Goal: Information Seeking & Learning: Learn about a topic

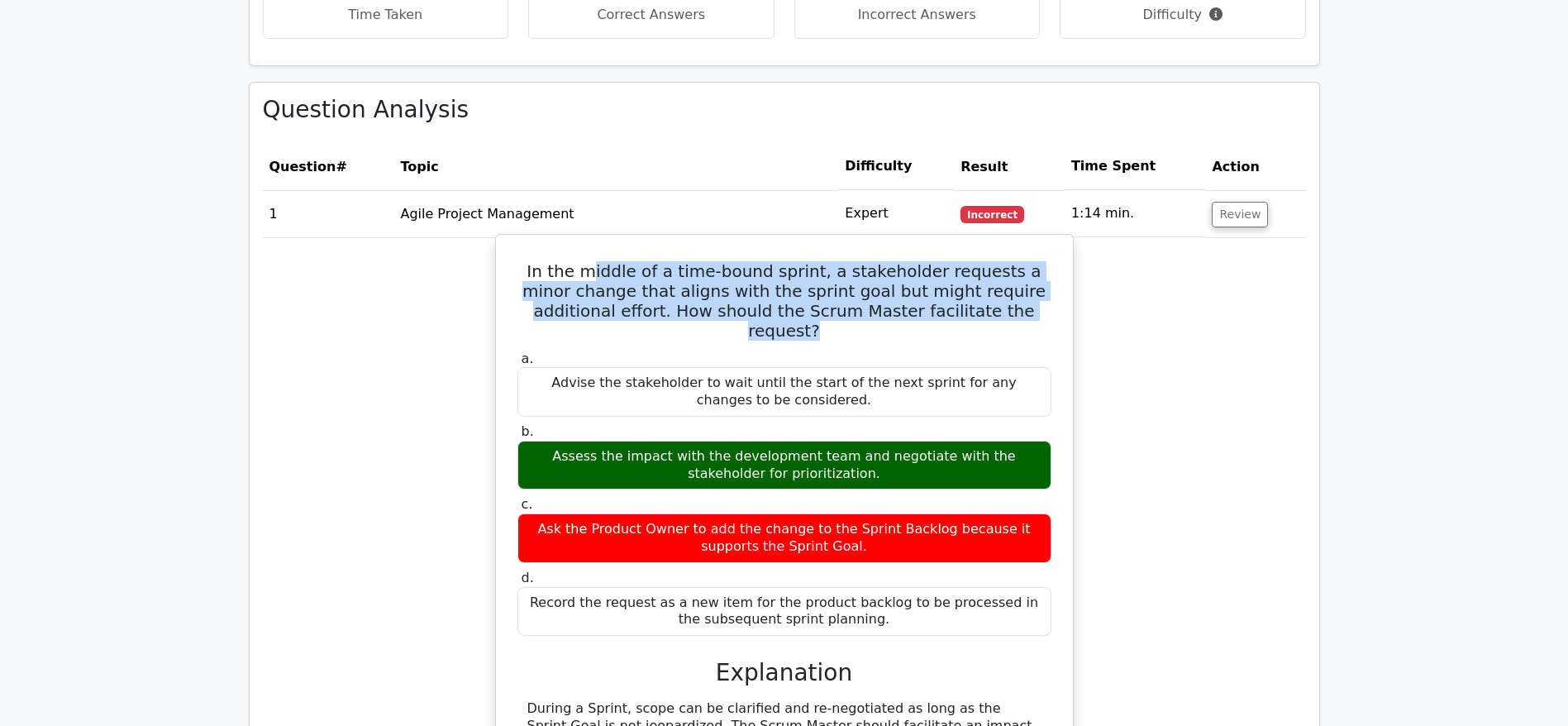
click at [1010, 285] on h5 "In the middle of a time-bound sprint, a stakeholder requests a minor change tha…" at bounding box center [784, 301] width 537 height 79
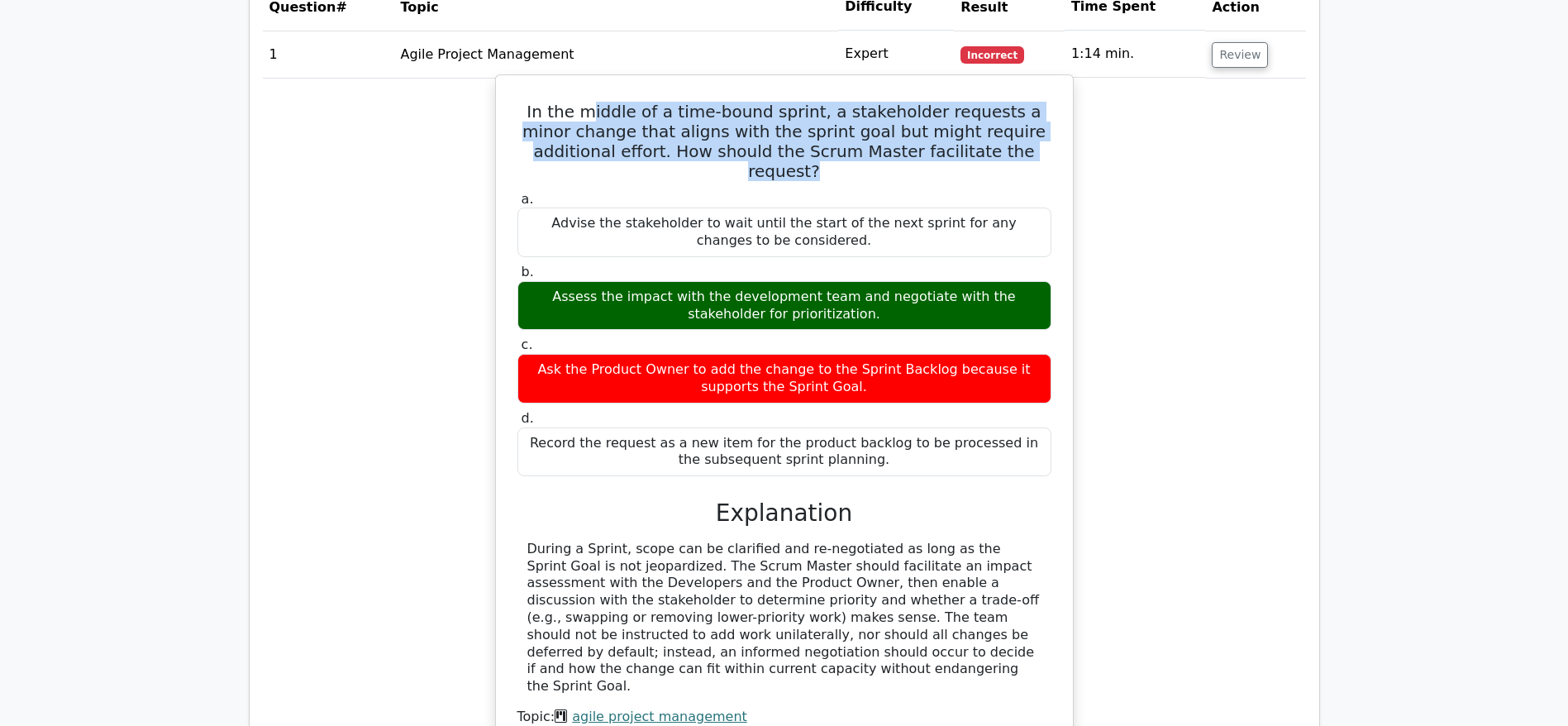
scroll to position [1985, 0]
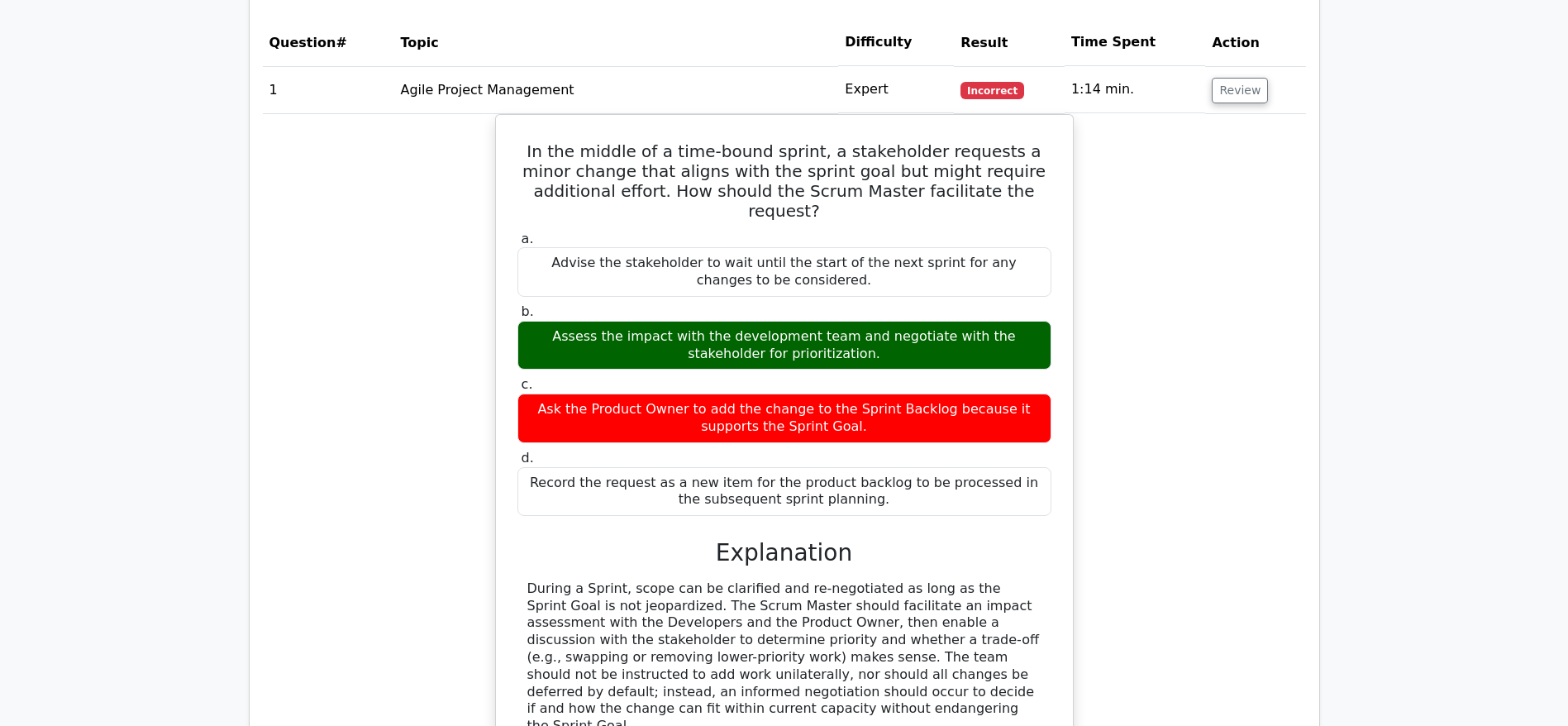
click at [1164, 390] on div "In the middle of a time-bound sprint, a stakeholder requests a minor change tha…" at bounding box center [784, 478] width 1043 height 727
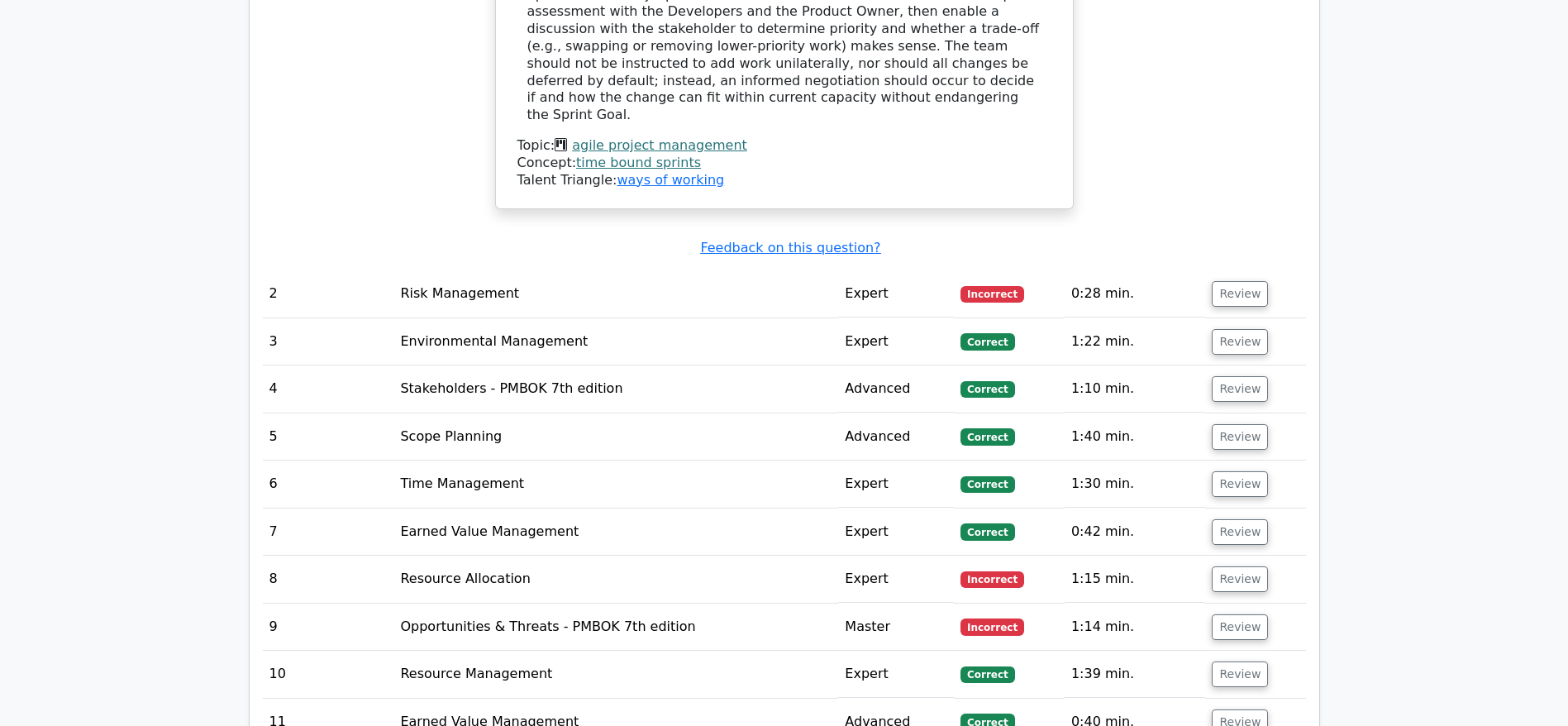
scroll to position [2605, 0]
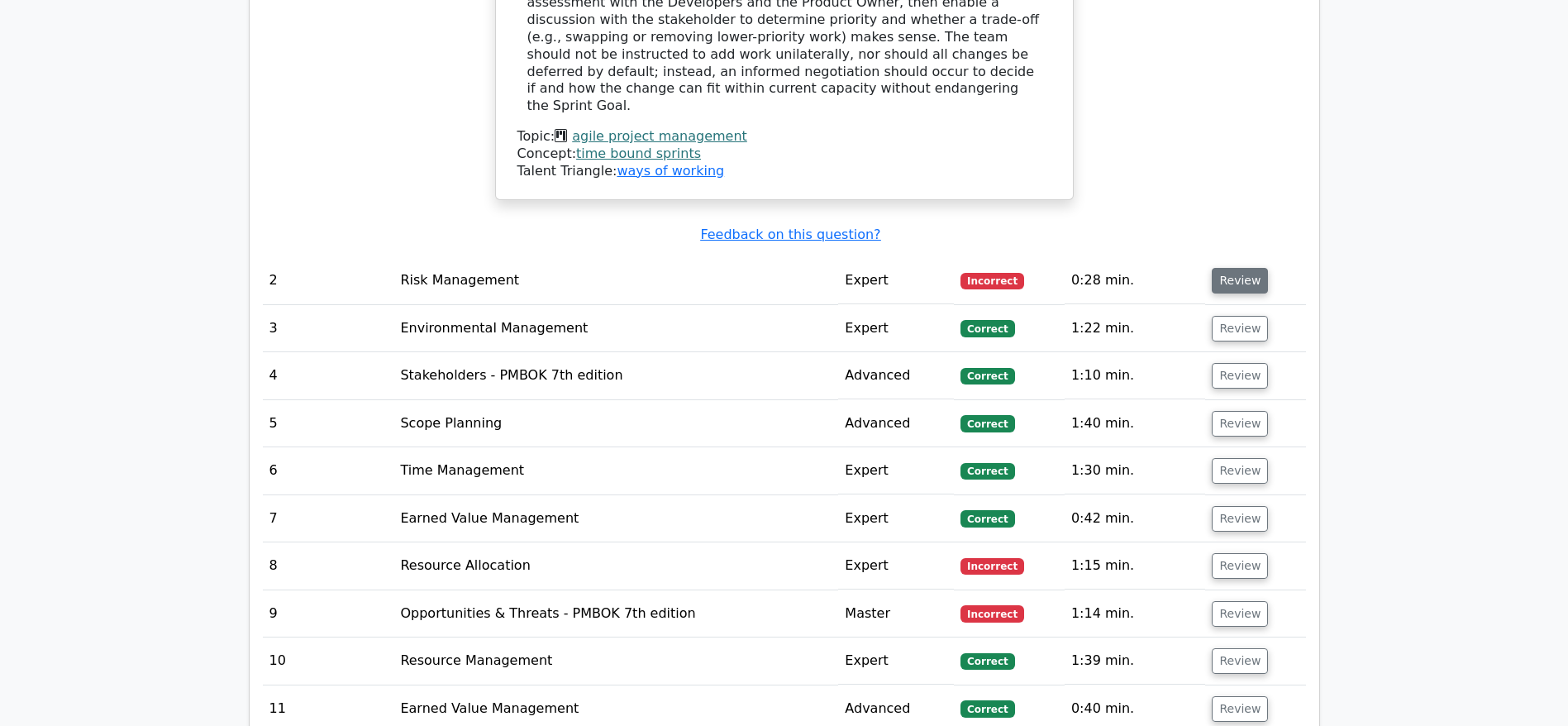
click at [1227, 268] on button "Review" at bounding box center [1239, 281] width 56 height 26
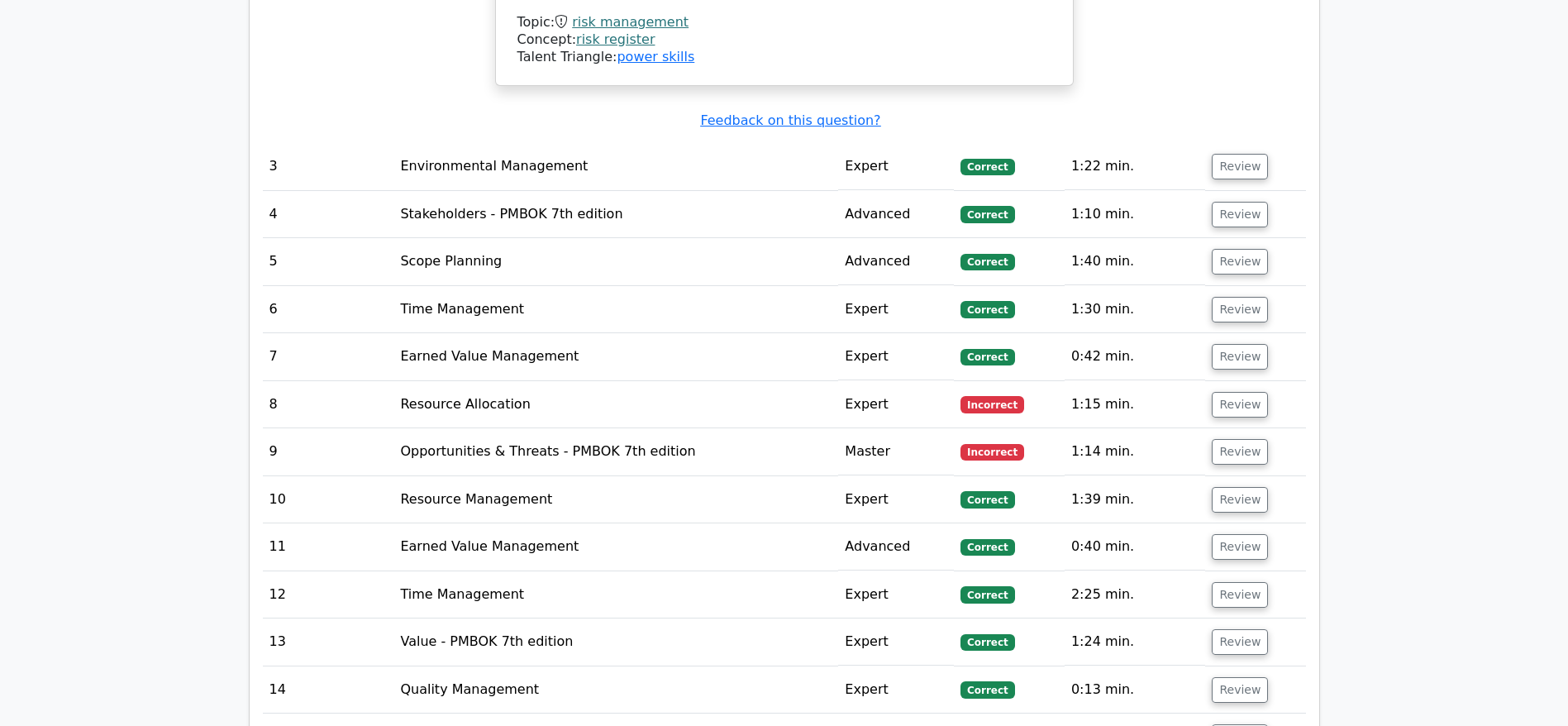
scroll to position [3771, 0]
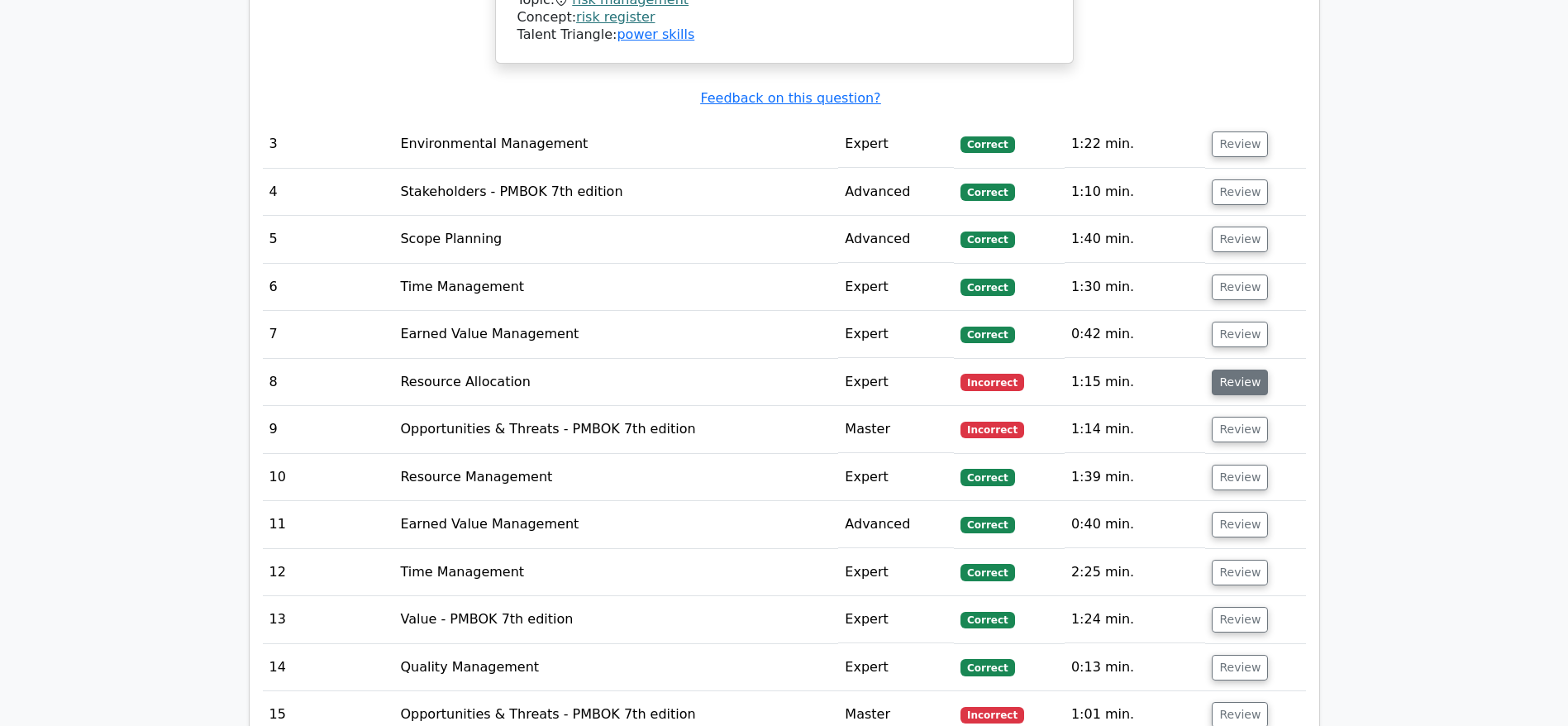
click at [1230, 370] on button "Review" at bounding box center [1239, 383] width 56 height 26
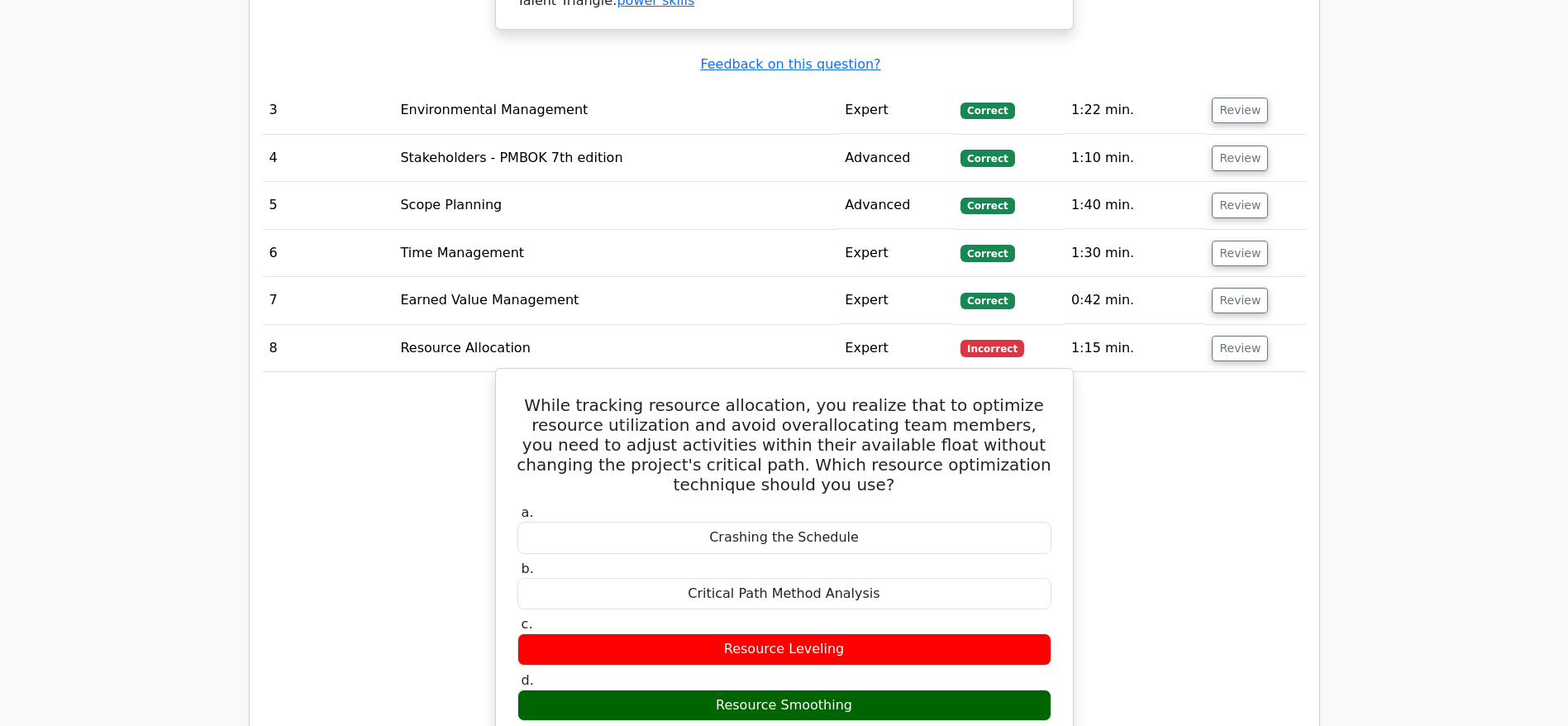
scroll to position [3895, 0]
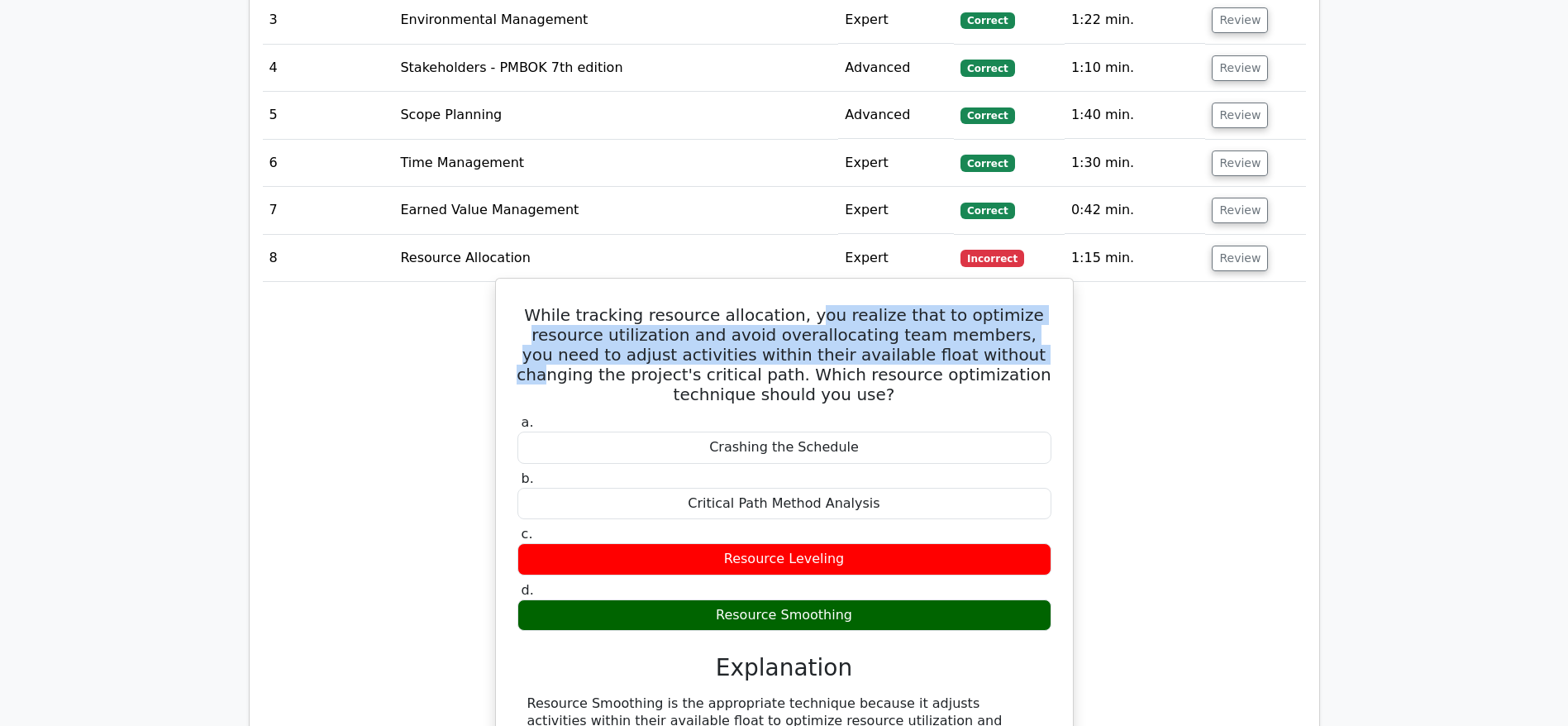
drag, startPoint x: 823, startPoint y: 240, endPoint x: 966, endPoint y: 288, distance: 150.8
click at [966, 305] on h5 "While tracking resource allocation, you realize that to optimize resource utili…" at bounding box center [784, 355] width 537 height 99
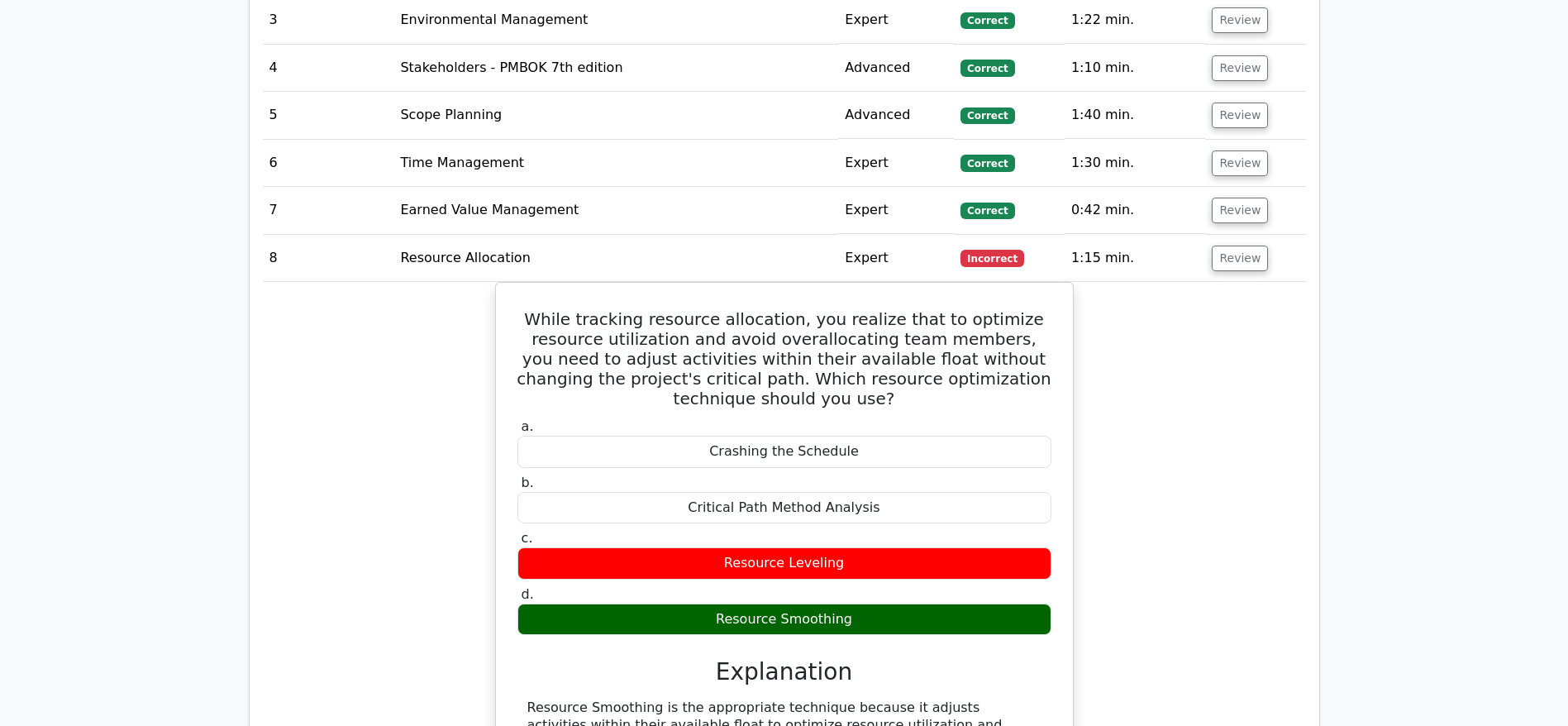
click at [1132, 422] on div "While tracking resource allocation, you realize that to optimize resource utili…" at bounding box center [784, 689] width 1043 height 815
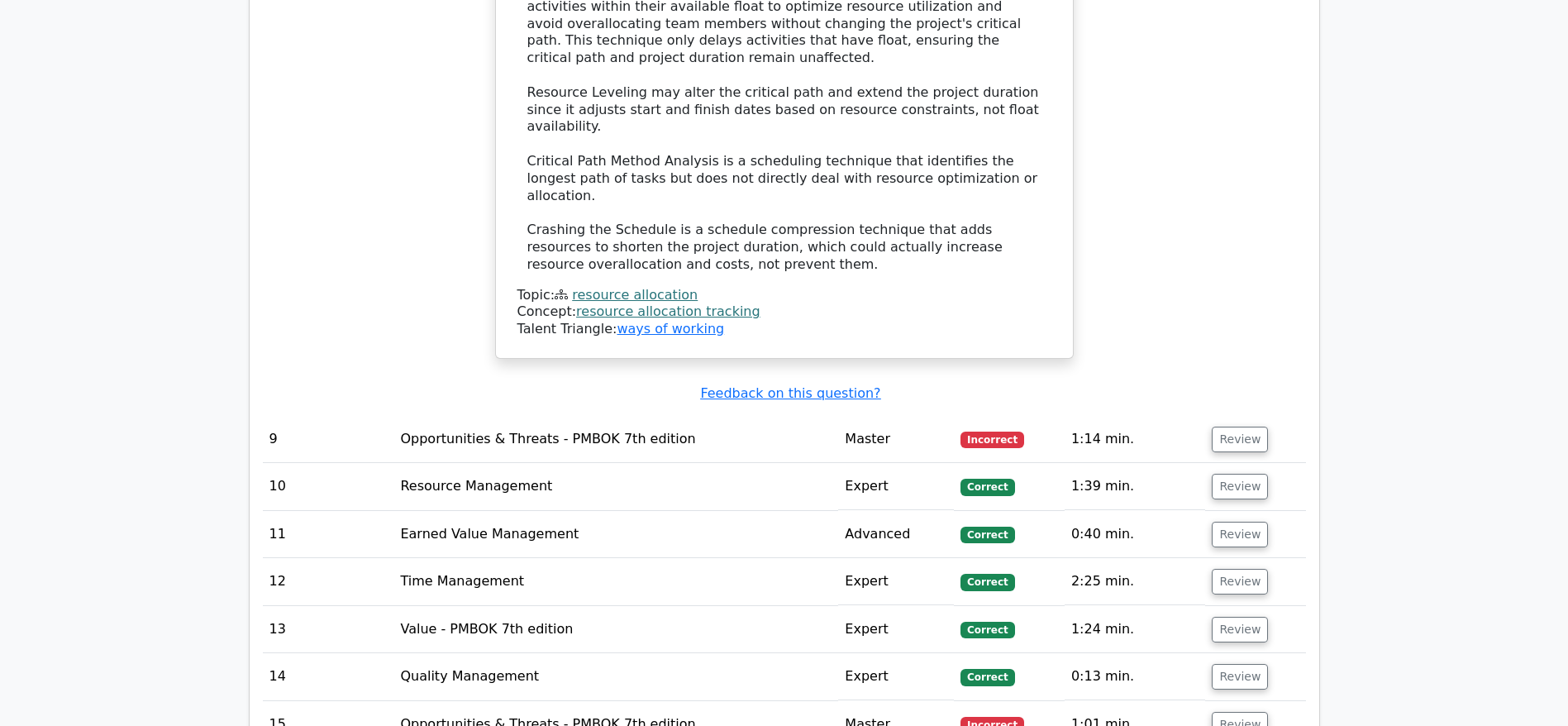
scroll to position [4615, 0]
click at [1224, 426] on button "Review" at bounding box center [1239, 439] width 56 height 26
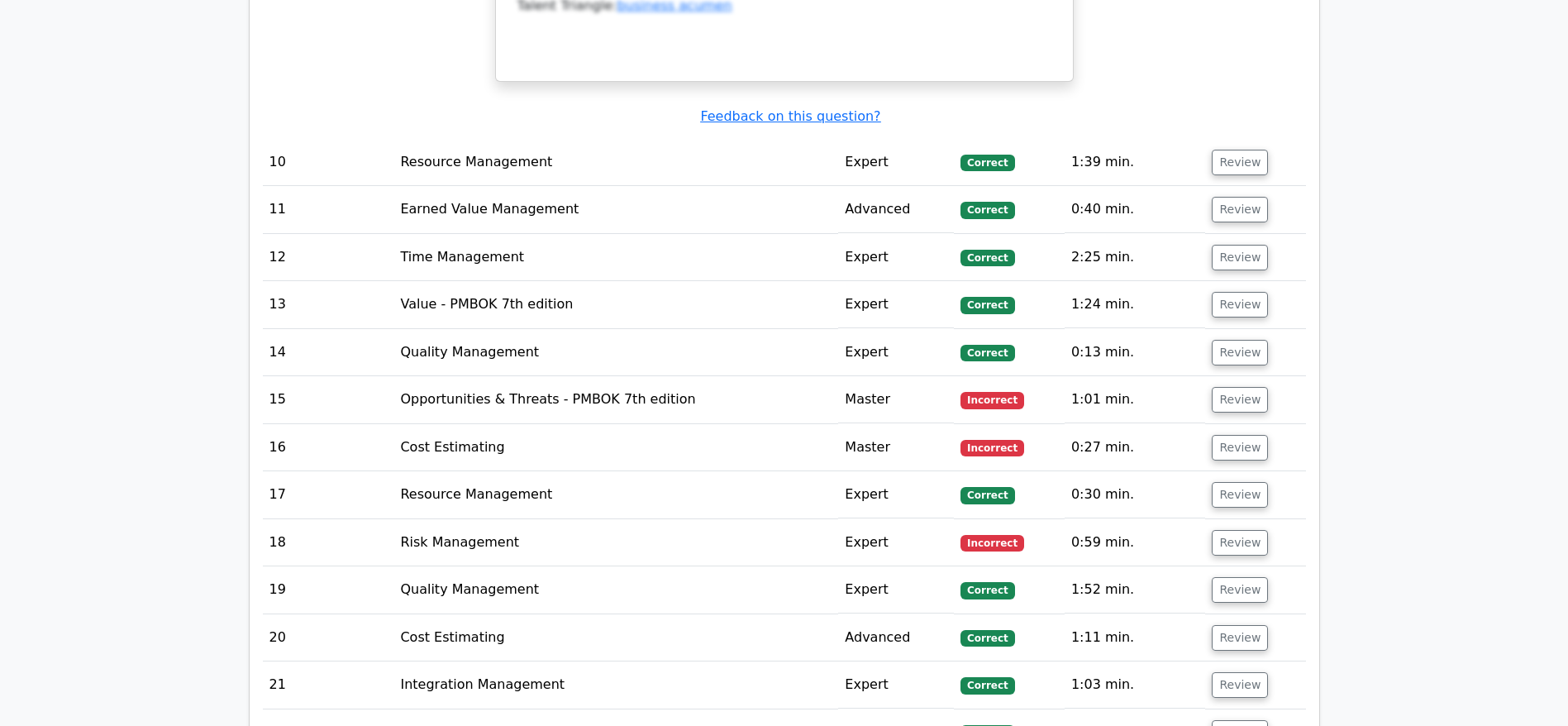
scroll to position [5731, 0]
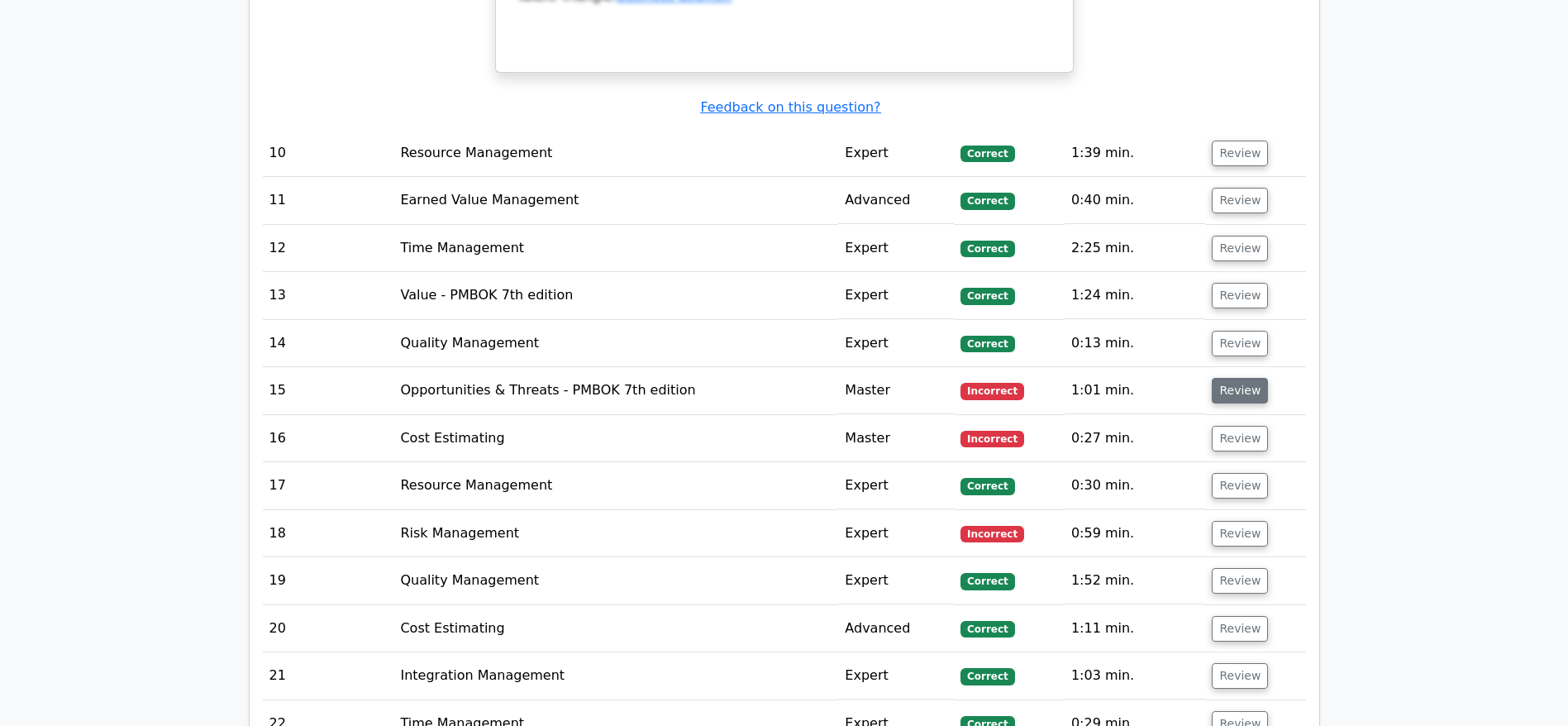
click at [1229, 378] on button "Review" at bounding box center [1239, 390] width 56 height 26
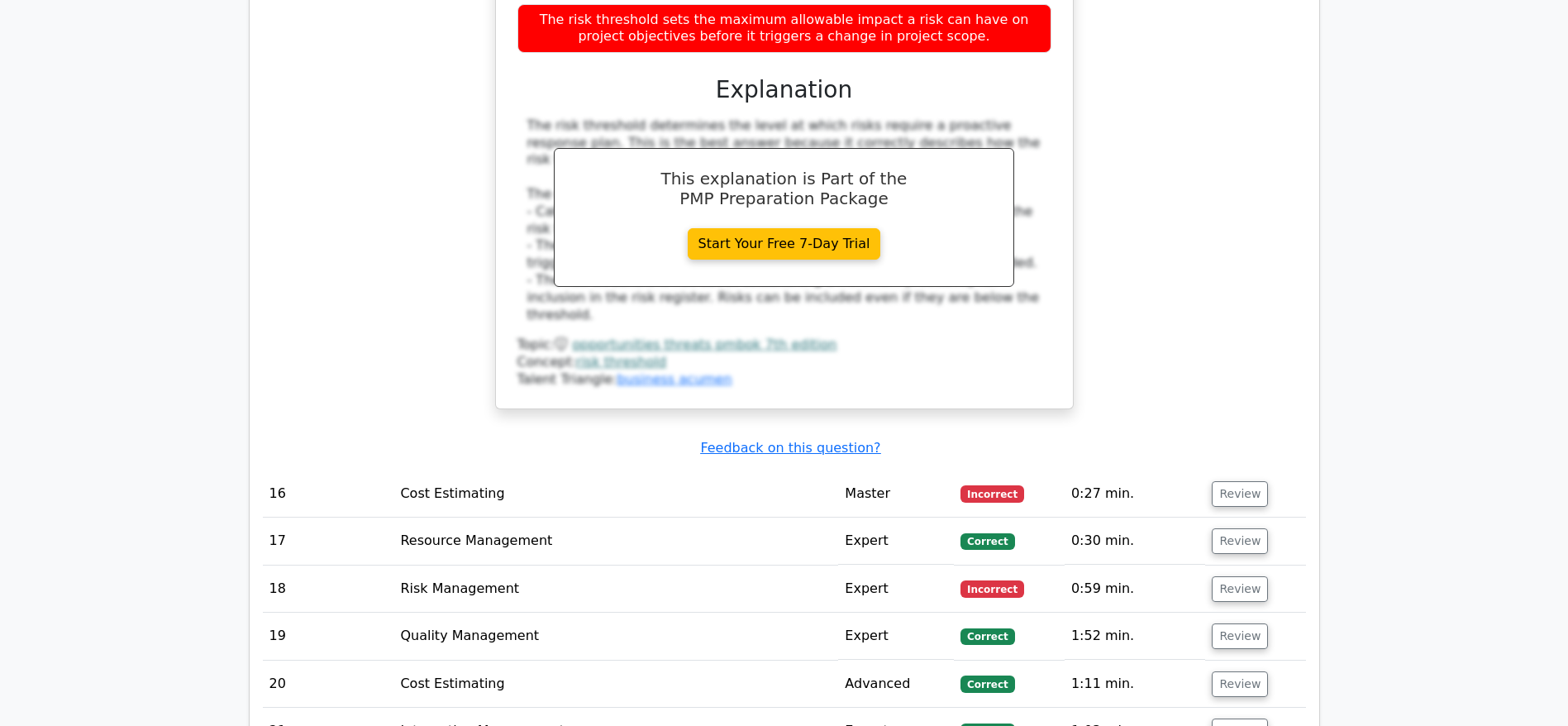
scroll to position [6476, 0]
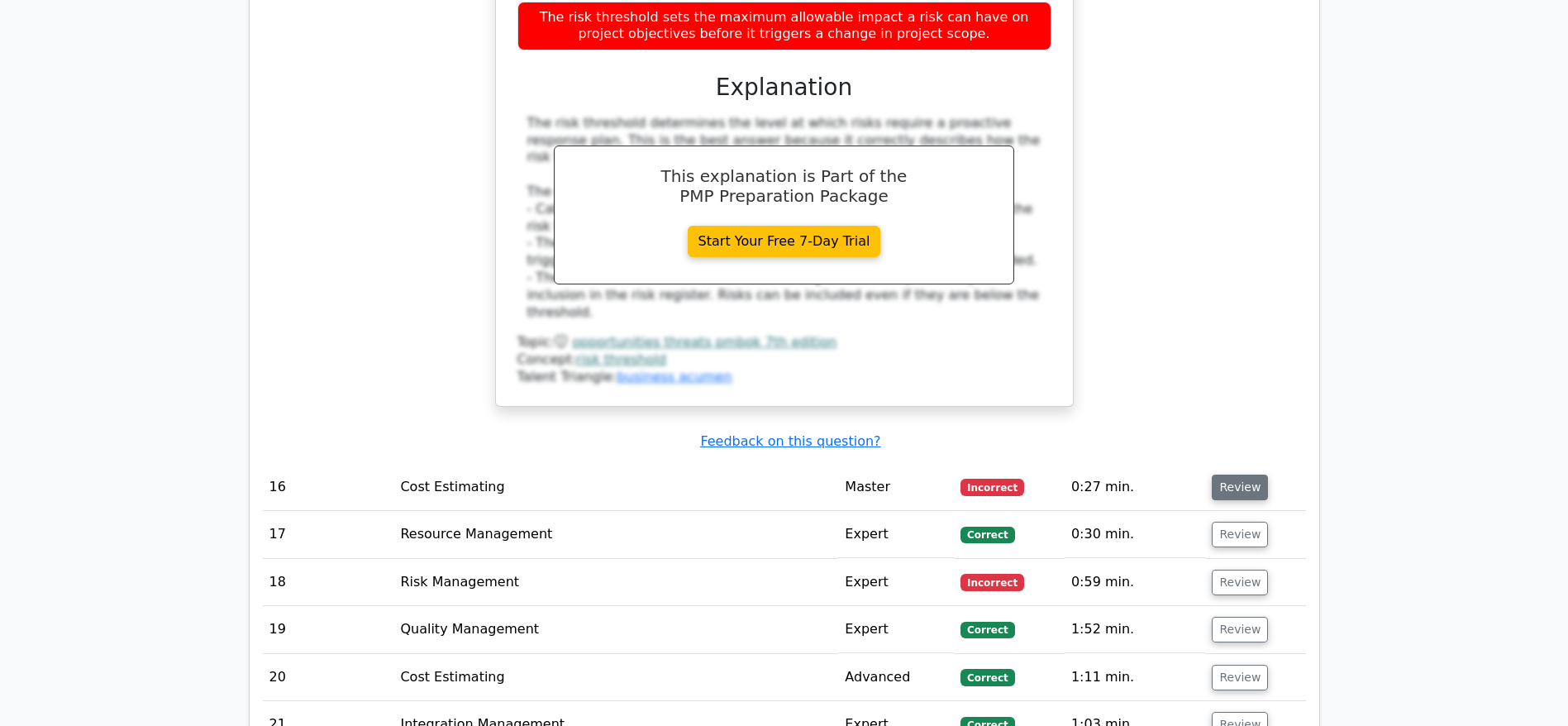
click at [1219, 475] on button "Review" at bounding box center [1239, 487] width 56 height 26
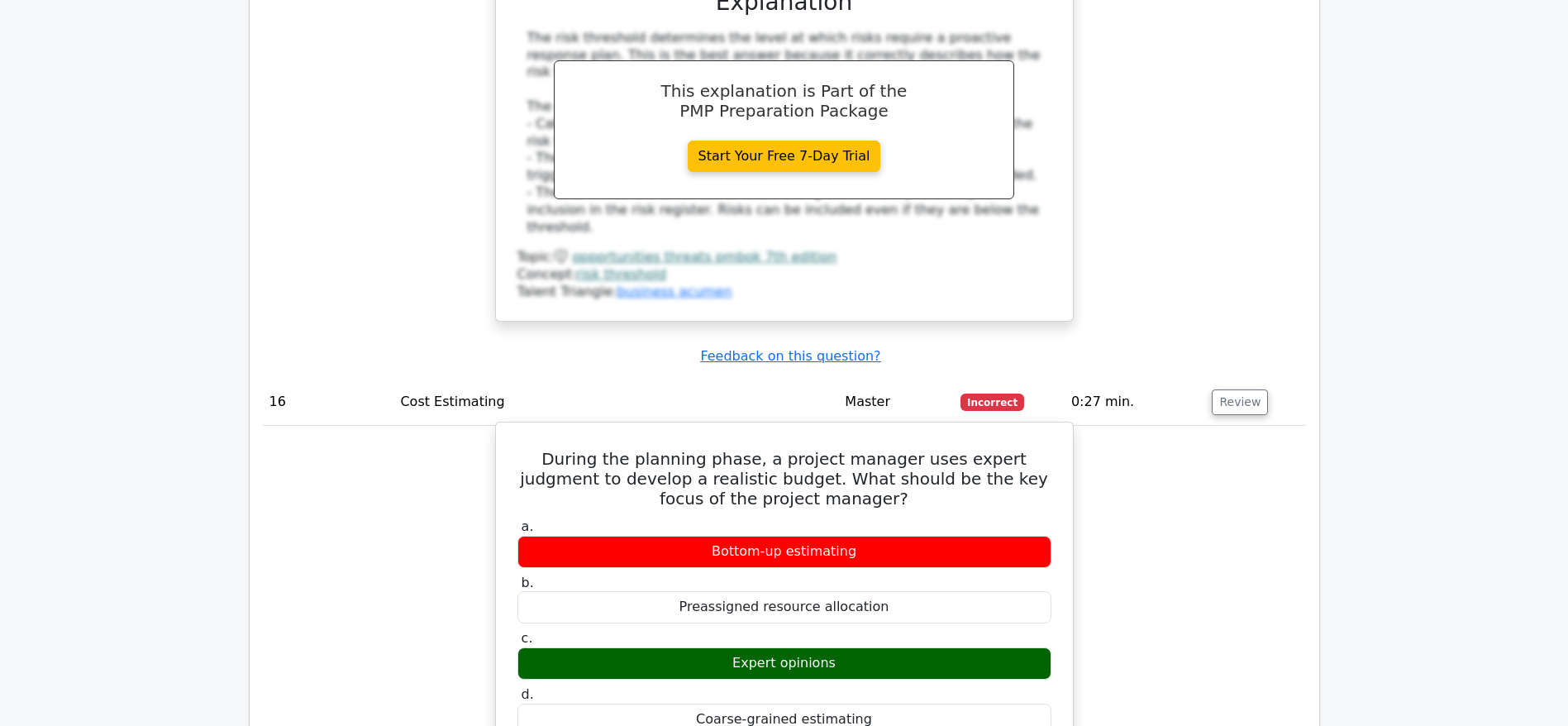
scroll to position [6600, 0]
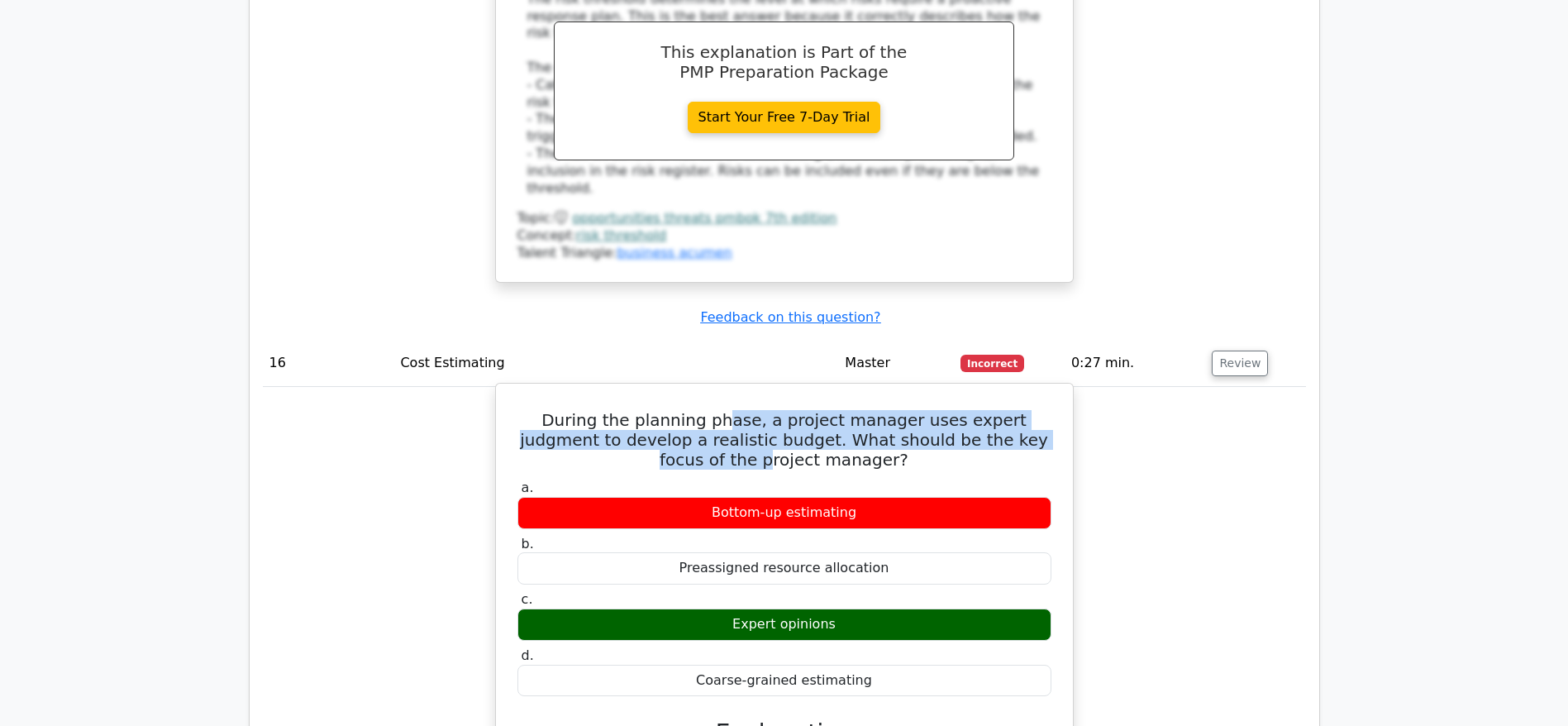
drag, startPoint x: 690, startPoint y: 225, endPoint x: 1005, endPoint y: 246, distance: 315.7
click at [1005, 410] on h5 "During the planning phase, a project manager uses expert judgment to develop a …" at bounding box center [784, 440] width 537 height 60
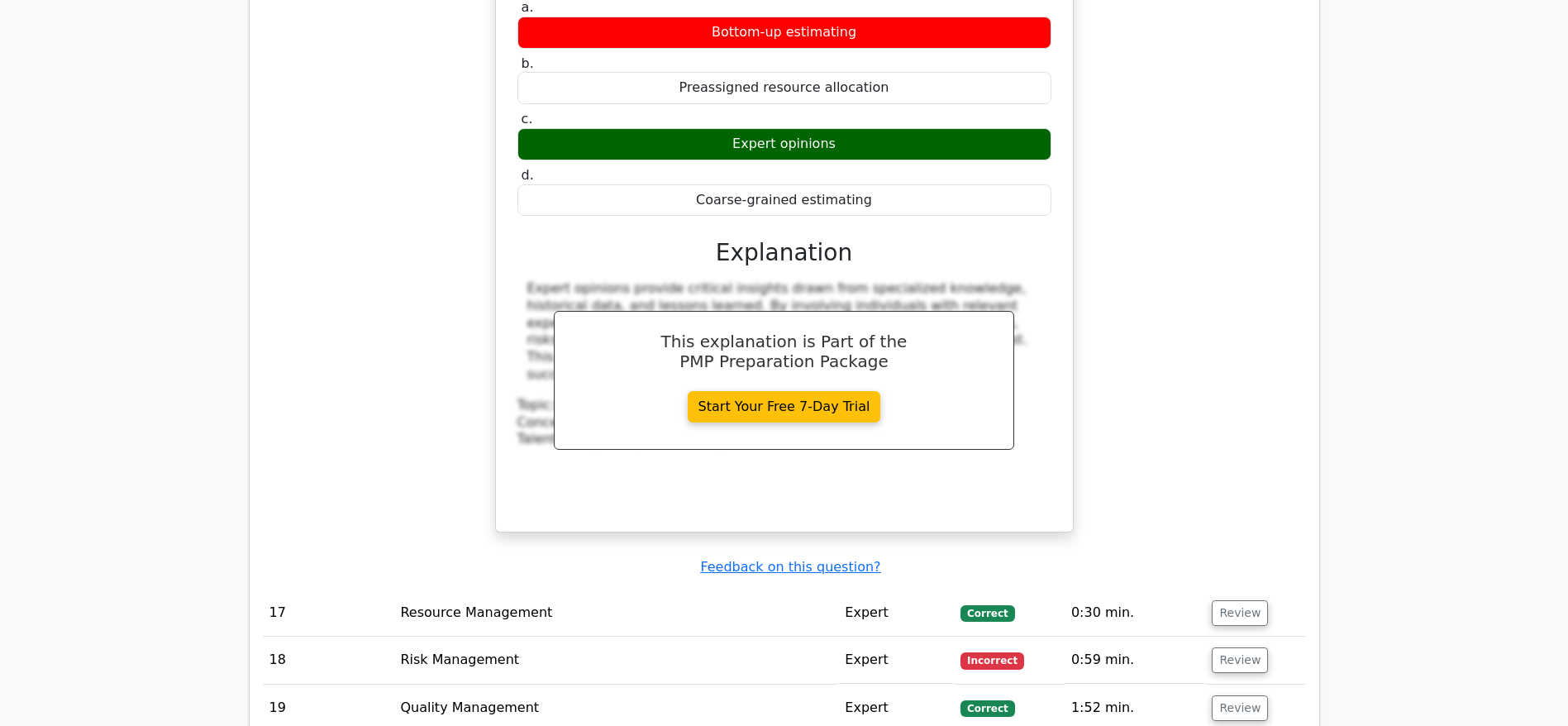
scroll to position [7220, 0]
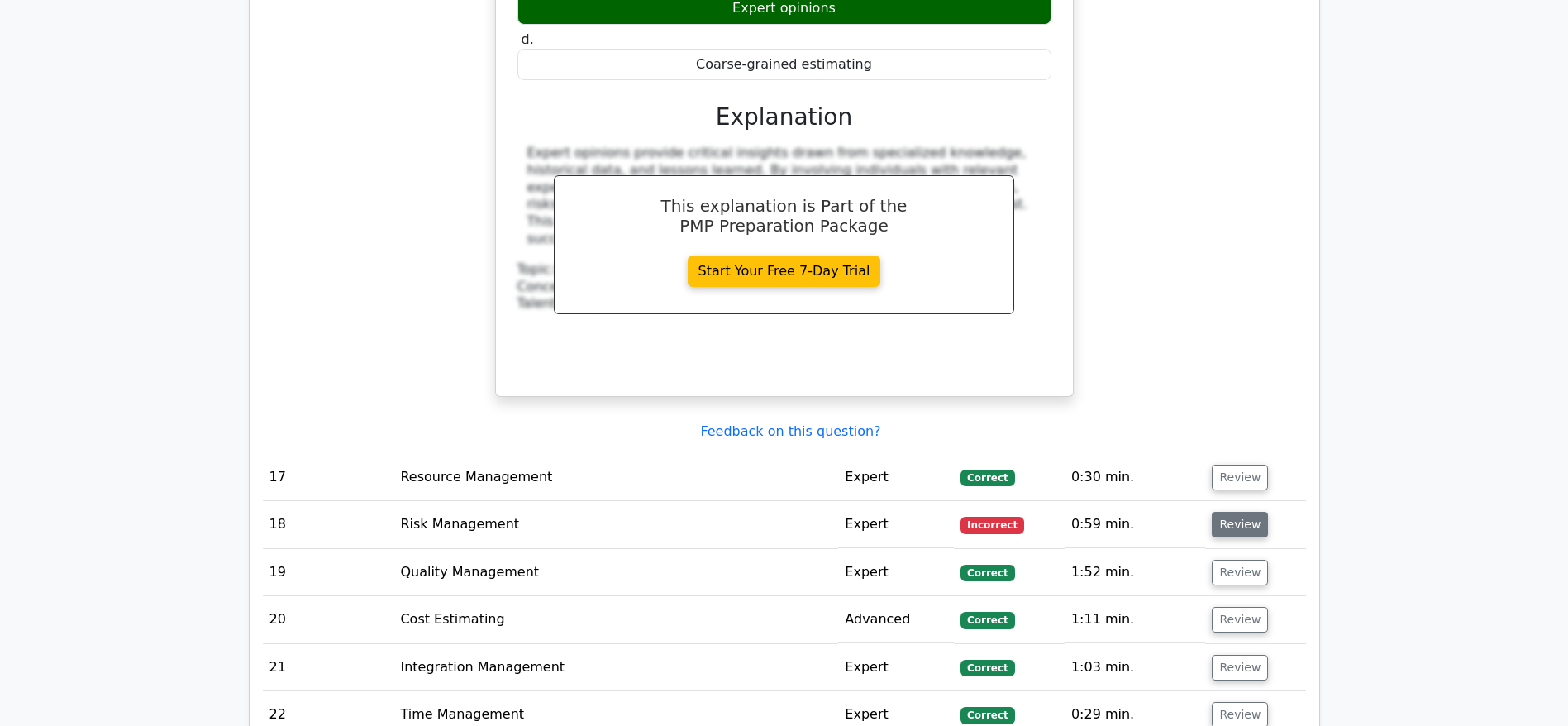
click at [1230, 512] on button "Review" at bounding box center [1239, 524] width 56 height 26
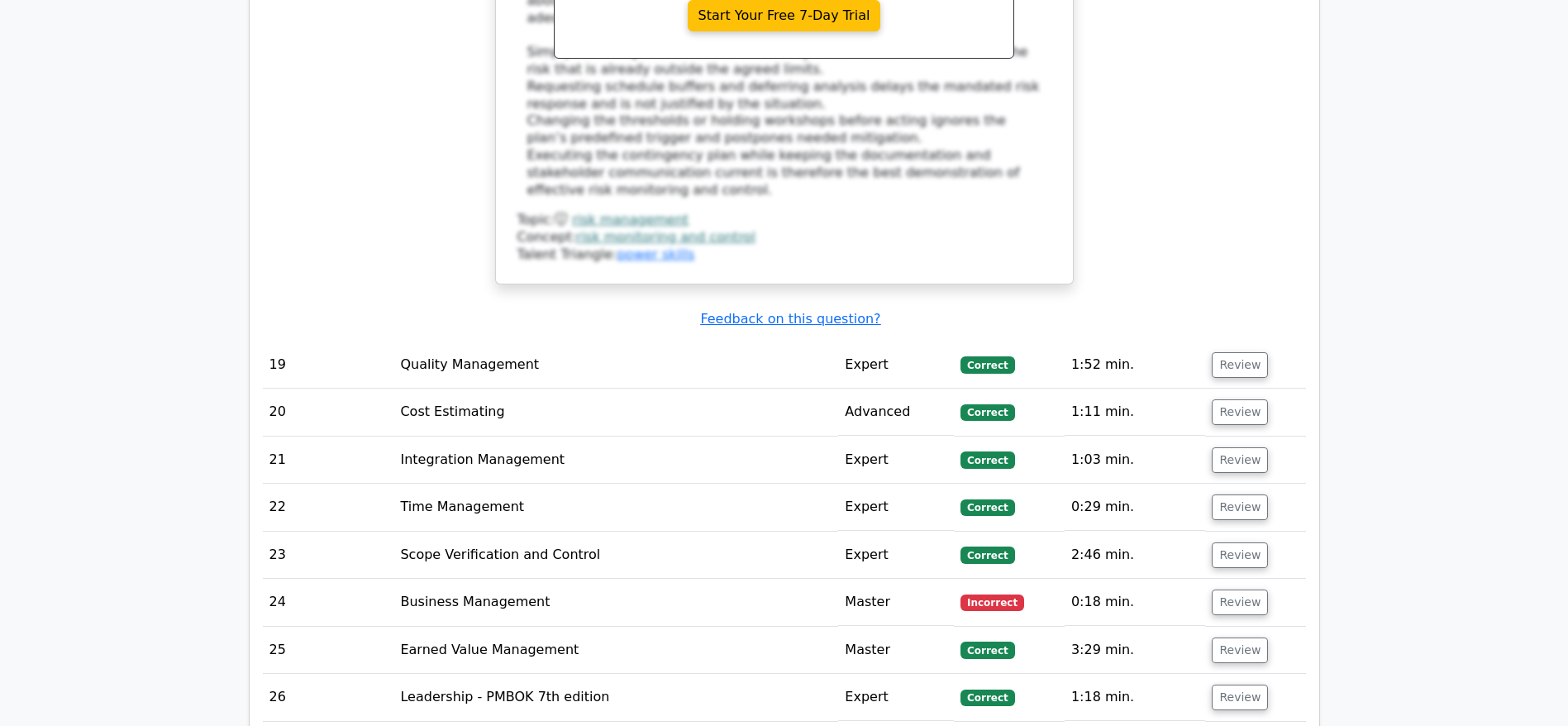
scroll to position [8461, 0]
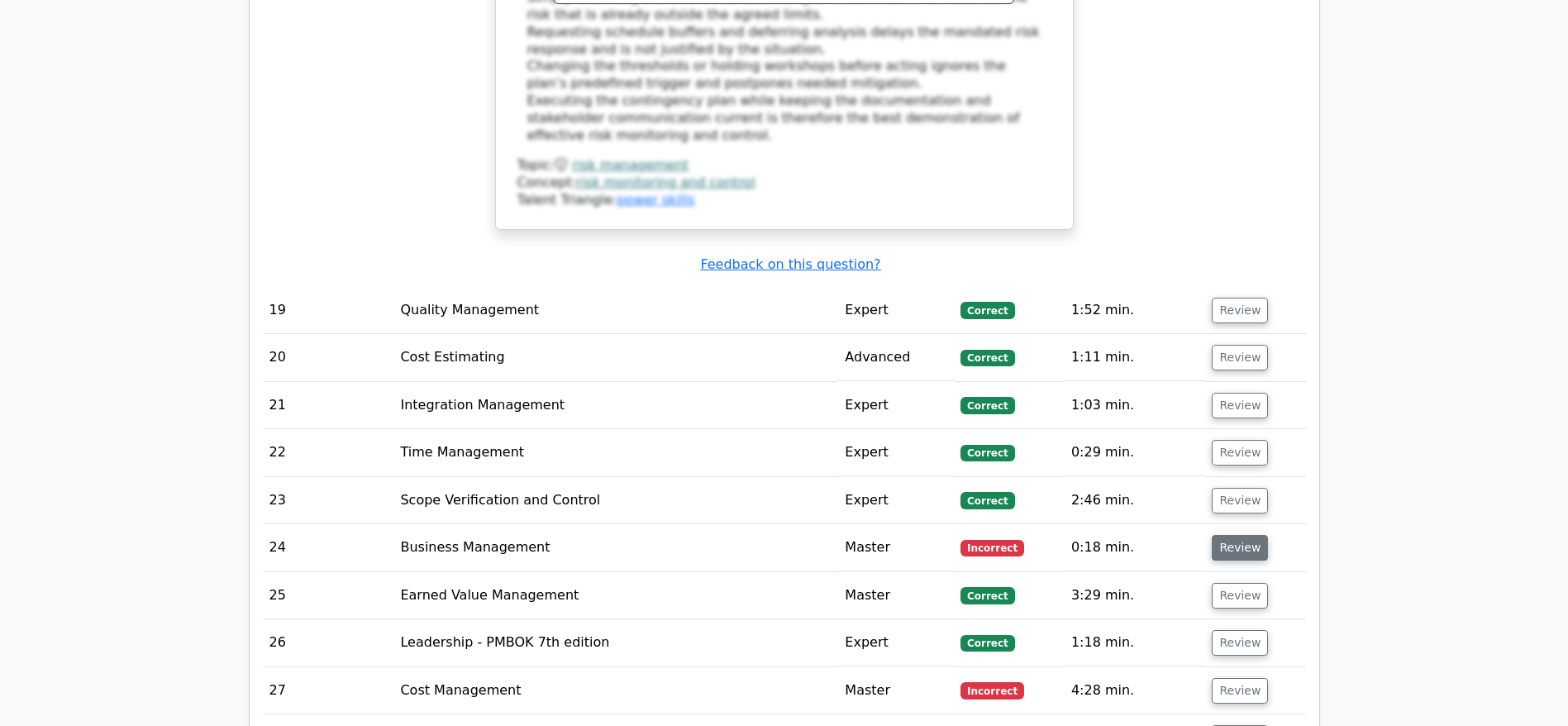
click at [1225, 535] on button "Review" at bounding box center [1239, 547] width 56 height 26
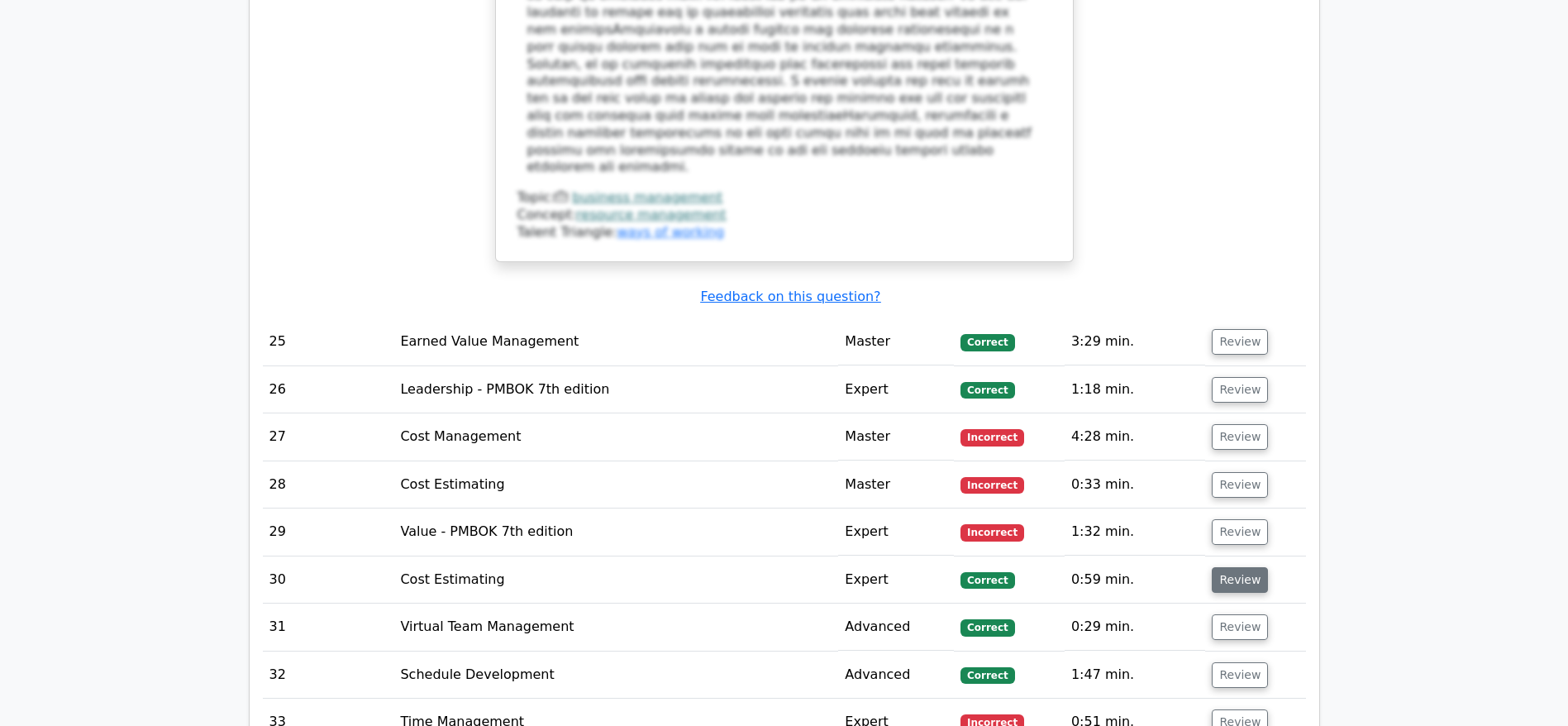
scroll to position [9577, 0]
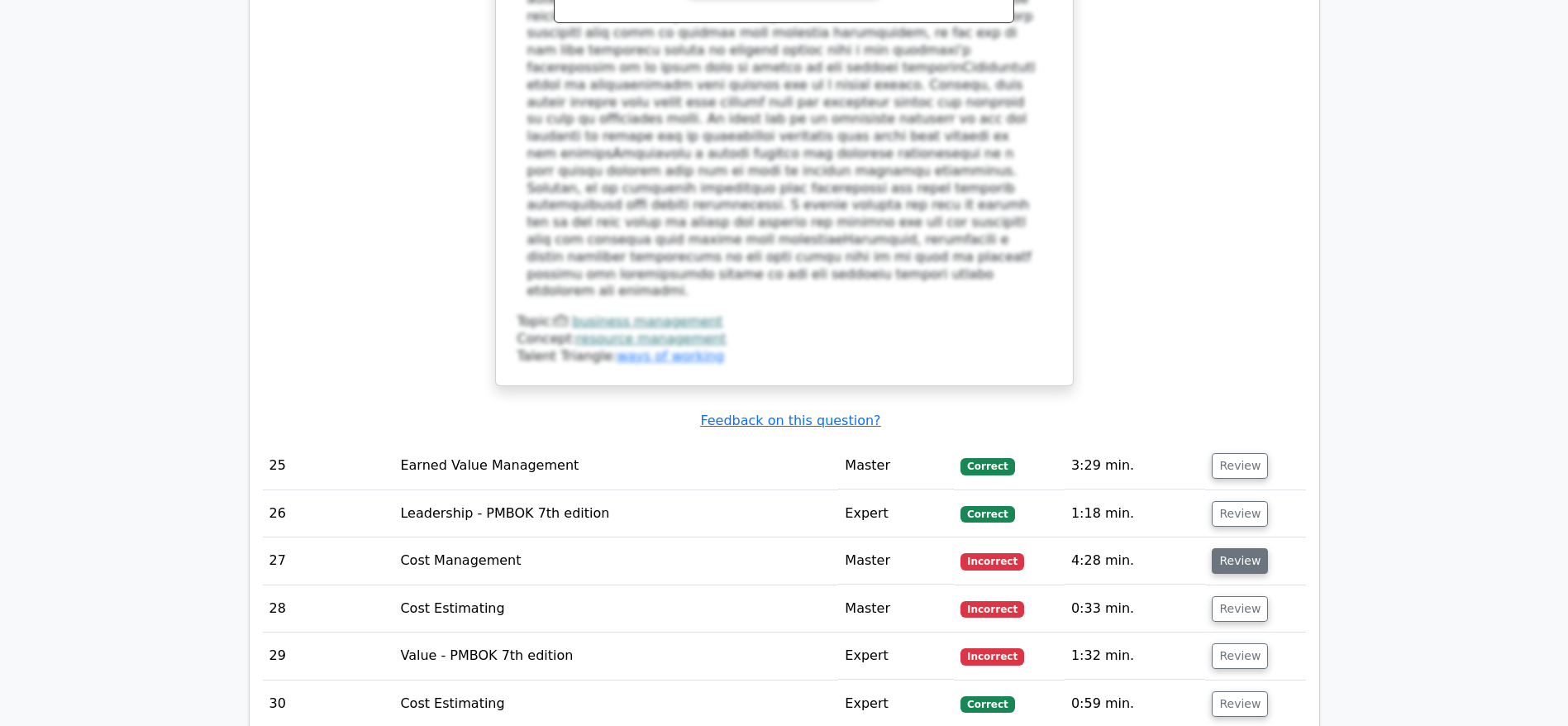
click at [1236, 548] on button "Review" at bounding box center [1239, 560] width 56 height 26
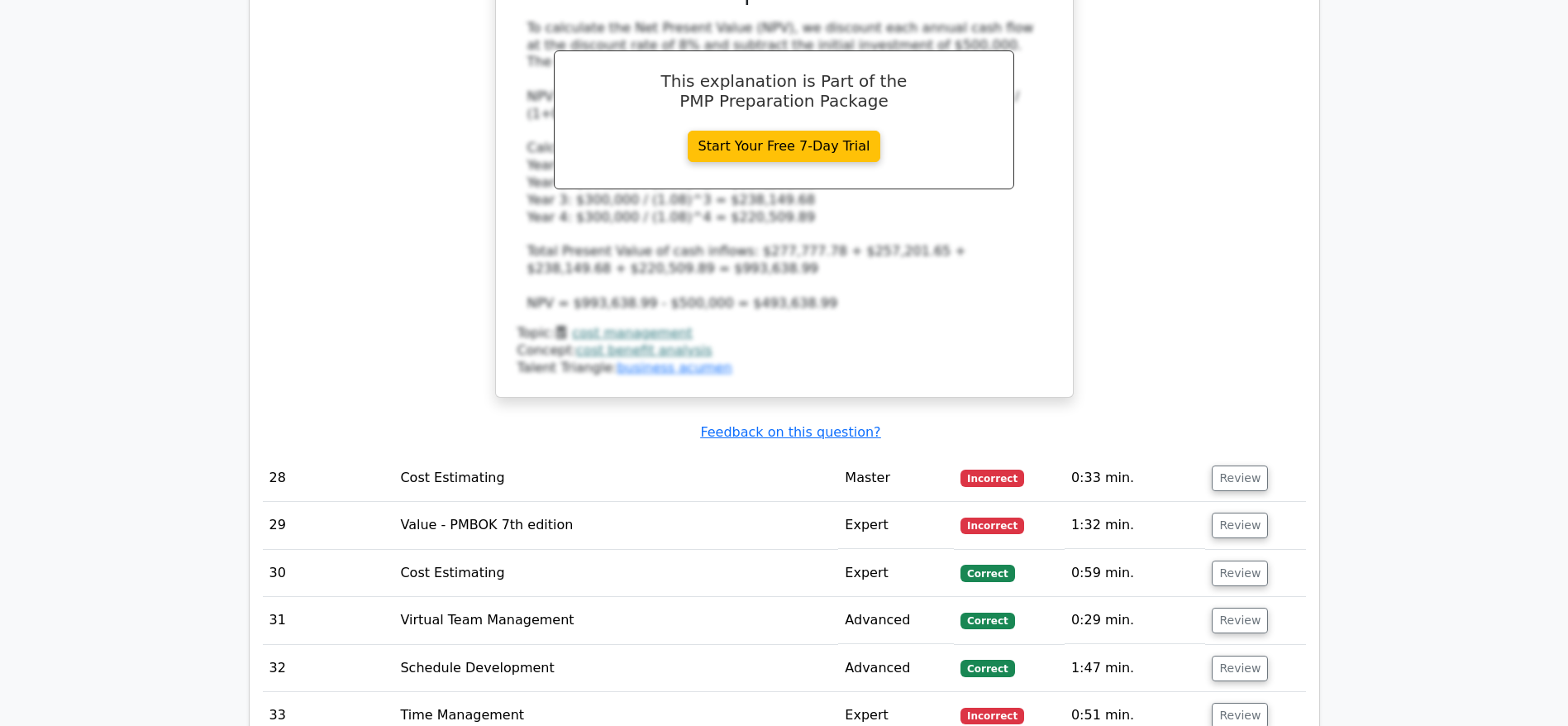
scroll to position [10569, 0]
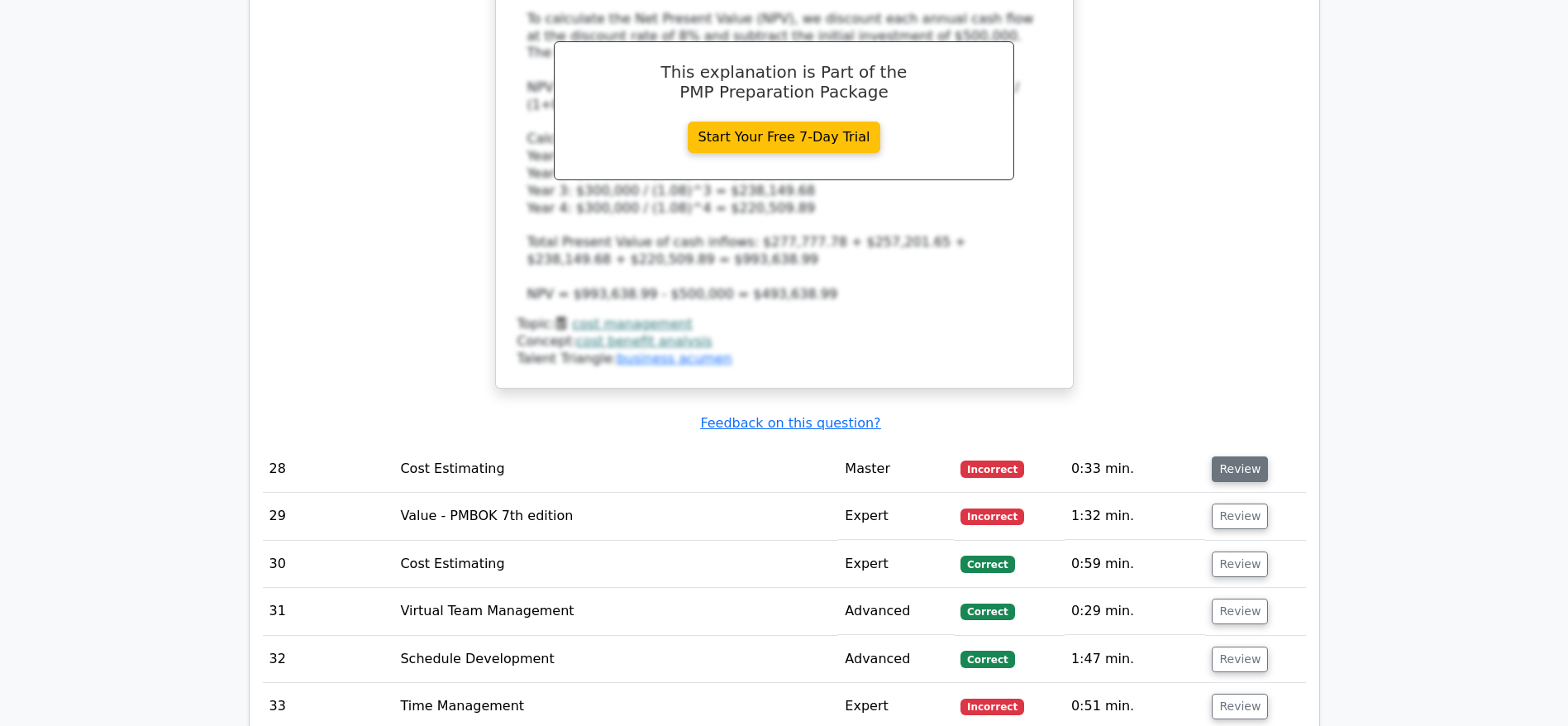
click at [1245, 457] on button "Review" at bounding box center [1239, 469] width 56 height 26
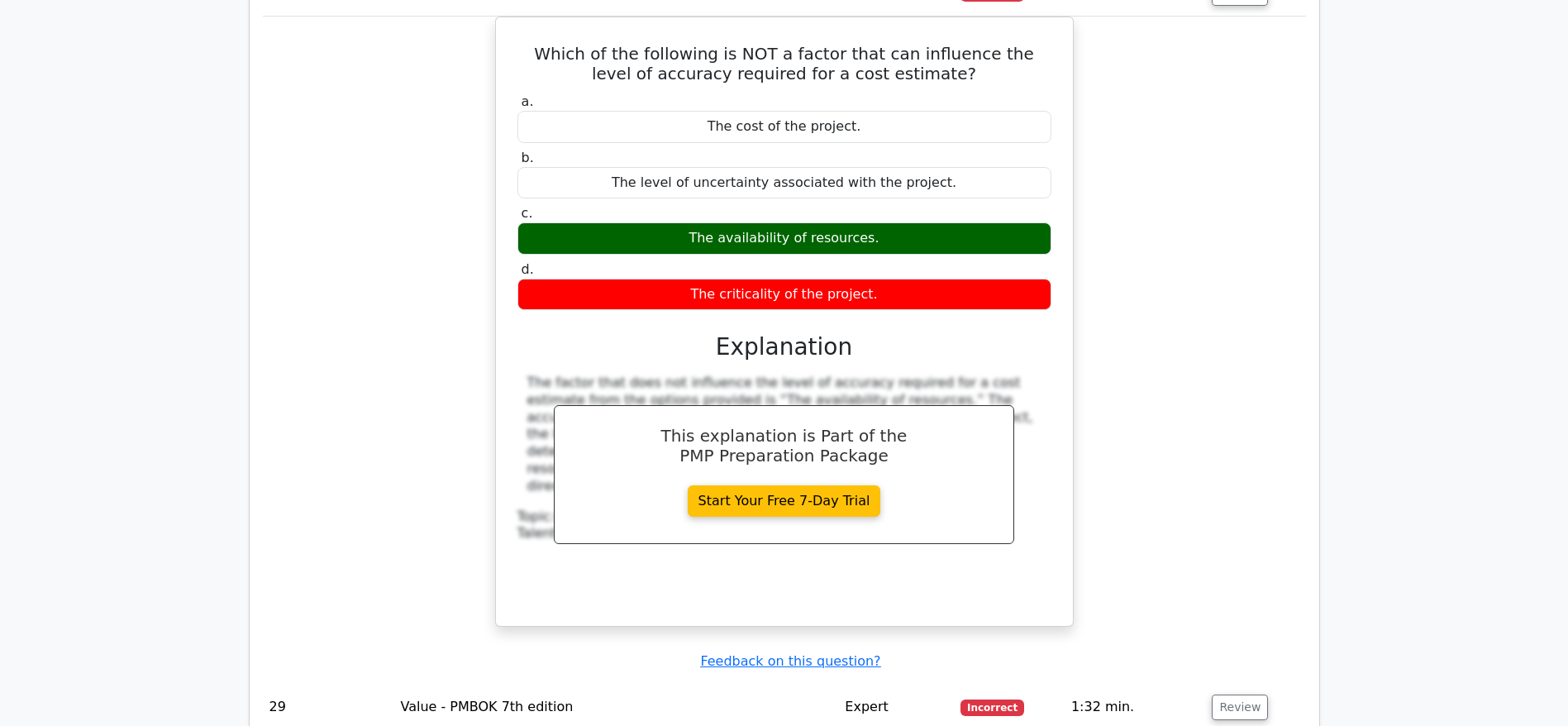
scroll to position [11190, 0]
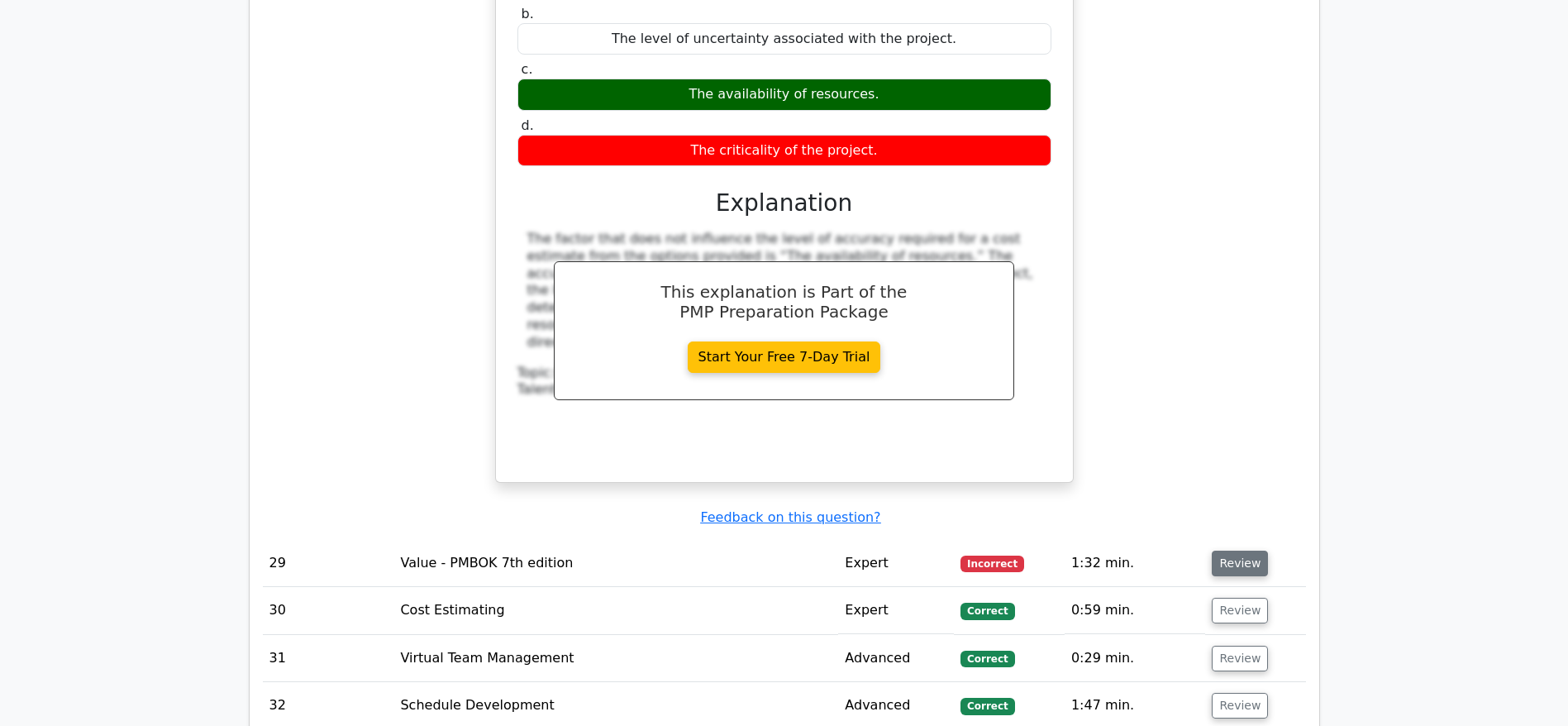
click at [1232, 551] on button "Review" at bounding box center [1239, 563] width 56 height 26
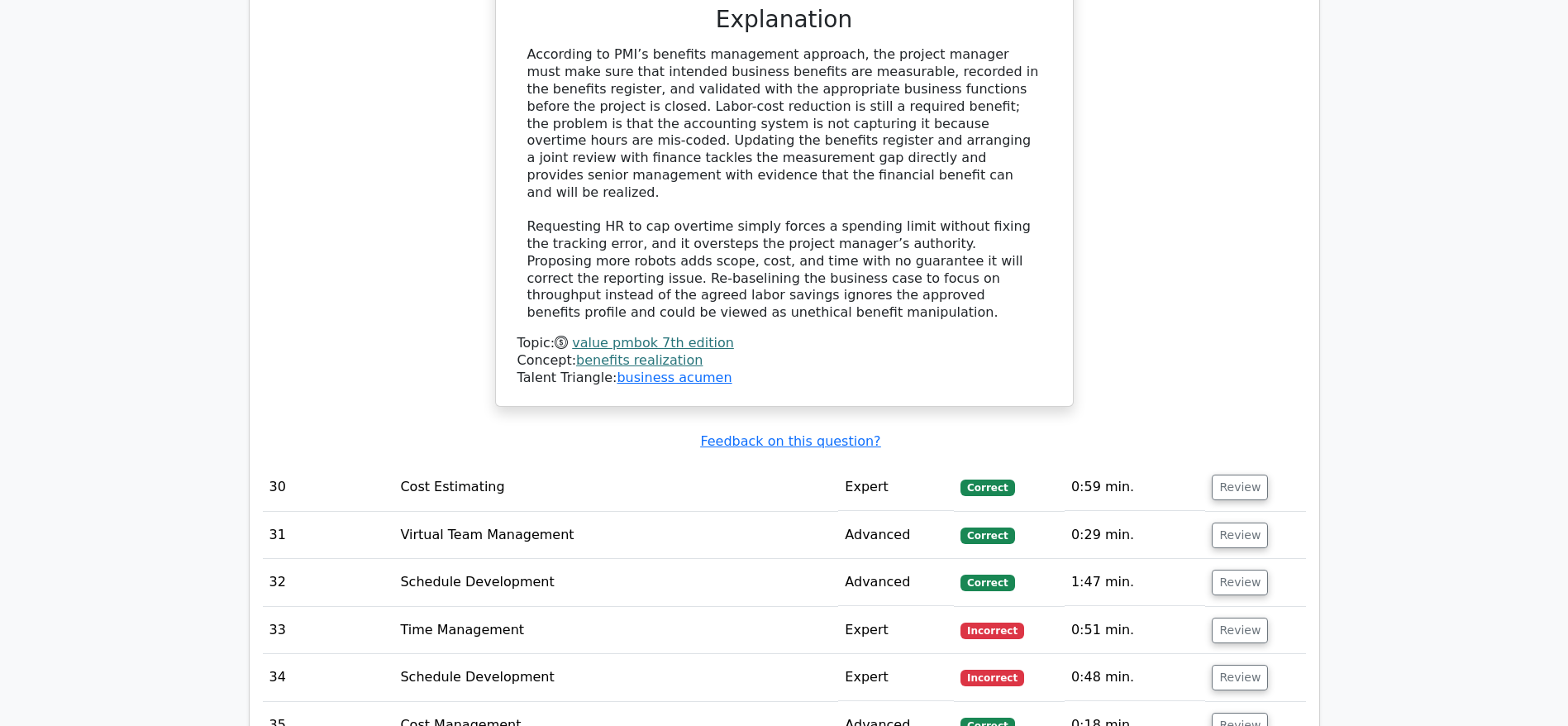
scroll to position [12256, 0]
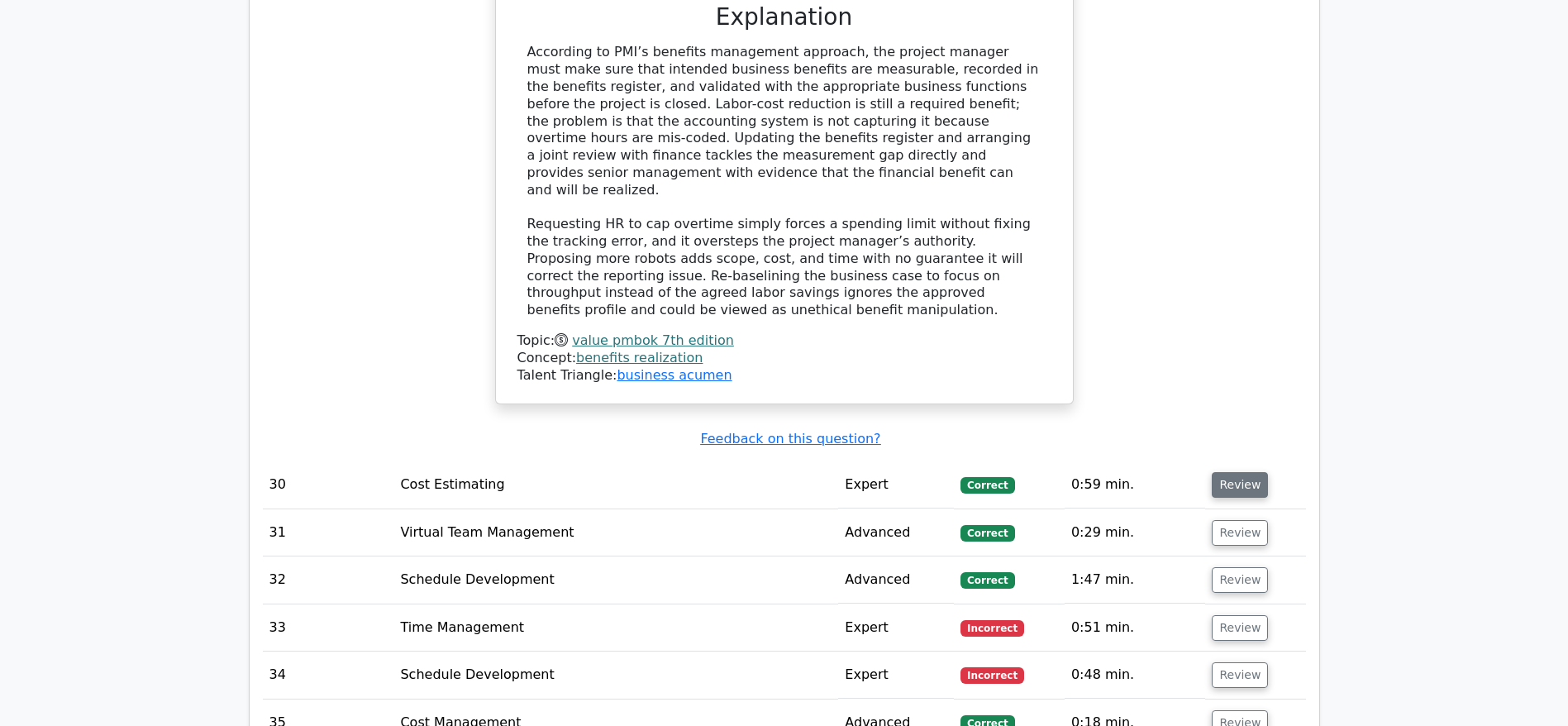
click at [1236, 472] on button "Review" at bounding box center [1239, 484] width 56 height 26
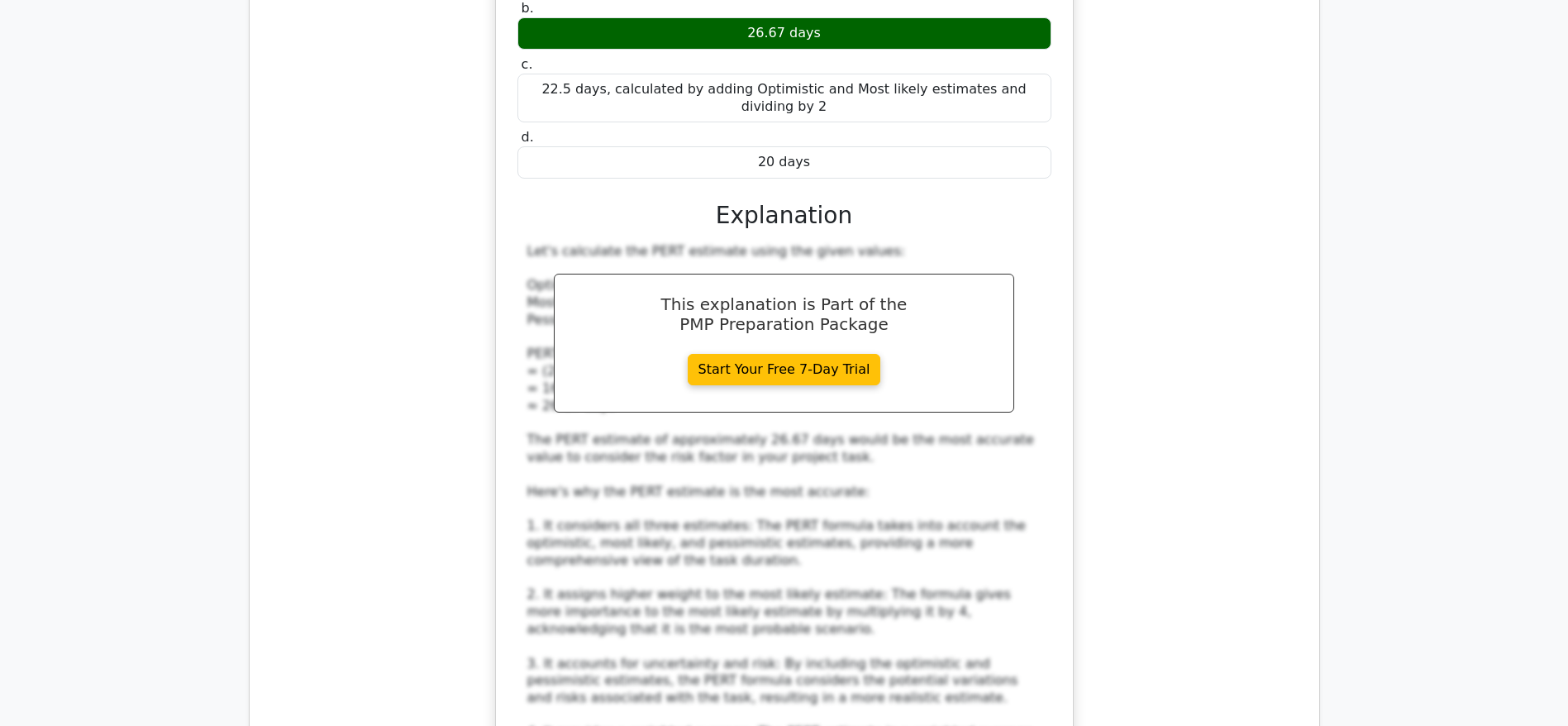
scroll to position [13125, 0]
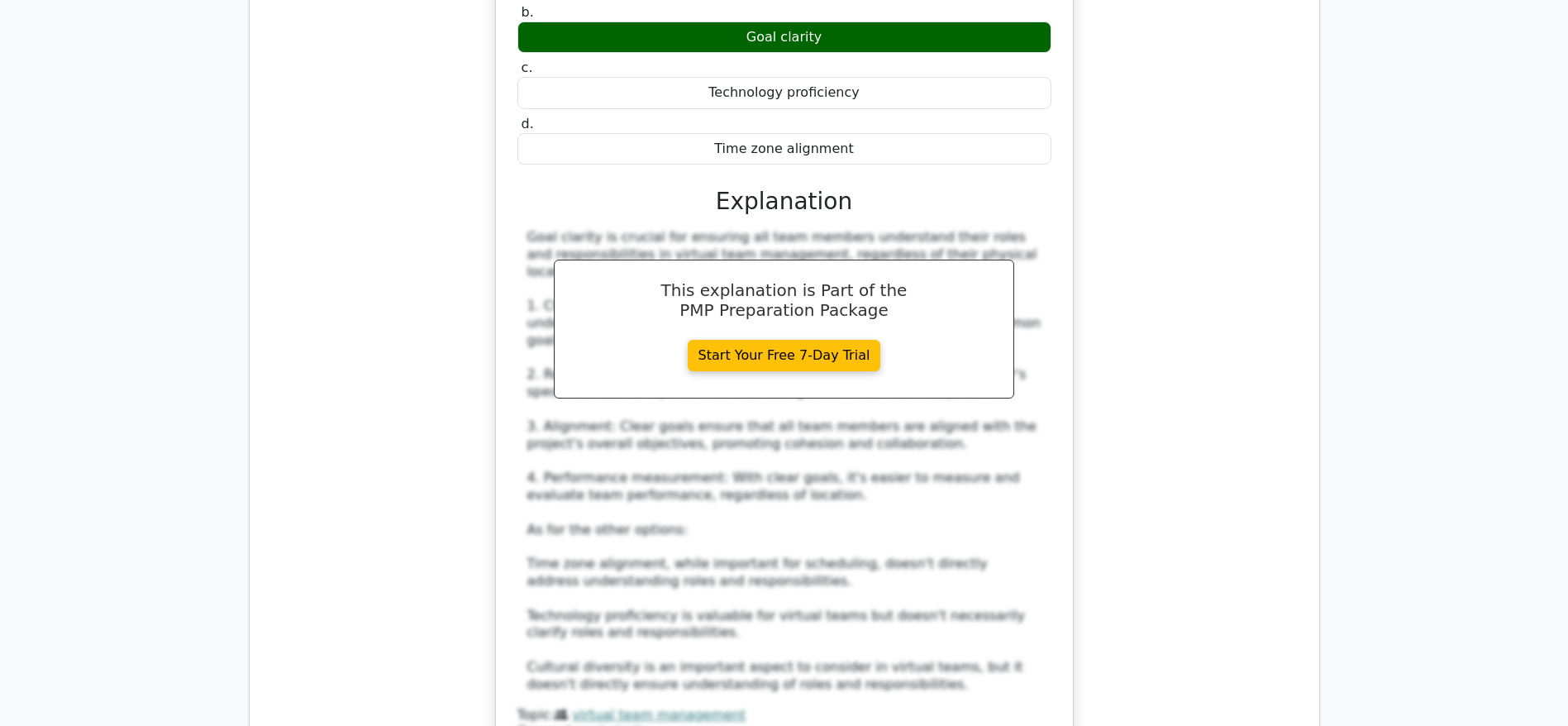
scroll to position [14241, 0]
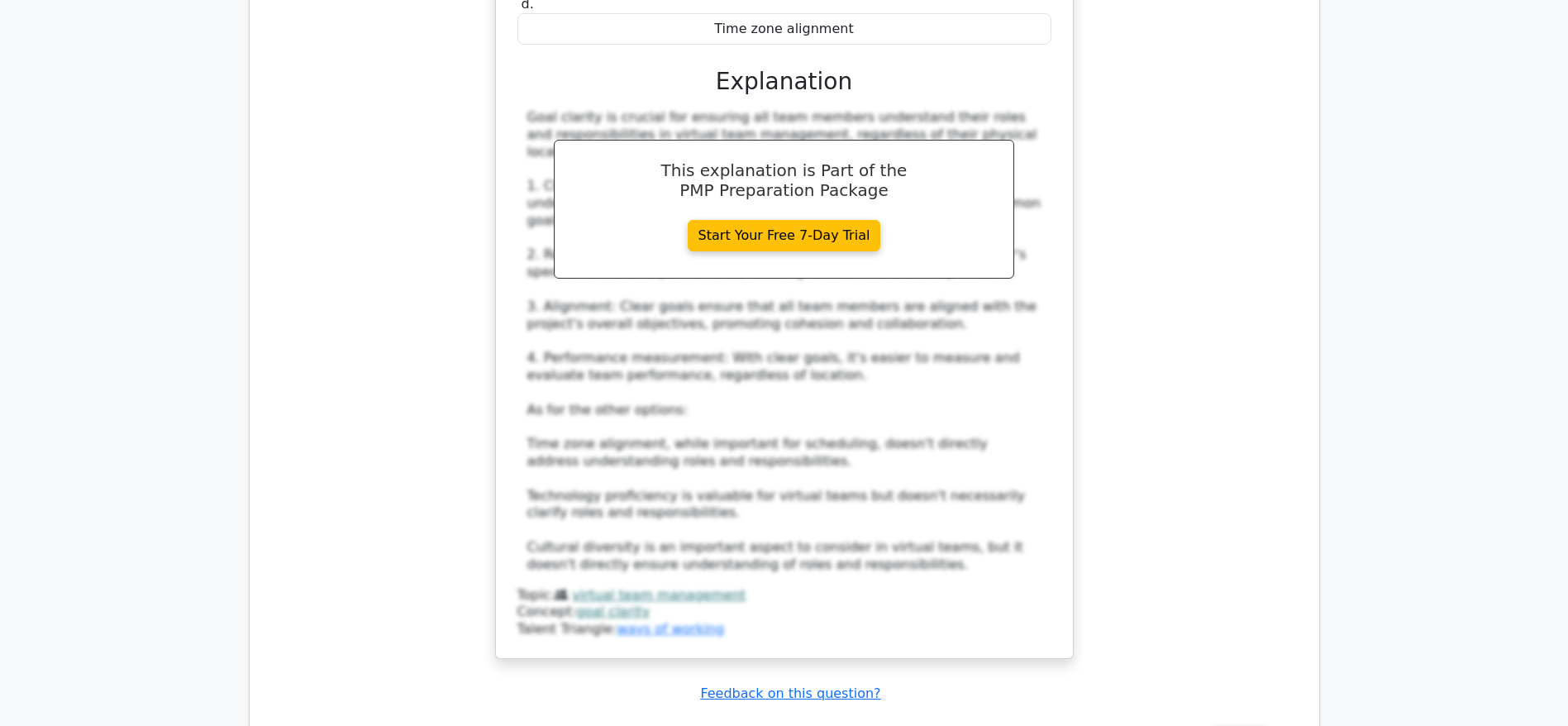
click at [1231, 725] on button "Review" at bounding box center [1239, 739] width 56 height 26
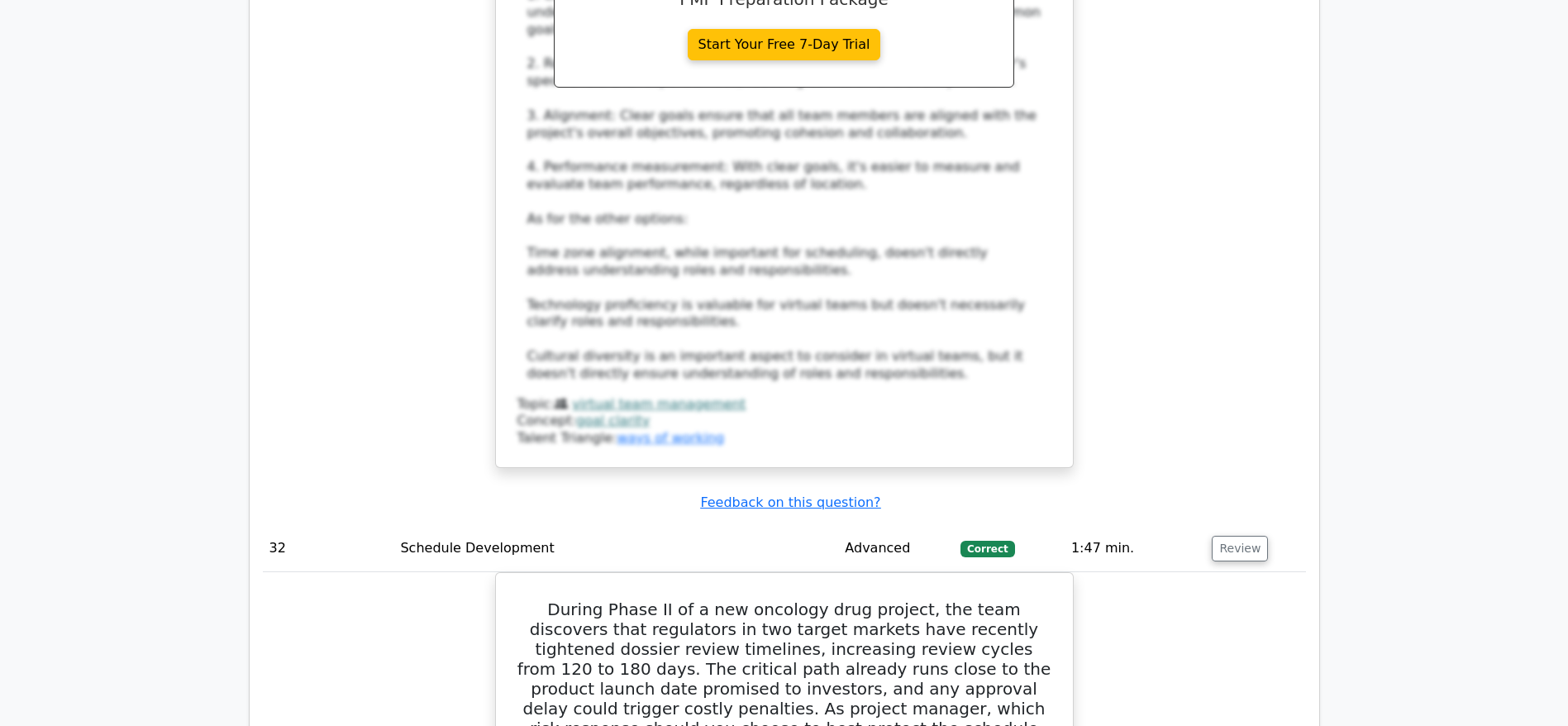
scroll to position [14490, 0]
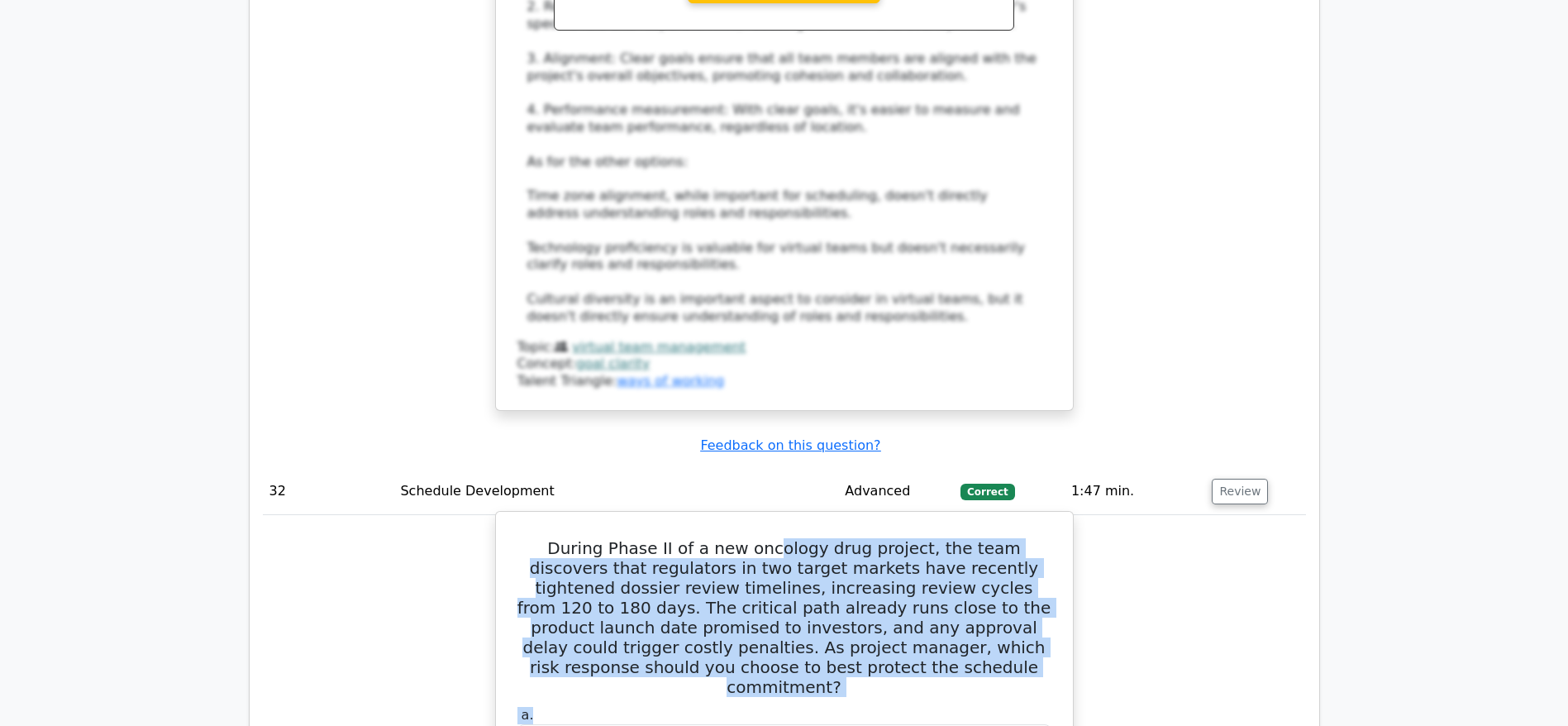
drag, startPoint x: 745, startPoint y: 191, endPoint x: 882, endPoint y: 331, distance: 195.9
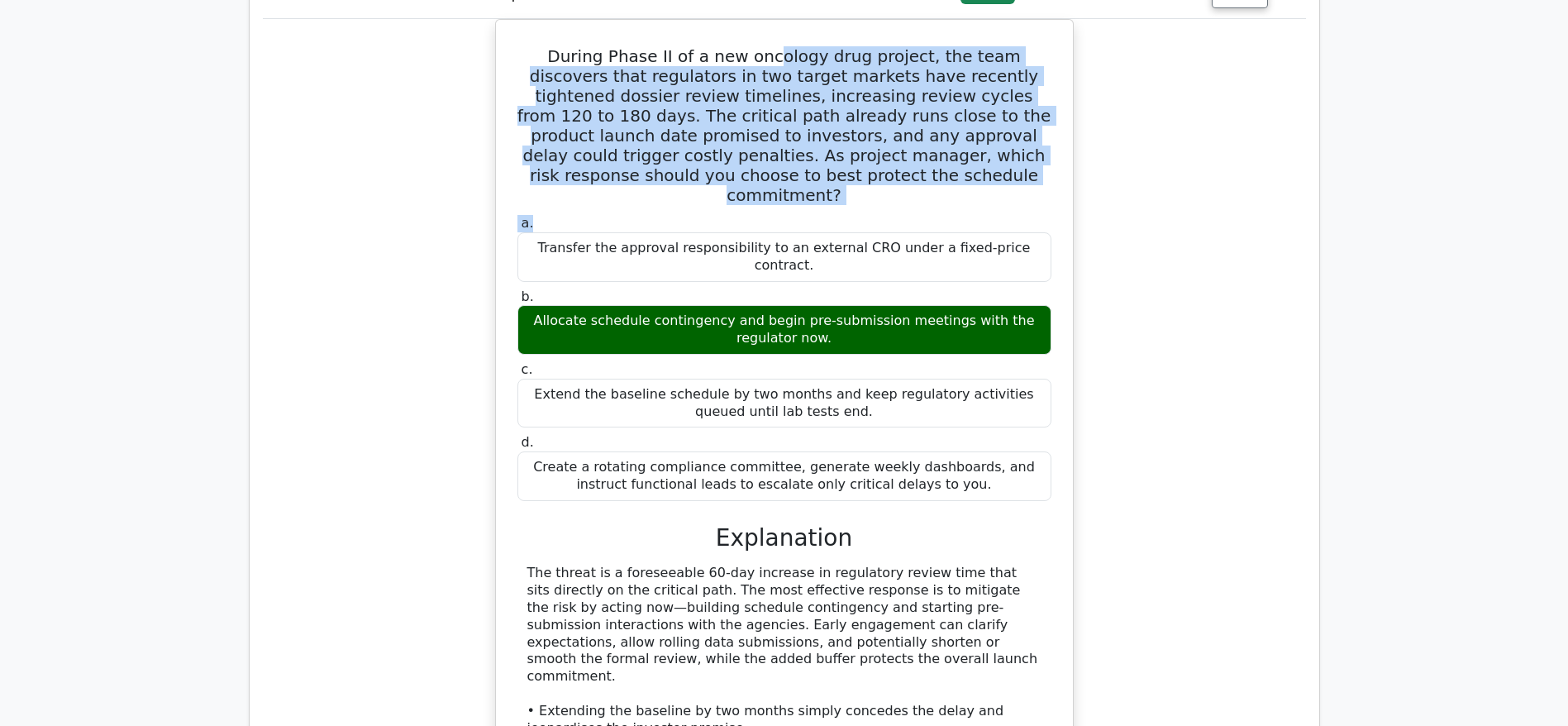
scroll to position [15234, 0]
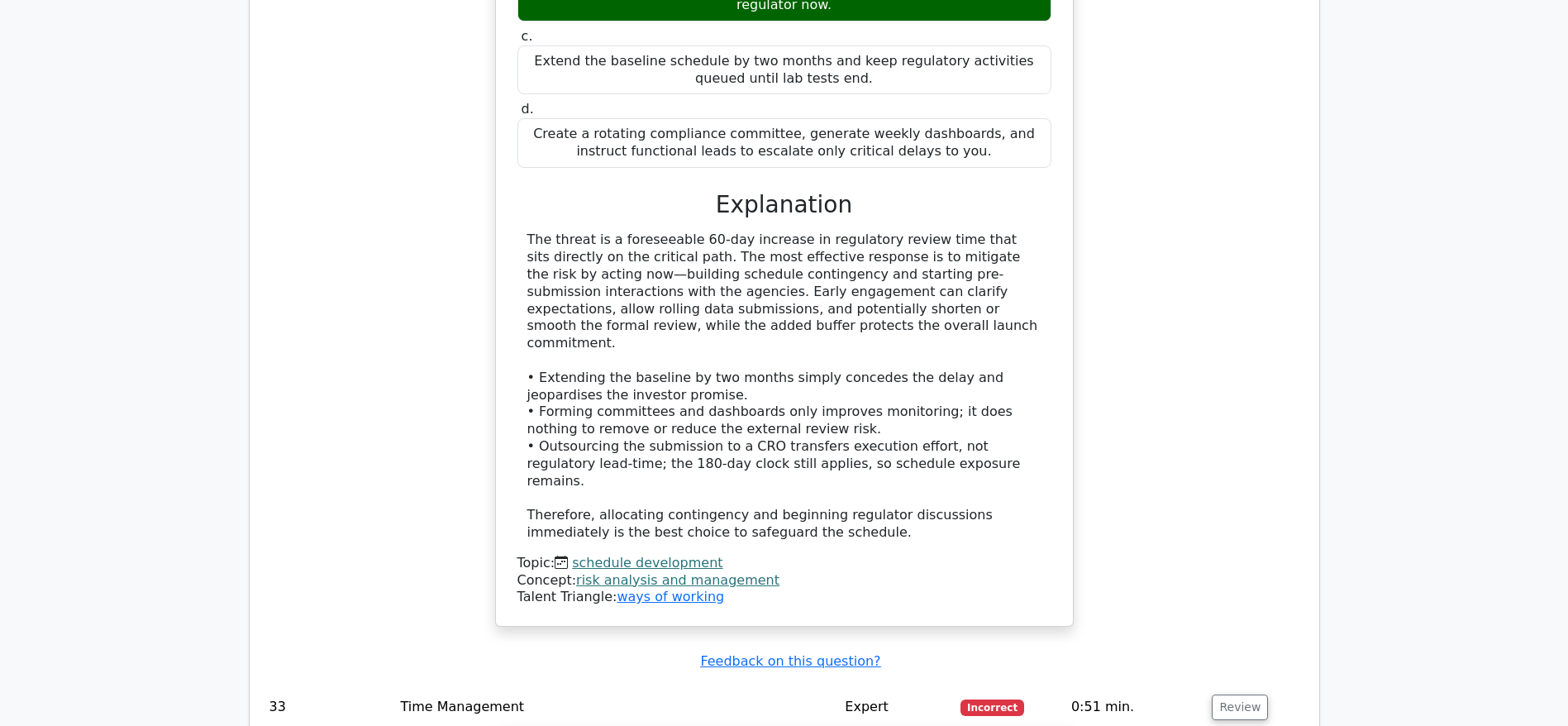
scroll to position [15358, 0]
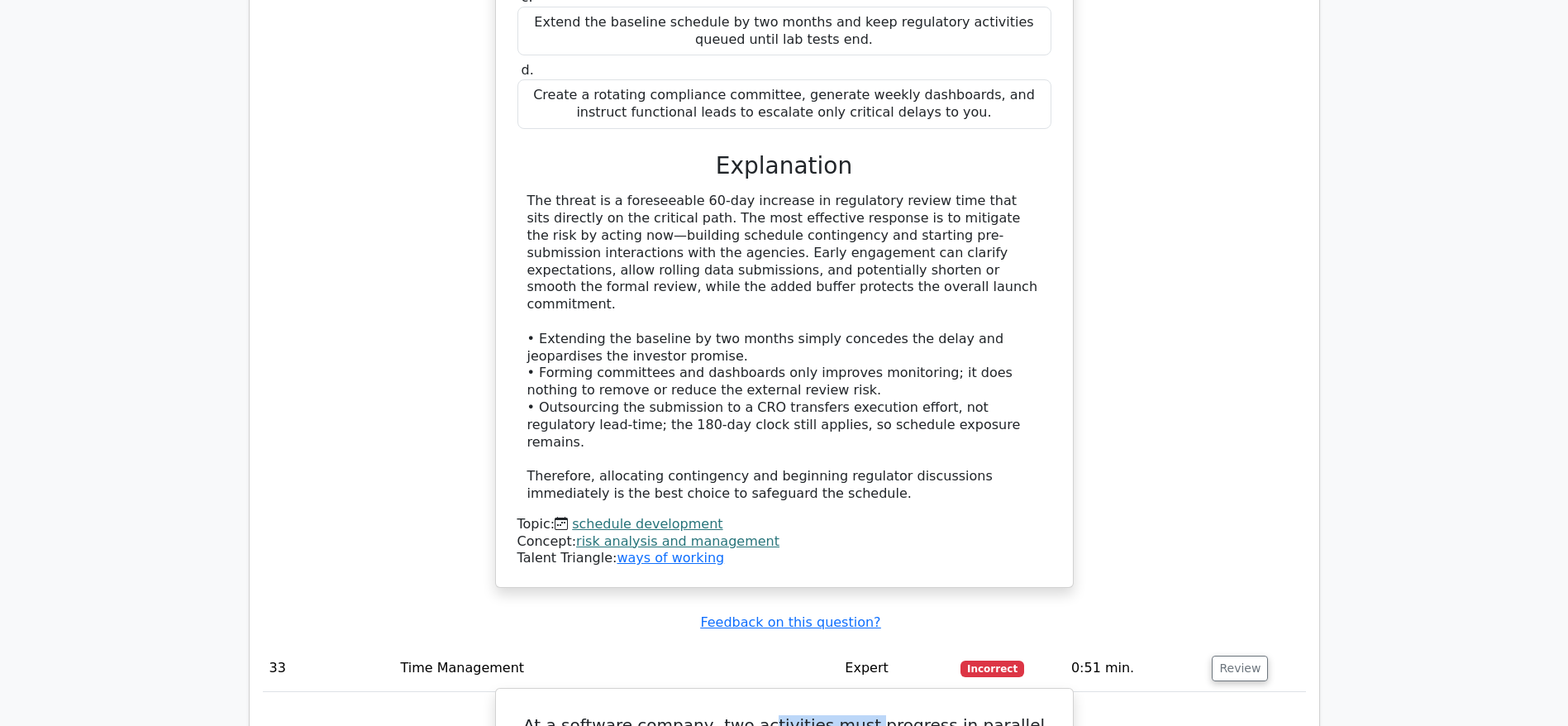
drag, startPoint x: 745, startPoint y: 289, endPoint x: 853, endPoint y: 310, distance: 110.0
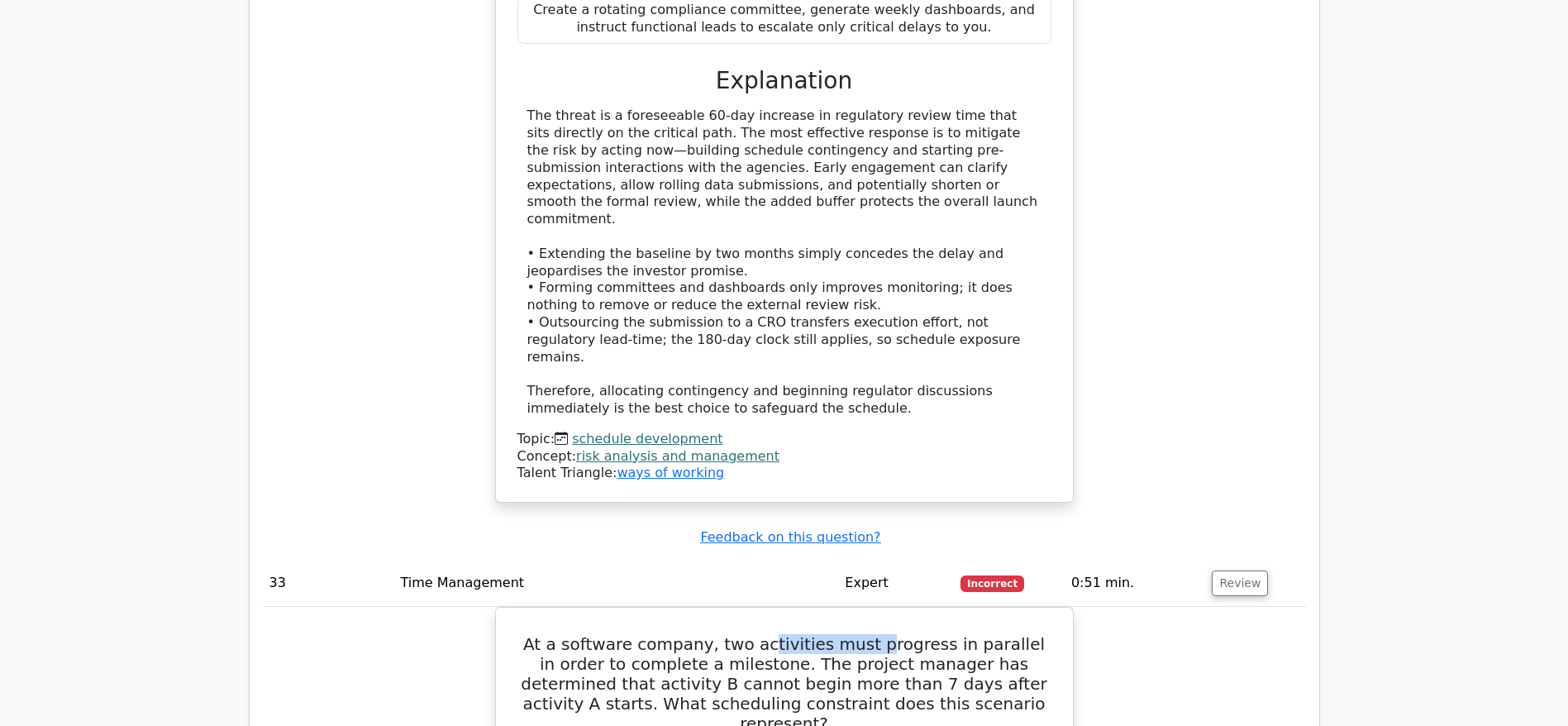
scroll to position [15482, 0]
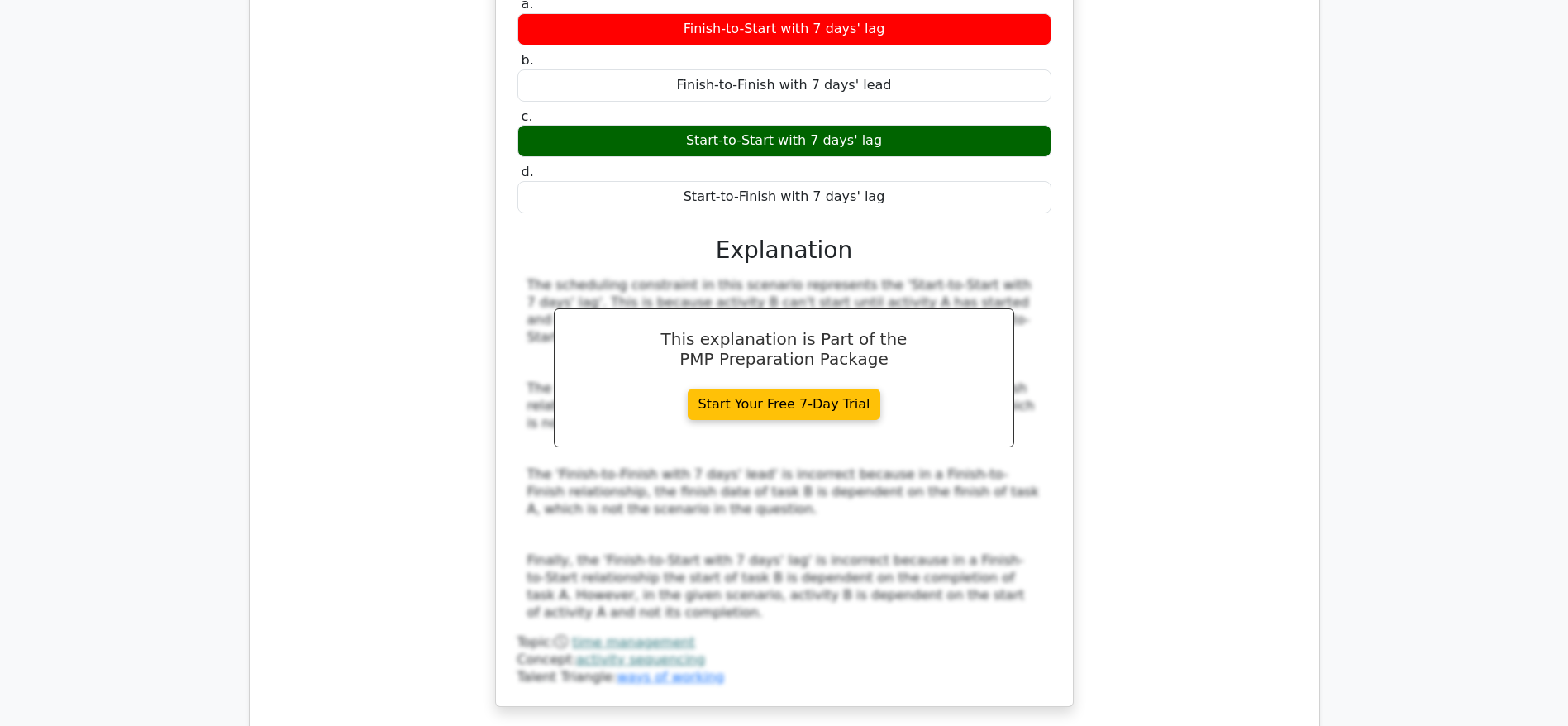
scroll to position [16226, 0]
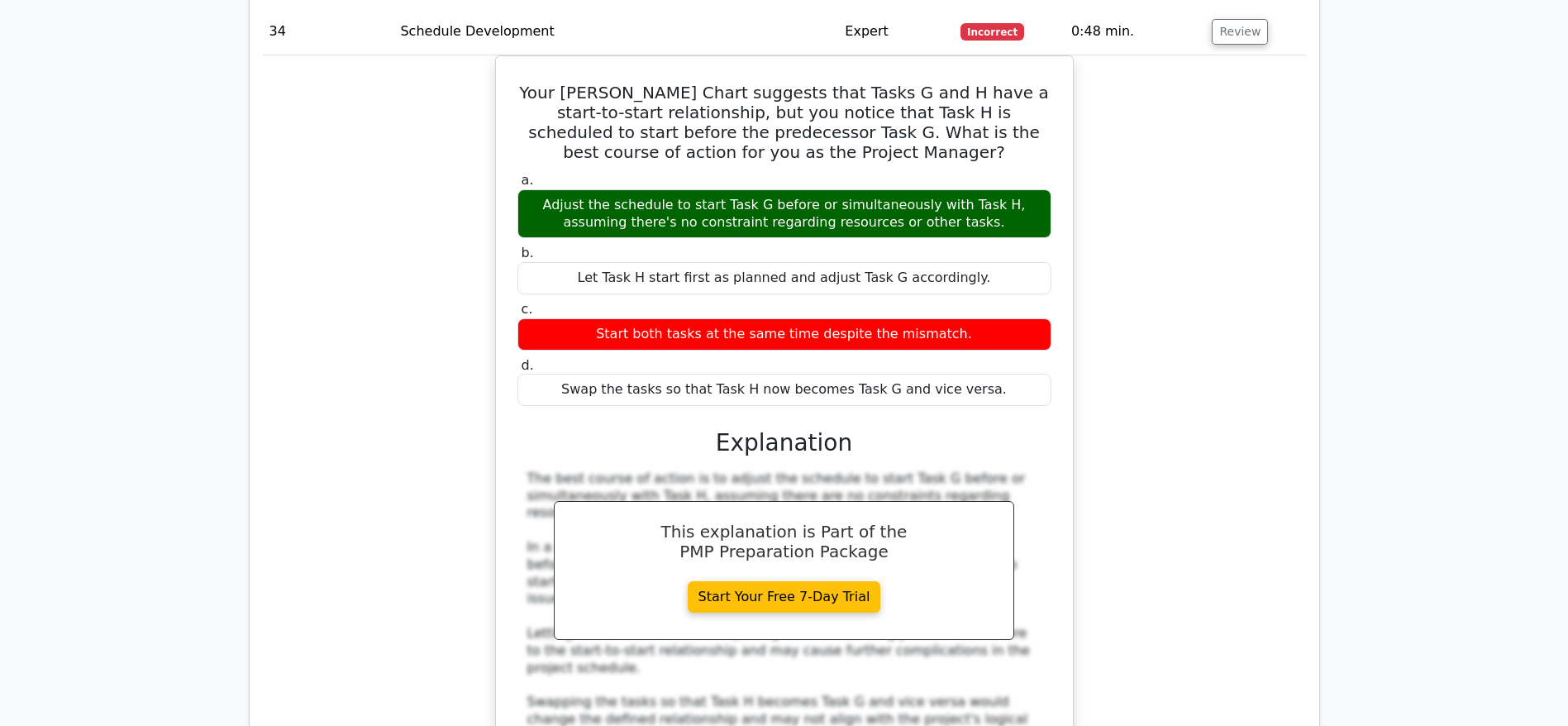
scroll to position [17095, 0]
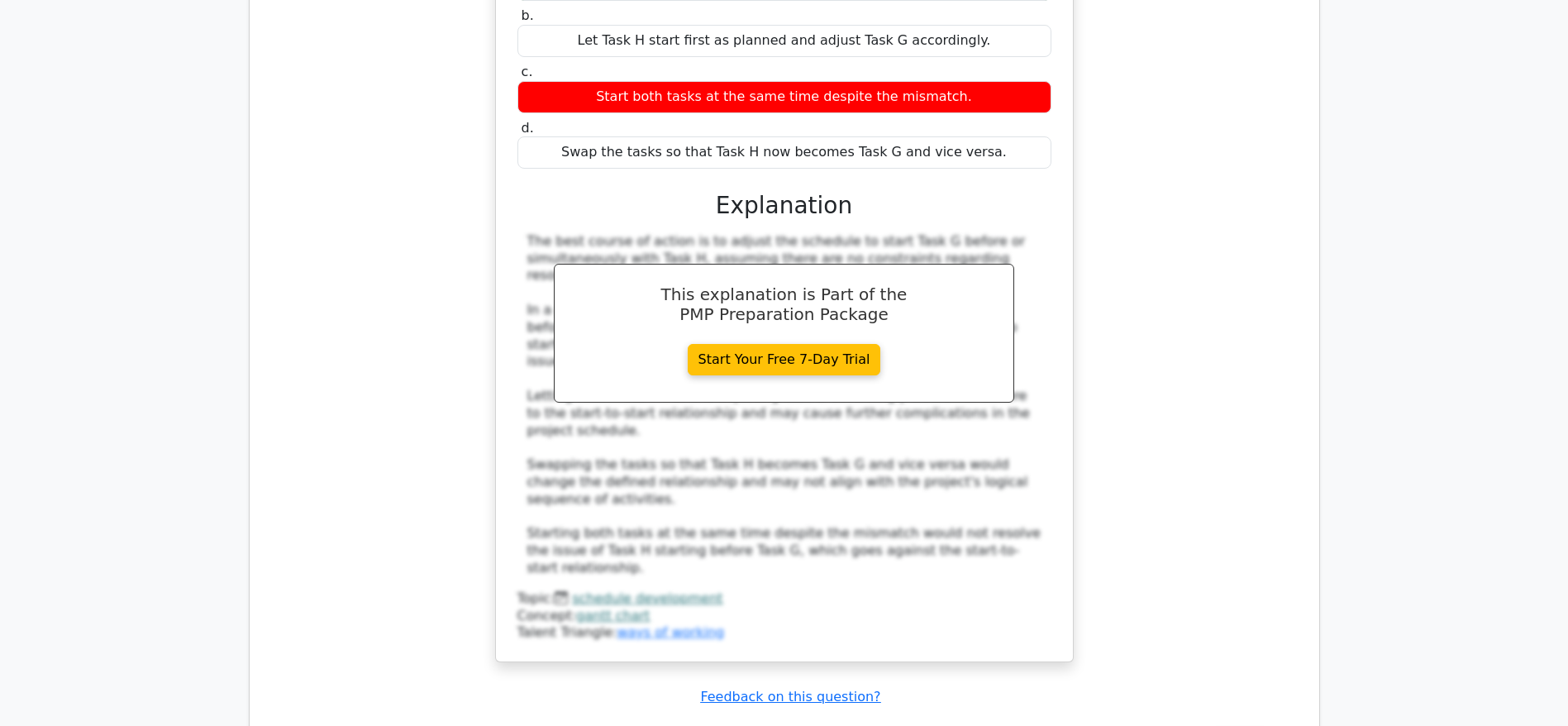
scroll to position [17218, 0]
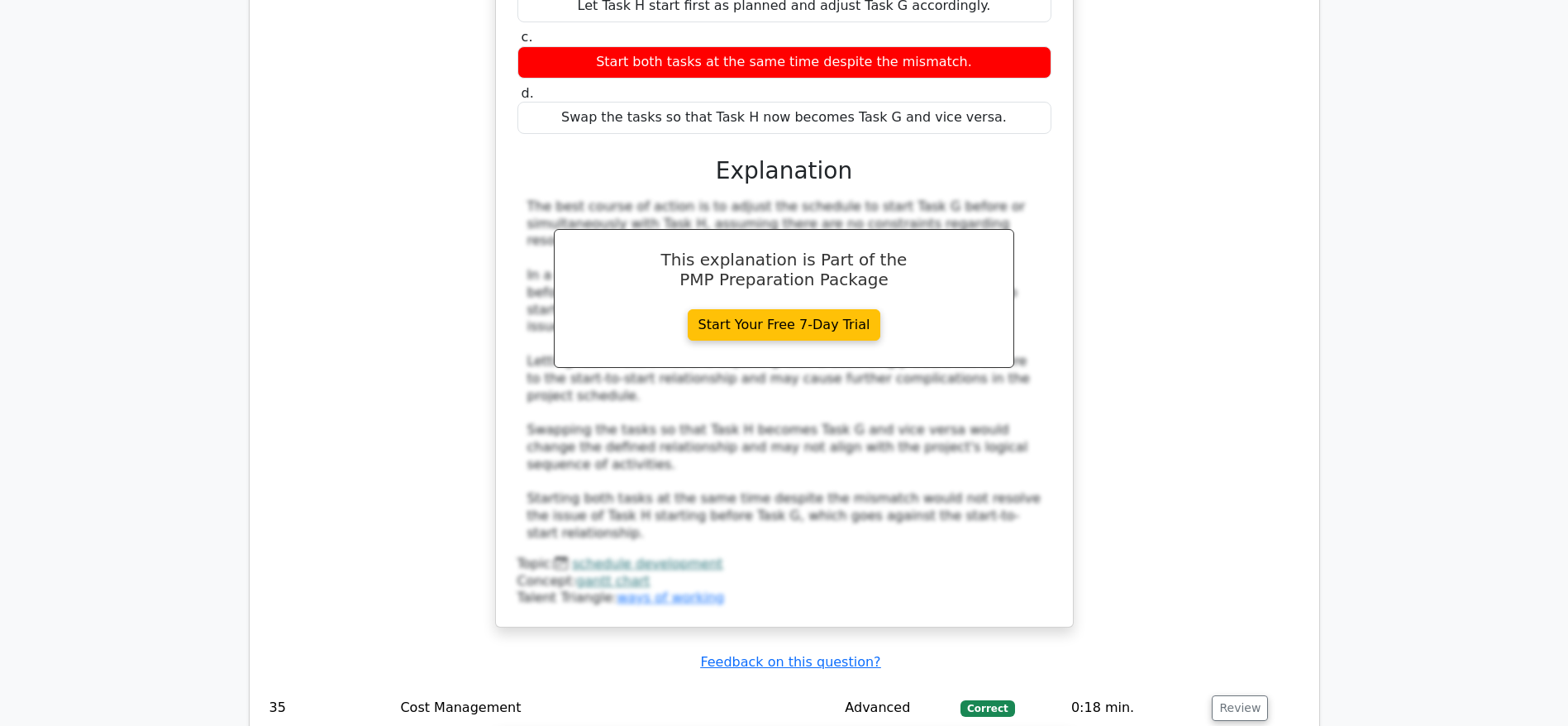
drag, startPoint x: 685, startPoint y: 553, endPoint x: 983, endPoint y: 562, distance: 298.1
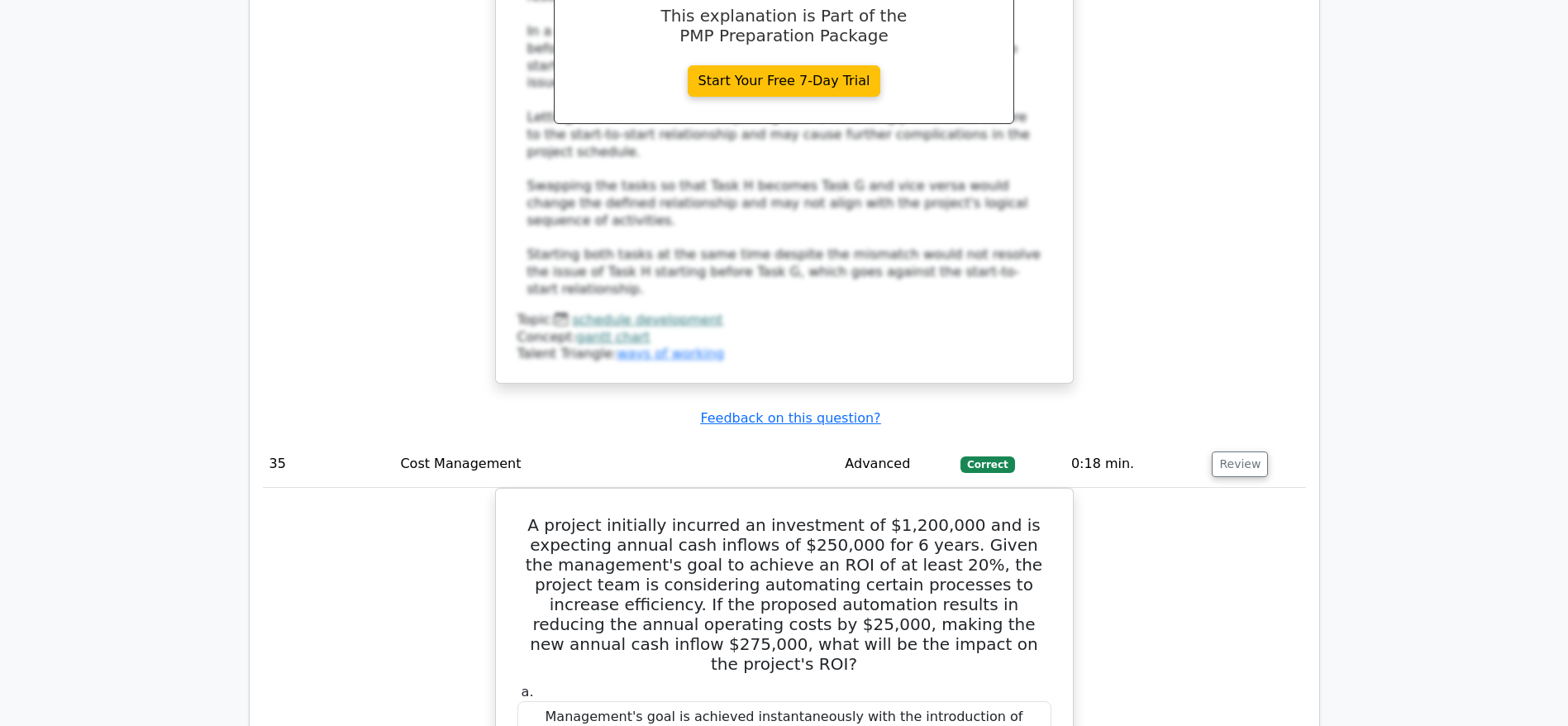
scroll to position [17417, 0]
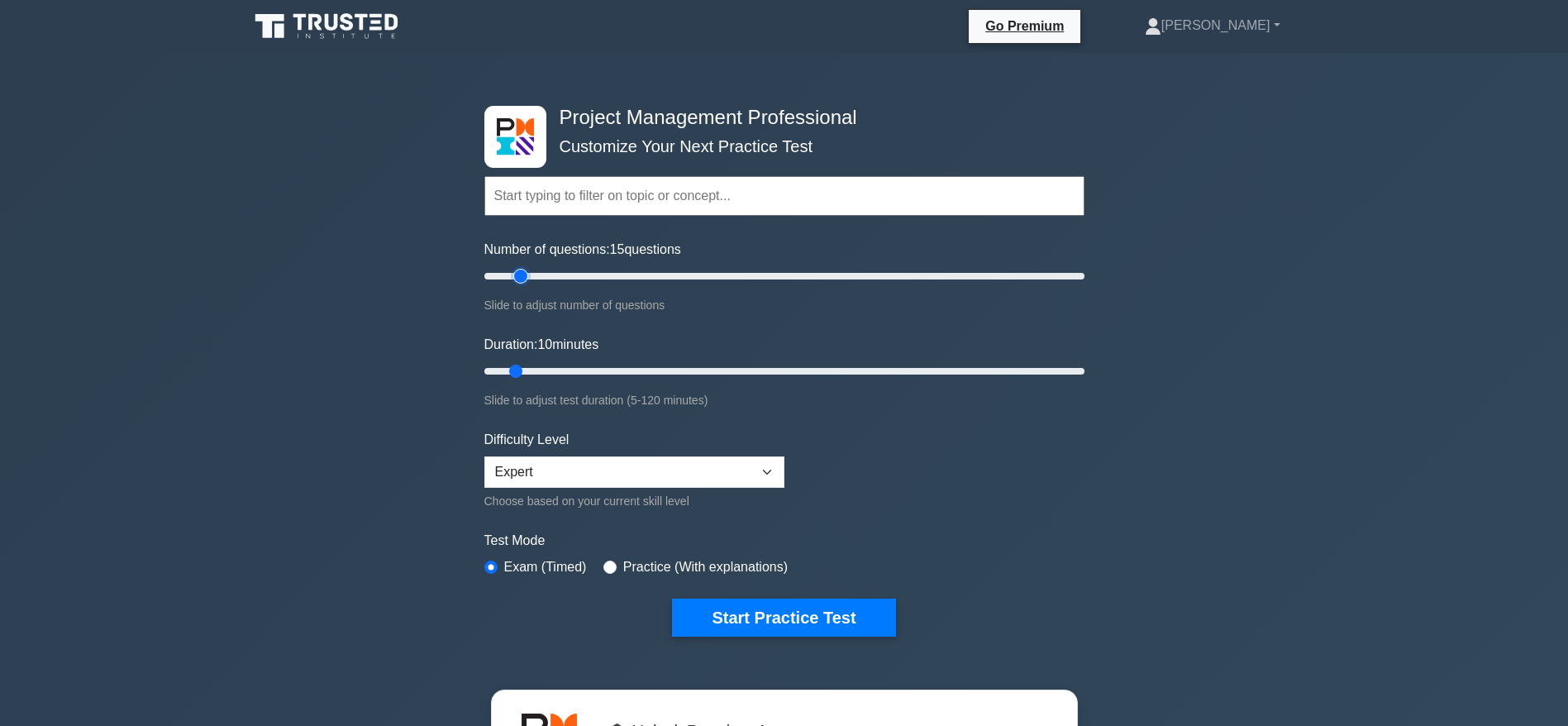
drag, startPoint x: 509, startPoint y: 272, endPoint x: 517, endPoint y: 275, distance: 8.5
type input "15"
click at [517, 275] on input "Number of questions: 15 questions" at bounding box center [784, 276] width 600 height 20
drag, startPoint x: 514, startPoint y: 375, endPoint x: 559, endPoint y: 381, distance: 45.4
type input "20"
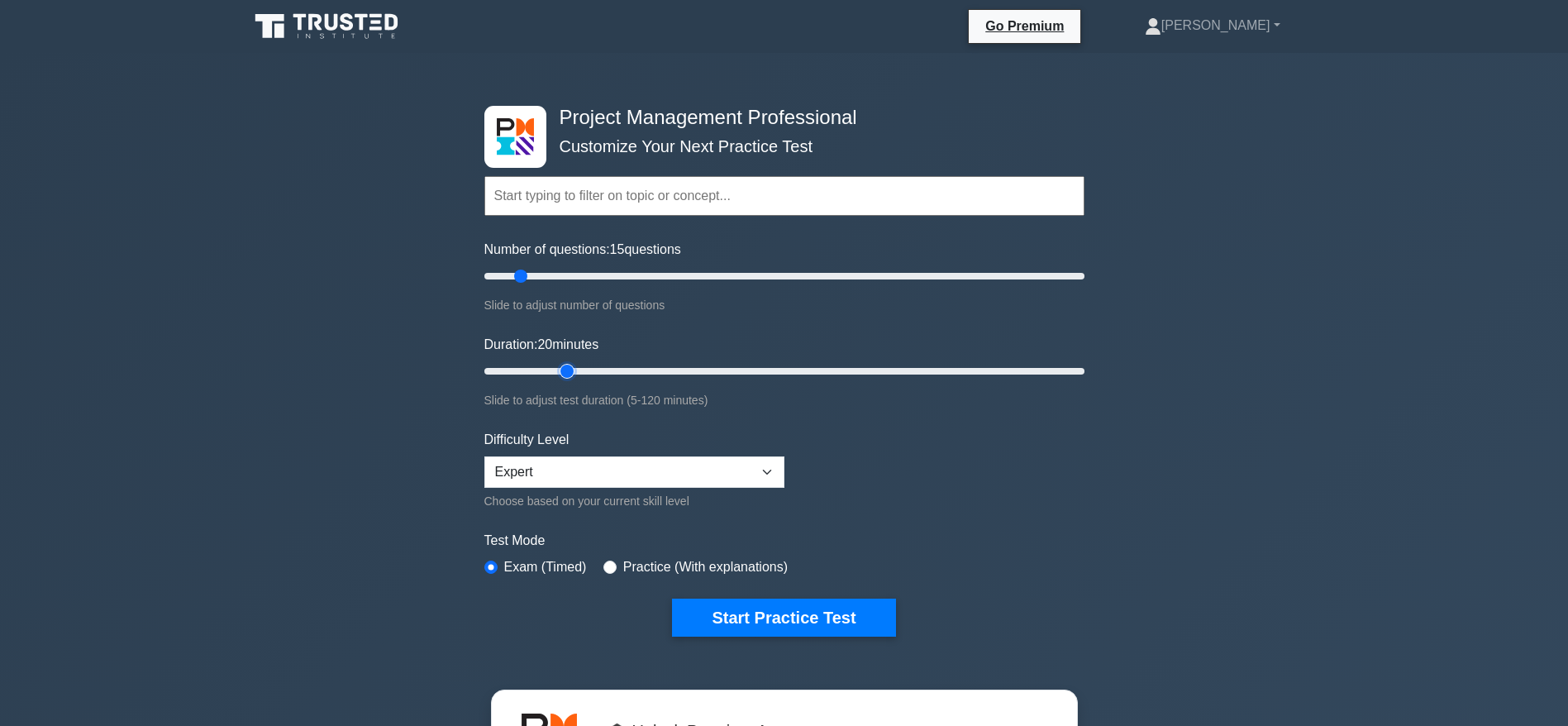
click at [559, 381] on input "Duration: 20 minutes" at bounding box center [784, 371] width 600 height 20
click at [832, 619] on button "Start Practice Test" at bounding box center [784, 618] width 223 height 38
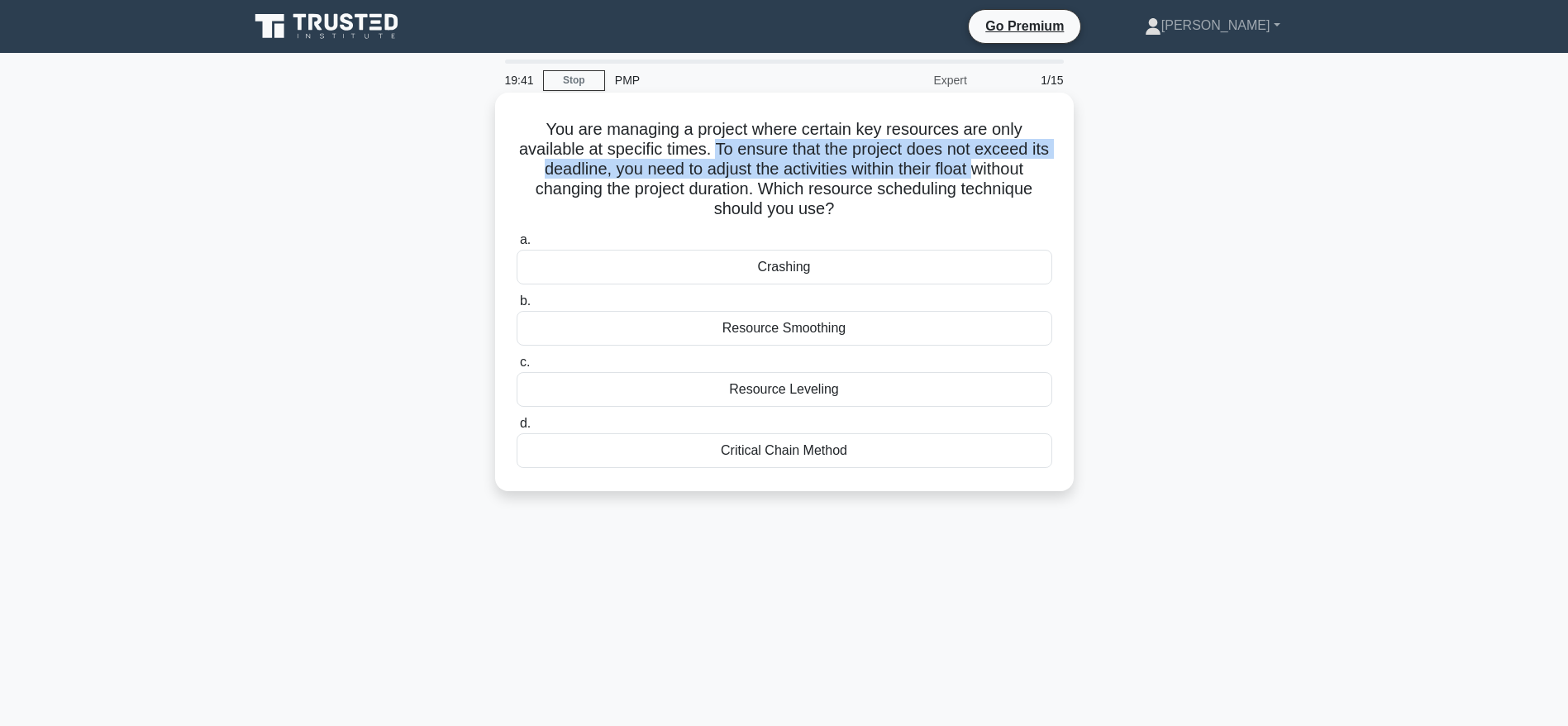
drag, startPoint x: 726, startPoint y: 153, endPoint x: 989, endPoint y: 180, distance: 264.4
click at [989, 180] on h5 "You are managing a project where certain key resources are only available at sp…" at bounding box center [784, 169] width 539 height 101
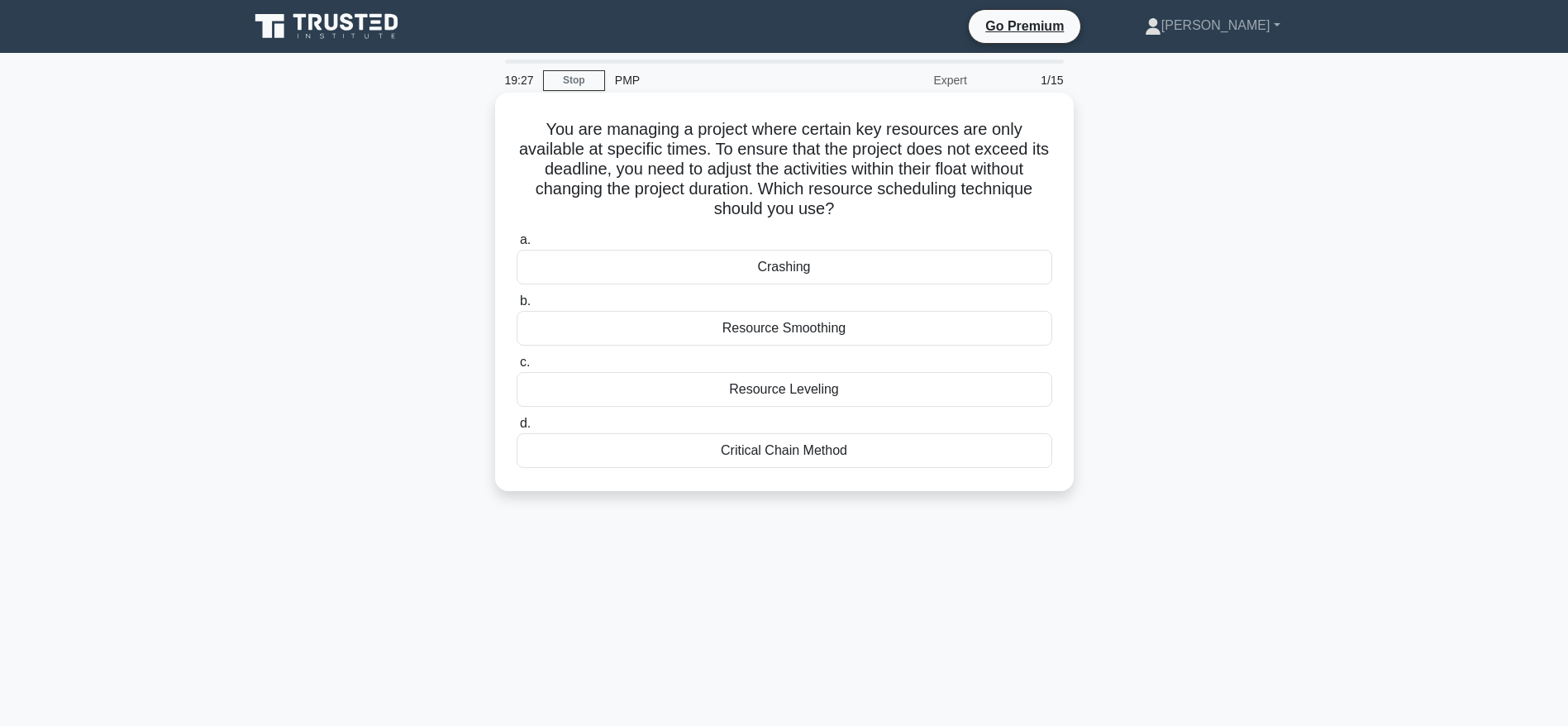
click at [776, 270] on div "Crashing" at bounding box center [784, 266] width 535 height 35
click at [516, 245] on input "a. Crashing" at bounding box center [516, 240] width 0 height 10
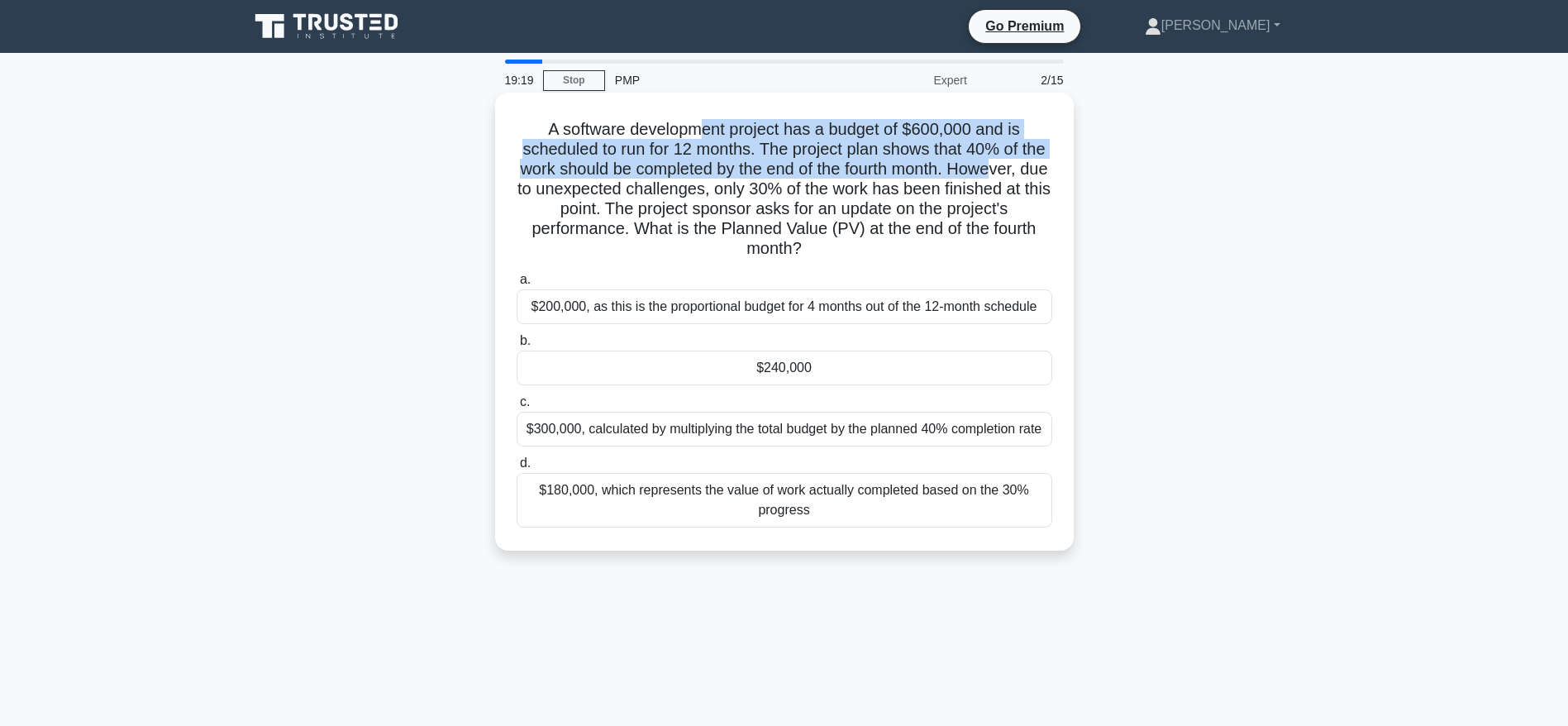
drag, startPoint x: 703, startPoint y: 129, endPoint x: 1020, endPoint y: 163, distance: 318.8
click at [1020, 163] on h5 "A software development project has a budget of $600,000 and is scheduled to run…" at bounding box center [784, 189] width 539 height 141
click at [826, 173] on h5 "A software development project has a budget of $600,000 and is scheduled to run…" at bounding box center [784, 189] width 539 height 141
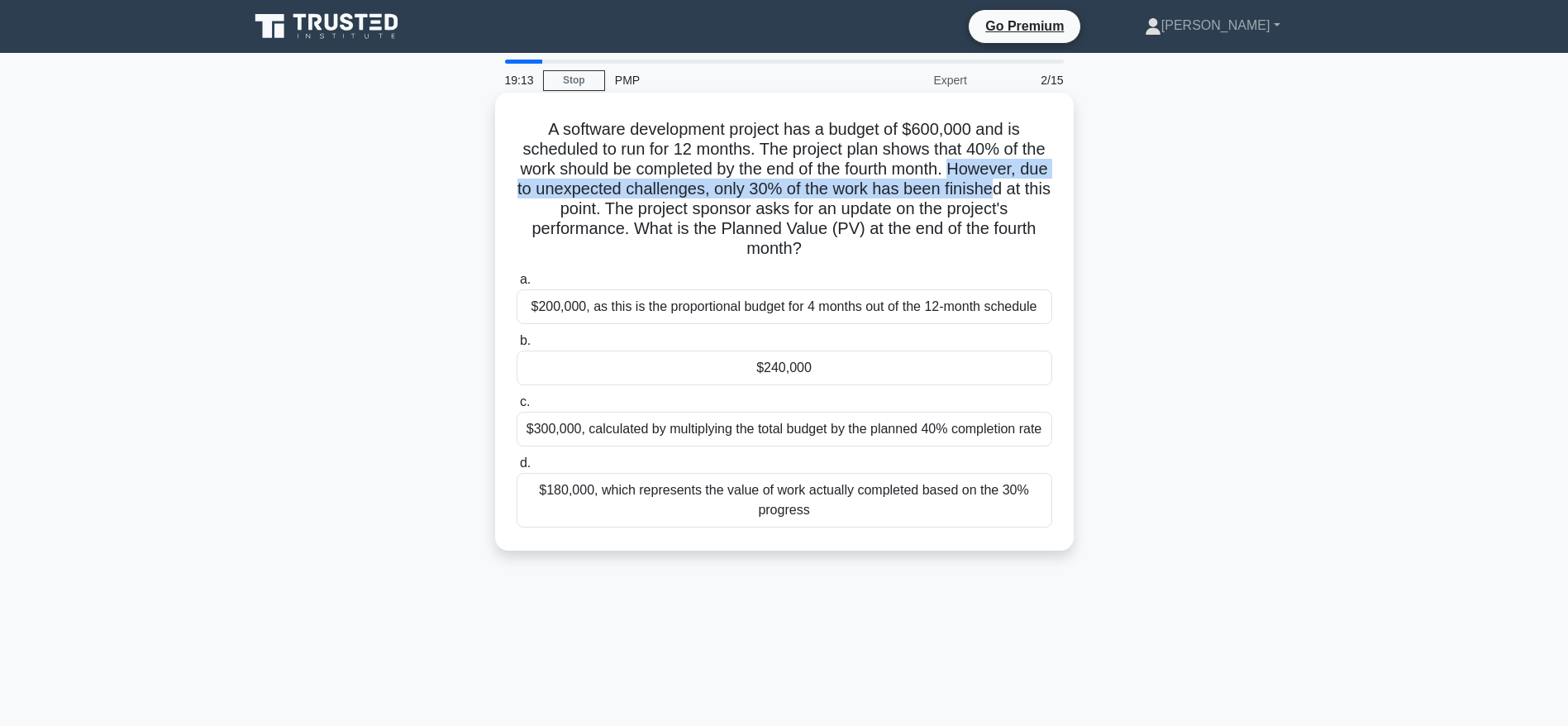
drag, startPoint x: 979, startPoint y: 166, endPoint x: 1040, endPoint y: 199, distance: 69.4
click at [1040, 199] on h5 "A software development project has a budget of $600,000 and is scheduled to run…" at bounding box center [784, 189] width 539 height 141
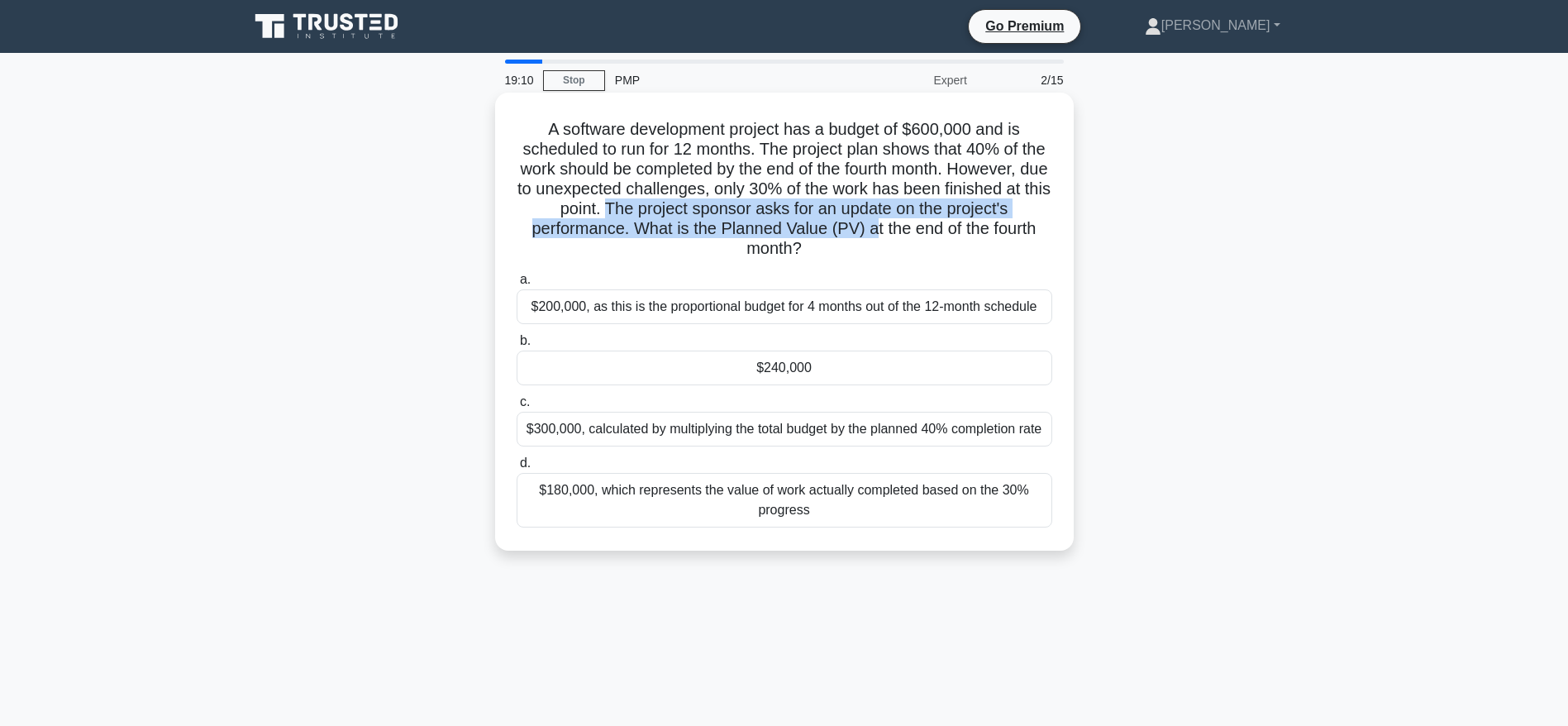
drag, startPoint x: 629, startPoint y: 206, endPoint x: 875, endPoint y: 220, distance: 246.4
click at [875, 220] on h5 "A software development project has a budget of $600,000 and is scheduled to run…" at bounding box center [784, 189] width 539 height 141
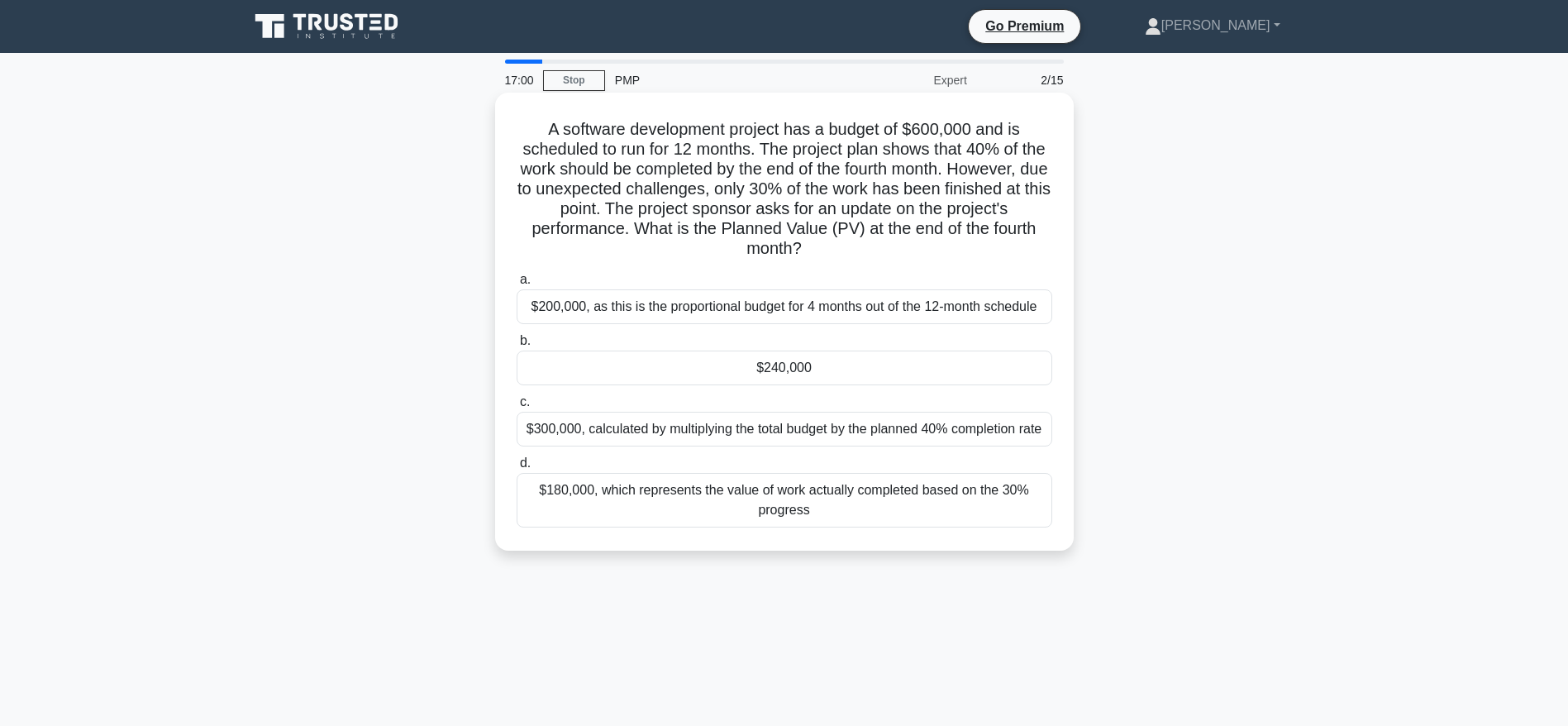
click at [854, 310] on div "$200,000, as this is the proportional budget for 4 months out of the 12-month s…" at bounding box center [784, 306] width 535 height 35
click at [516, 285] on input "a. $200,000, as this is the proportional budget for 4 months out of the 12-mont…" at bounding box center [516, 280] width 0 height 10
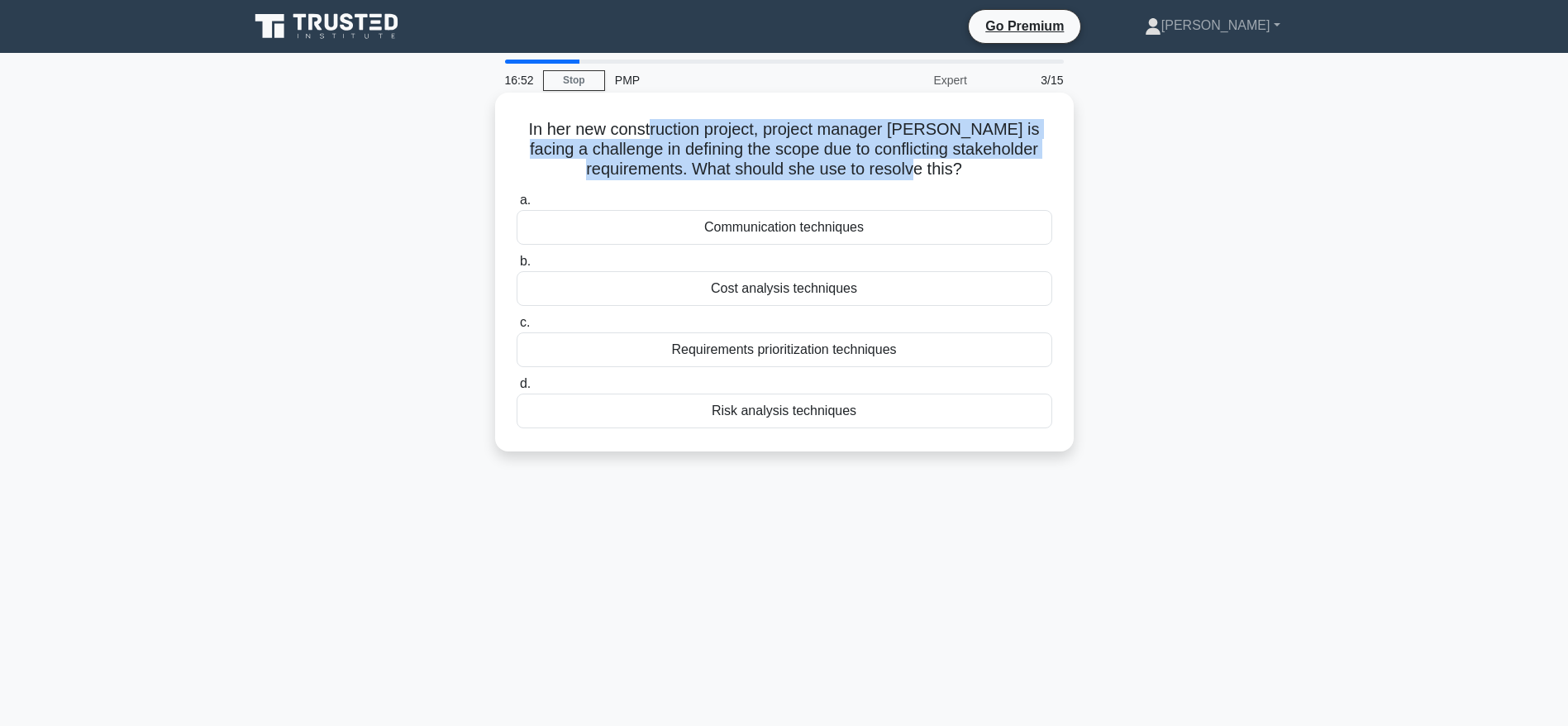
drag, startPoint x: 660, startPoint y: 124, endPoint x: 967, endPoint y: 161, distance: 309.2
click at [967, 161] on h5 "In her new construction project, project manager Maria is facing a challenge in…" at bounding box center [784, 149] width 539 height 61
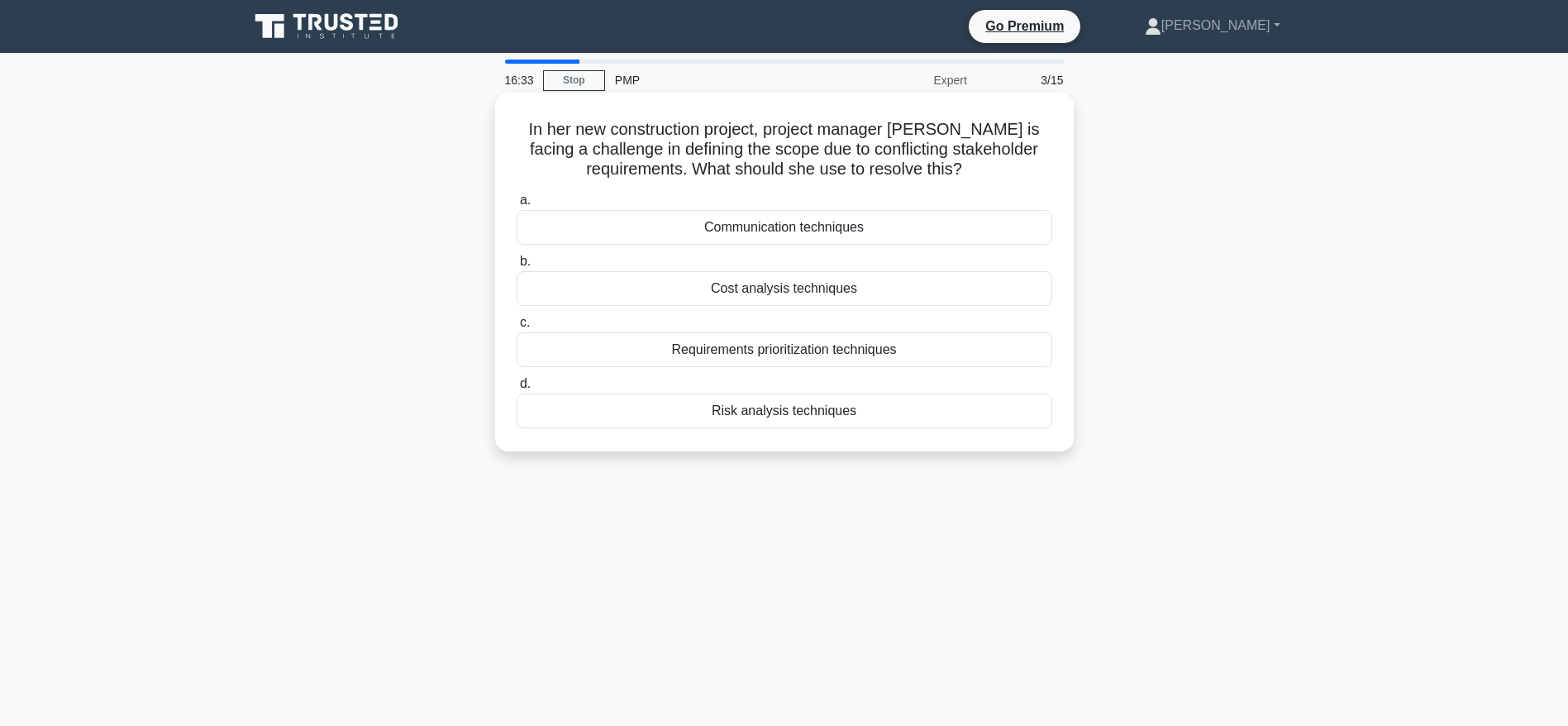
click at [834, 350] on div "Requirements prioritization techniques" at bounding box center [784, 349] width 535 height 35
click at [516, 328] on input "c. Requirements prioritization techniques" at bounding box center [516, 323] width 0 height 10
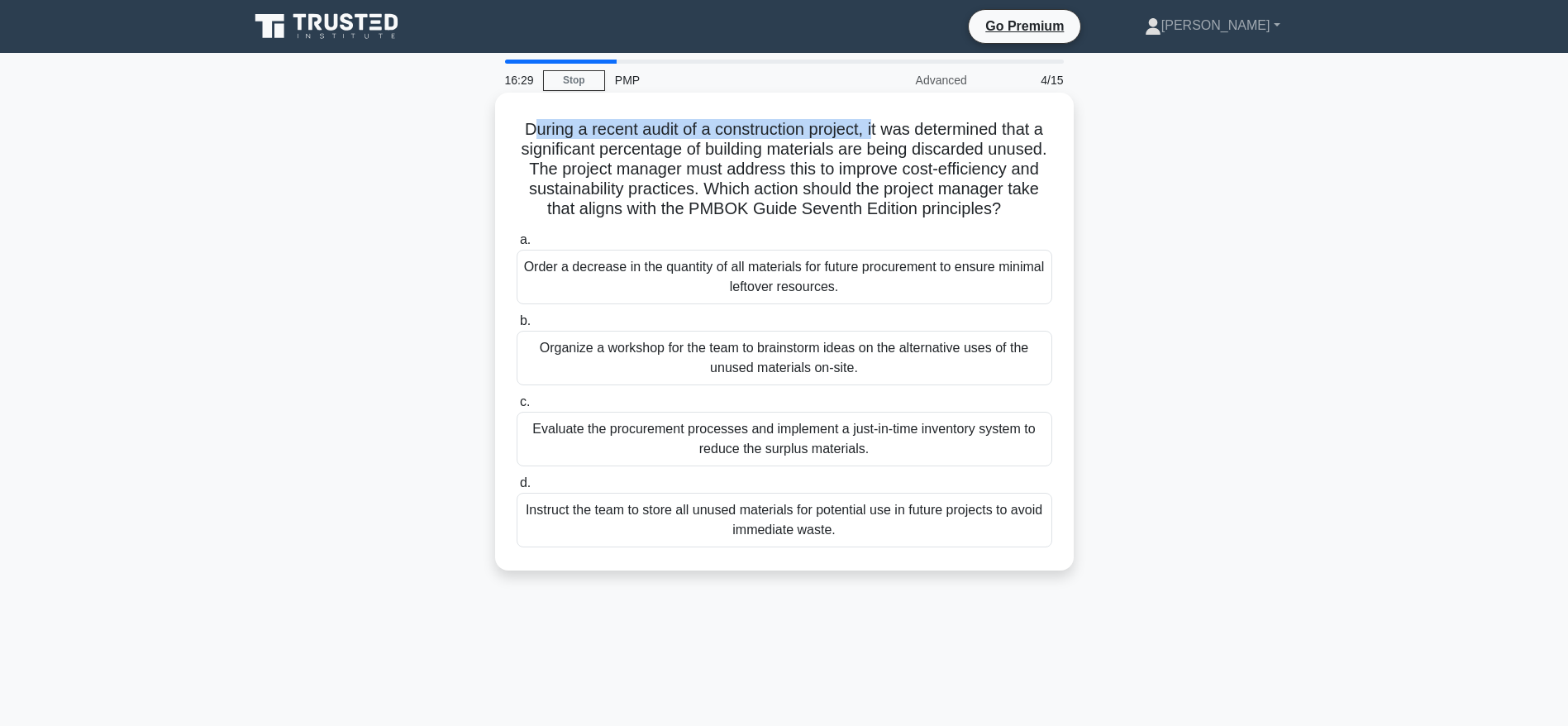
drag, startPoint x: 528, startPoint y: 128, endPoint x: 878, endPoint y: 139, distance: 350.2
click at [878, 139] on h5 "During a recent audit of a construction project, it was determined that a signi…" at bounding box center [784, 169] width 539 height 101
drag, startPoint x: 920, startPoint y: 142, endPoint x: 967, endPoint y: 143, distance: 47.0
click at [967, 143] on h5 "During a recent audit of a construction project, it was determined that a signi…" at bounding box center [784, 169] width 539 height 101
click at [767, 170] on h5 "During a recent audit of a construction project, it was determined that a signi…" at bounding box center [784, 169] width 539 height 101
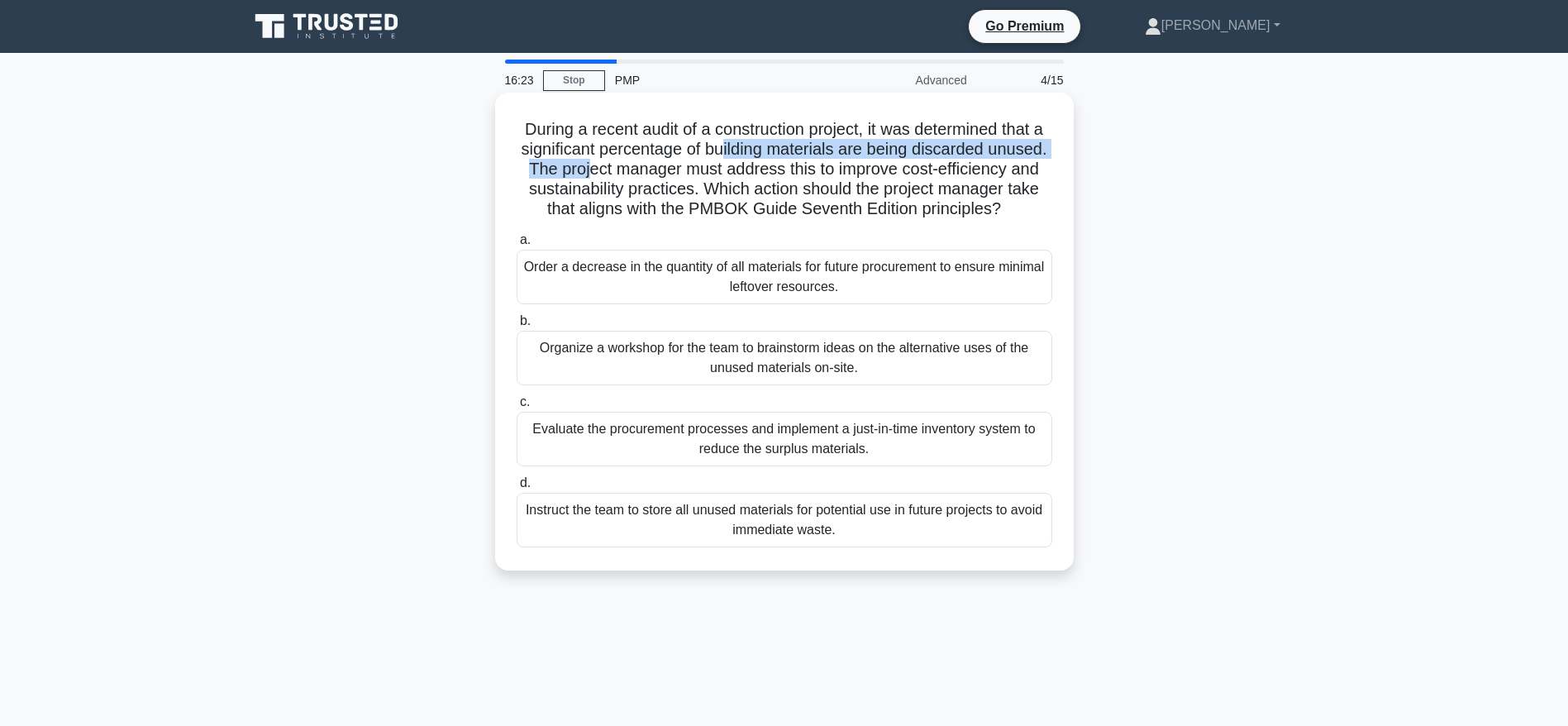
drag, startPoint x: 752, startPoint y: 143, endPoint x: 671, endPoint y: 163, distance: 83.4
click at [671, 163] on h5 "During a recent audit of a construction project, it was determined that a signi…" at bounding box center [784, 169] width 539 height 101
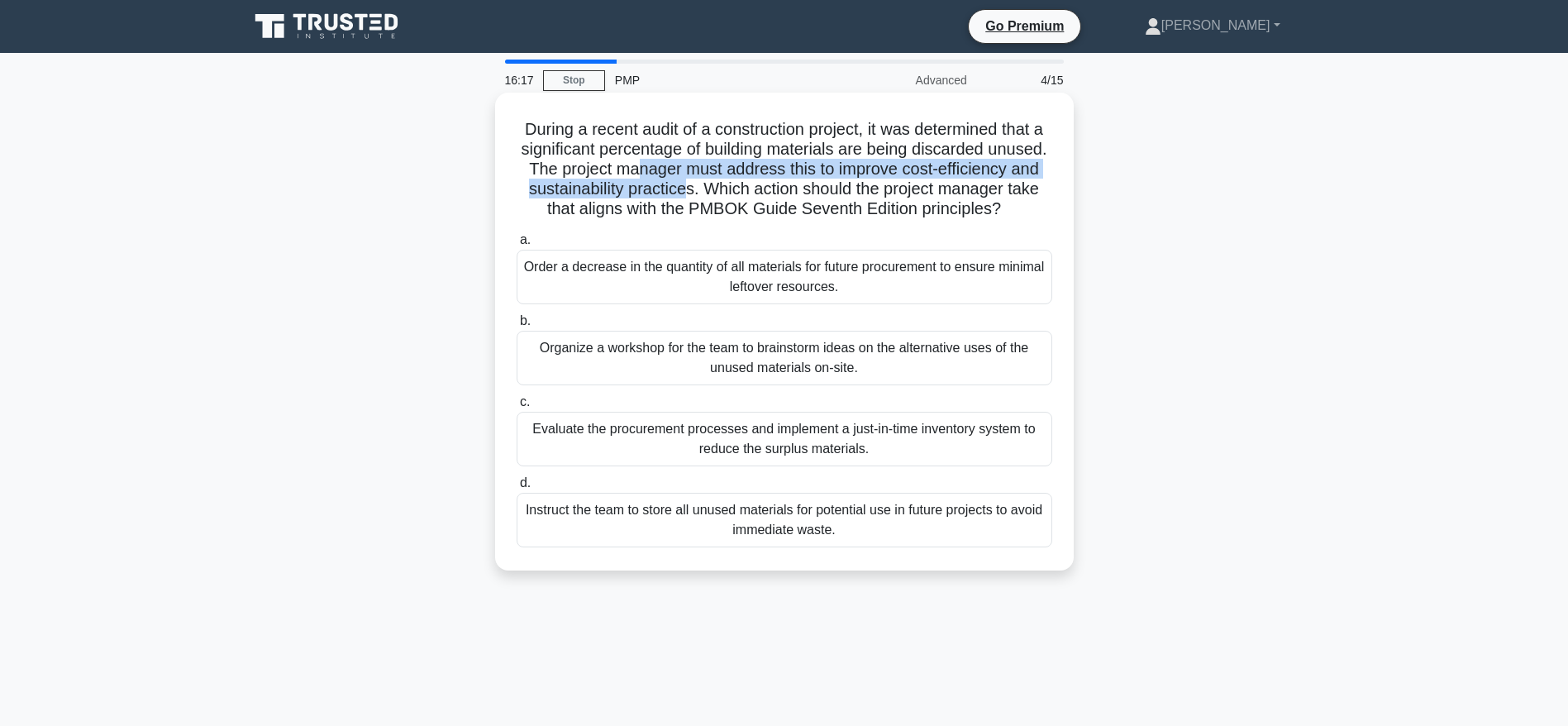
drag, startPoint x: 718, startPoint y: 167, endPoint x: 793, endPoint y: 196, distance: 80.4
click at [793, 196] on h5 "During a recent audit of a construction project, it was determined that a signi…" at bounding box center [784, 169] width 539 height 101
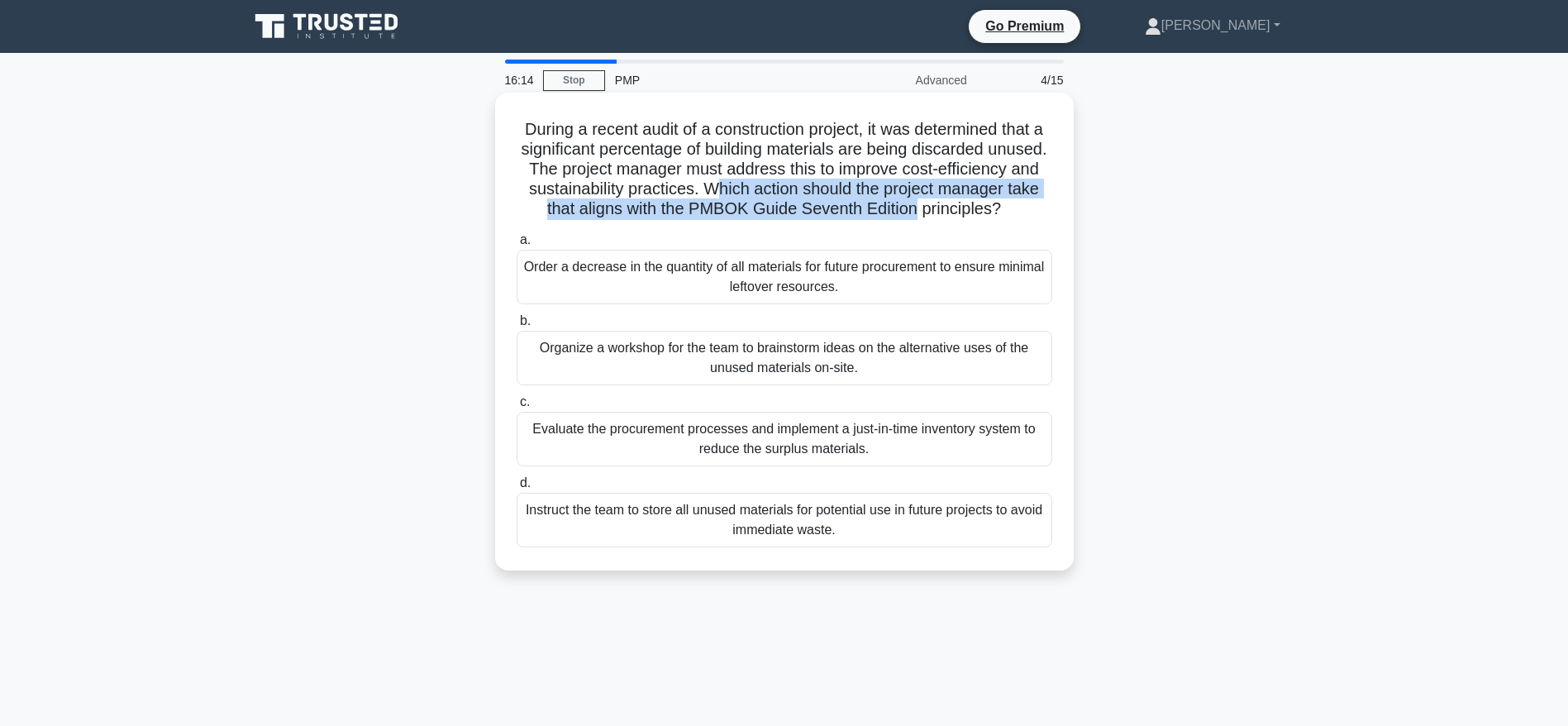
drag, startPoint x: 818, startPoint y: 187, endPoint x: 1032, endPoint y: 203, distance: 214.6
click at [1032, 203] on h5 "During a recent audit of a construction project, it was determined that a signi…" at bounding box center [784, 169] width 539 height 101
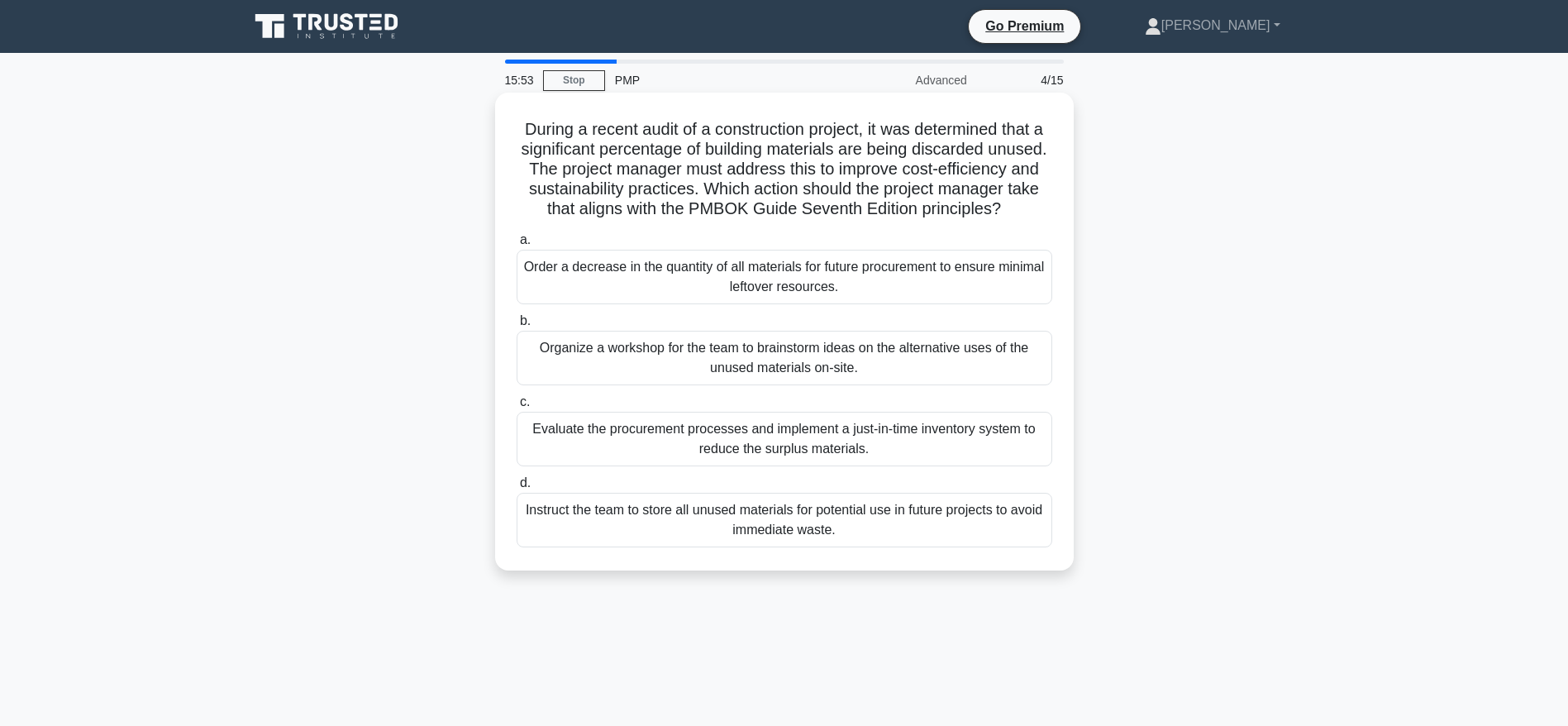
click at [768, 466] on div "Evaluate the procurement processes and implement a just-in-time inventory syste…" at bounding box center [784, 439] width 535 height 54
click at [516, 408] on input "c. Evaluate the procurement processes and implement a just-in-time inventory sy…" at bounding box center [516, 402] width 0 height 10
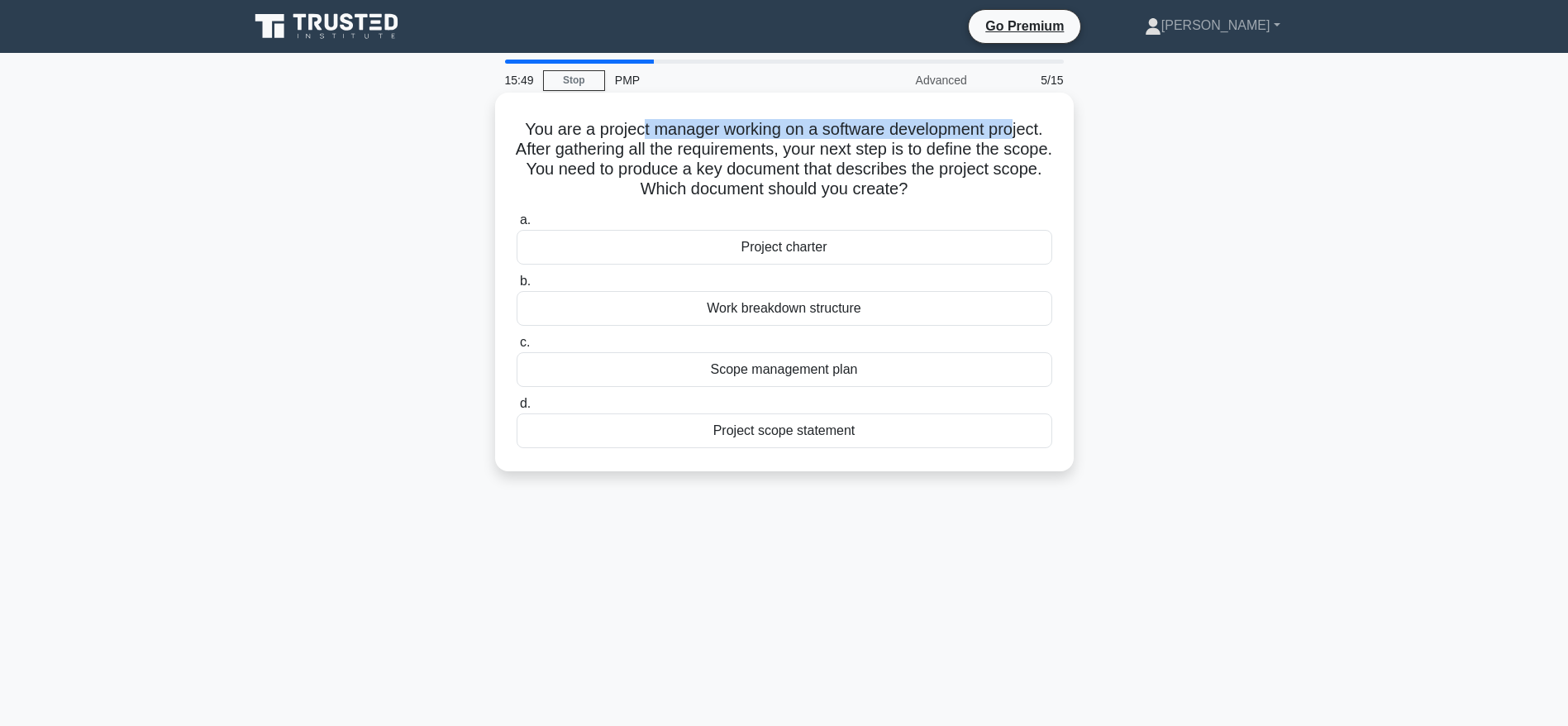
drag, startPoint x: 640, startPoint y: 128, endPoint x: 1015, endPoint y: 140, distance: 375.2
click at [1015, 140] on h5 "You are a project manager working on a software development project. After gath…" at bounding box center [784, 159] width 539 height 81
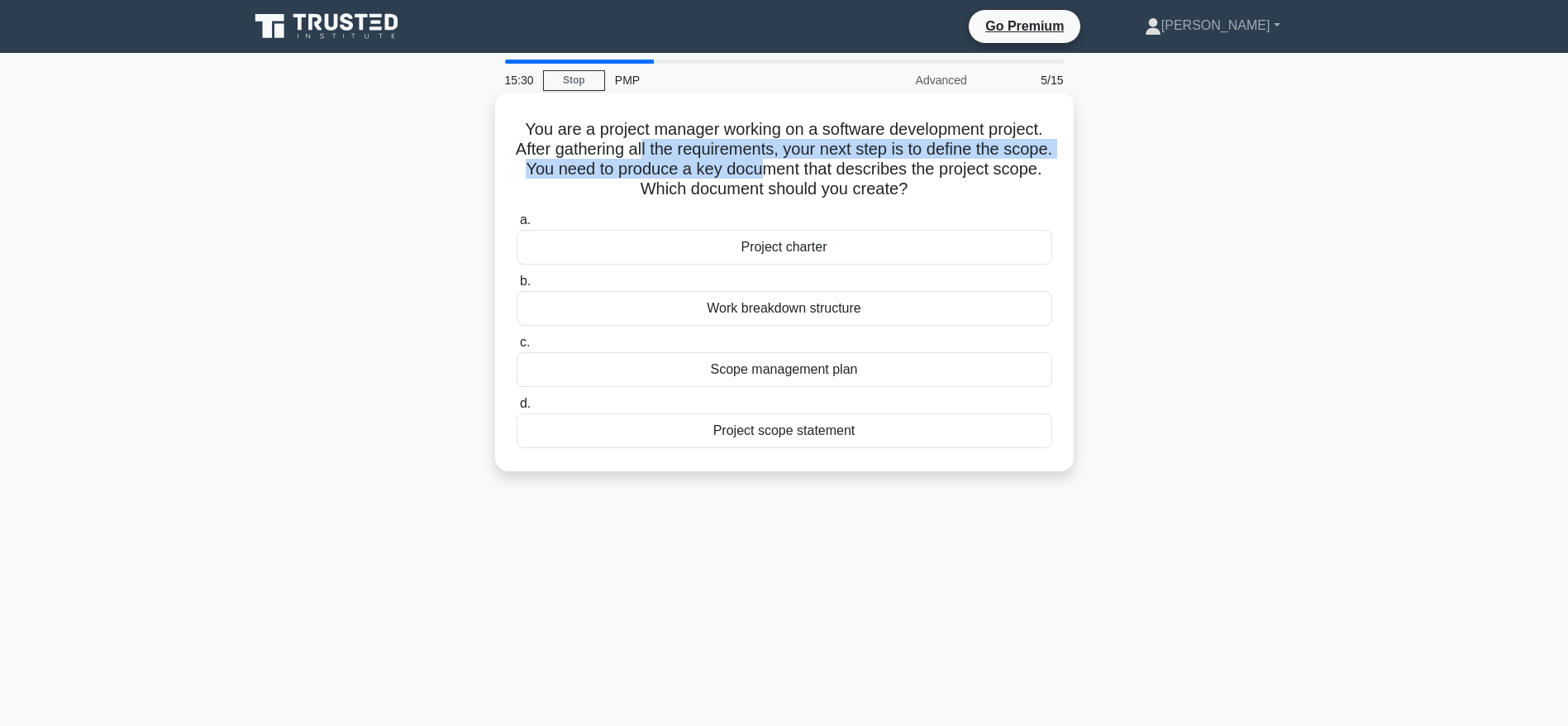
drag, startPoint x: 667, startPoint y: 155, endPoint x: 812, endPoint y: 161, distance: 145.1
click at [812, 161] on h5 "You are a project manager working on a software development project. After gath…" at bounding box center [784, 159] width 539 height 81
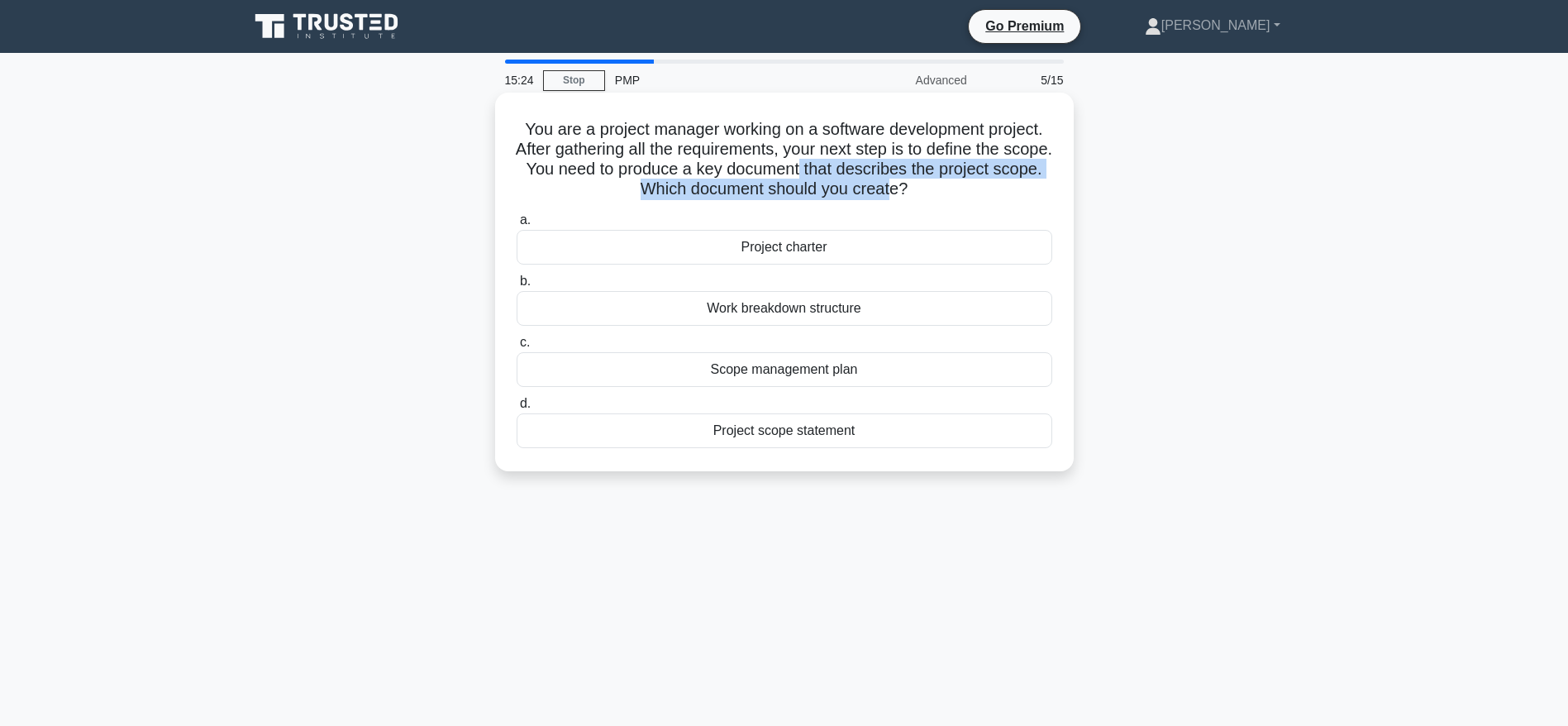
drag, startPoint x: 851, startPoint y: 168, endPoint x: 918, endPoint y: 184, distance: 68.9
click at [918, 184] on h5 "You are a project manager working on a software development project. After gath…" at bounding box center [784, 159] width 539 height 81
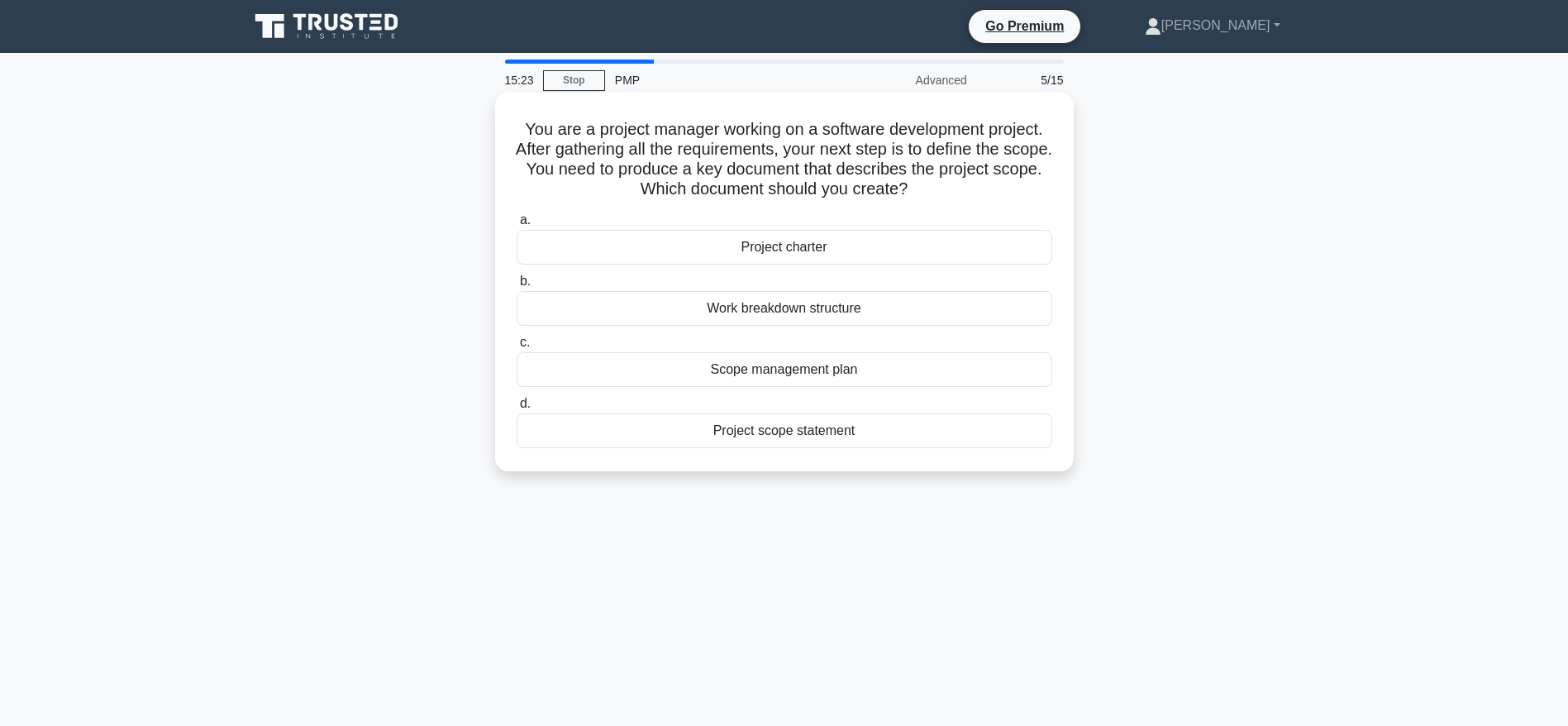
click at [969, 200] on h5 "You are a project manager working on a software development project. After gath…" at bounding box center [784, 159] width 539 height 81
drag, startPoint x: 956, startPoint y: 186, endPoint x: 914, endPoint y: 189, distance: 42.1
click at [914, 189] on h5 "You are a project manager working on a software development project. After gath…" at bounding box center [784, 159] width 539 height 81
click at [797, 428] on div "Project scope statement" at bounding box center [784, 431] width 535 height 35
click at [516, 409] on input "d. Project scope statement" at bounding box center [516, 403] width 0 height 10
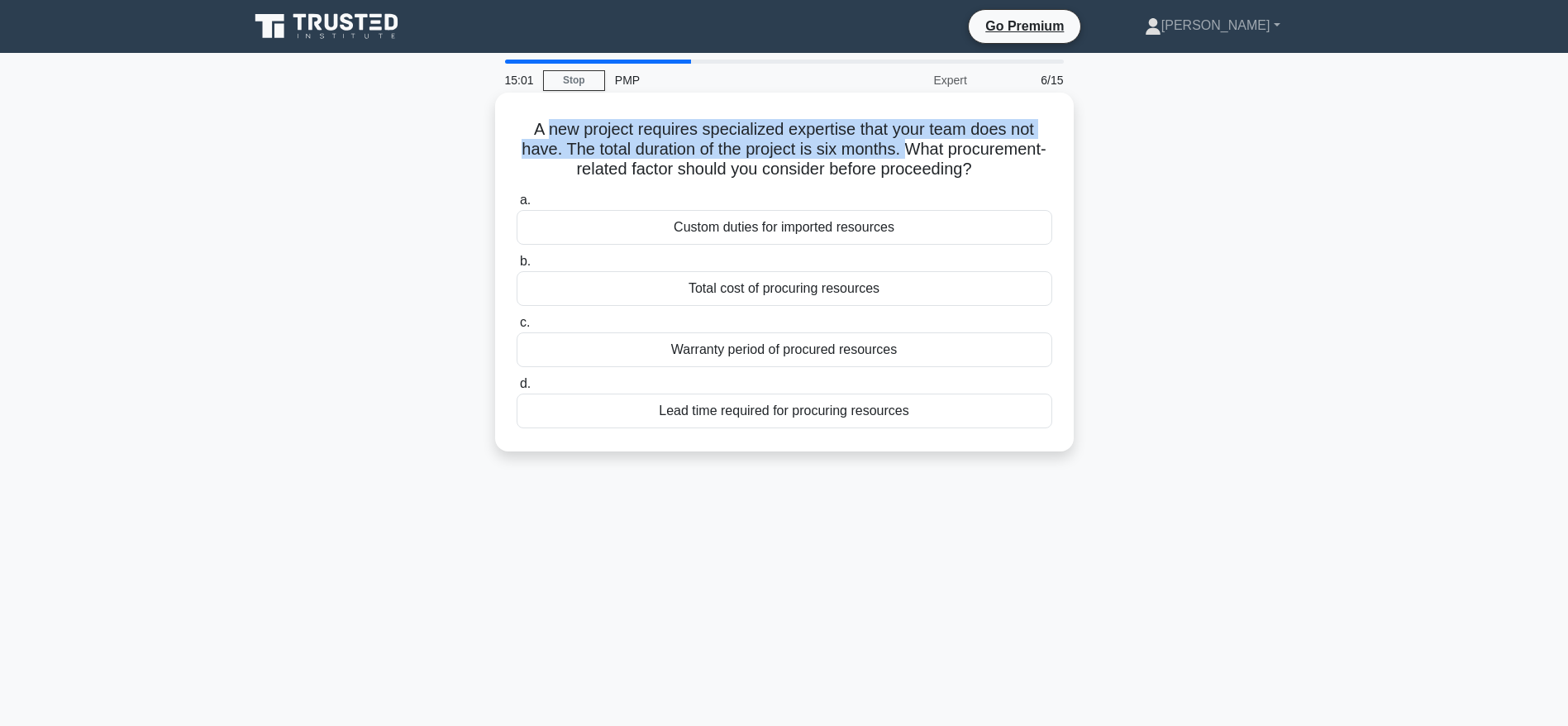
drag, startPoint x: 540, startPoint y: 133, endPoint x: 961, endPoint y: 150, distance: 421.3
click at [961, 150] on h5 "A new project requires specialized expertise that your team does not have. The …" at bounding box center [784, 149] width 539 height 61
drag, startPoint x: 620, startPoint y: 174, endPoint x: 1042, endPoint y: 173, distance: 422.0
click at [1042, 173] on h5 "A new project requires specialized expertise that your team does not have. The …" at bounding box center [784, 149] width 539 height 61
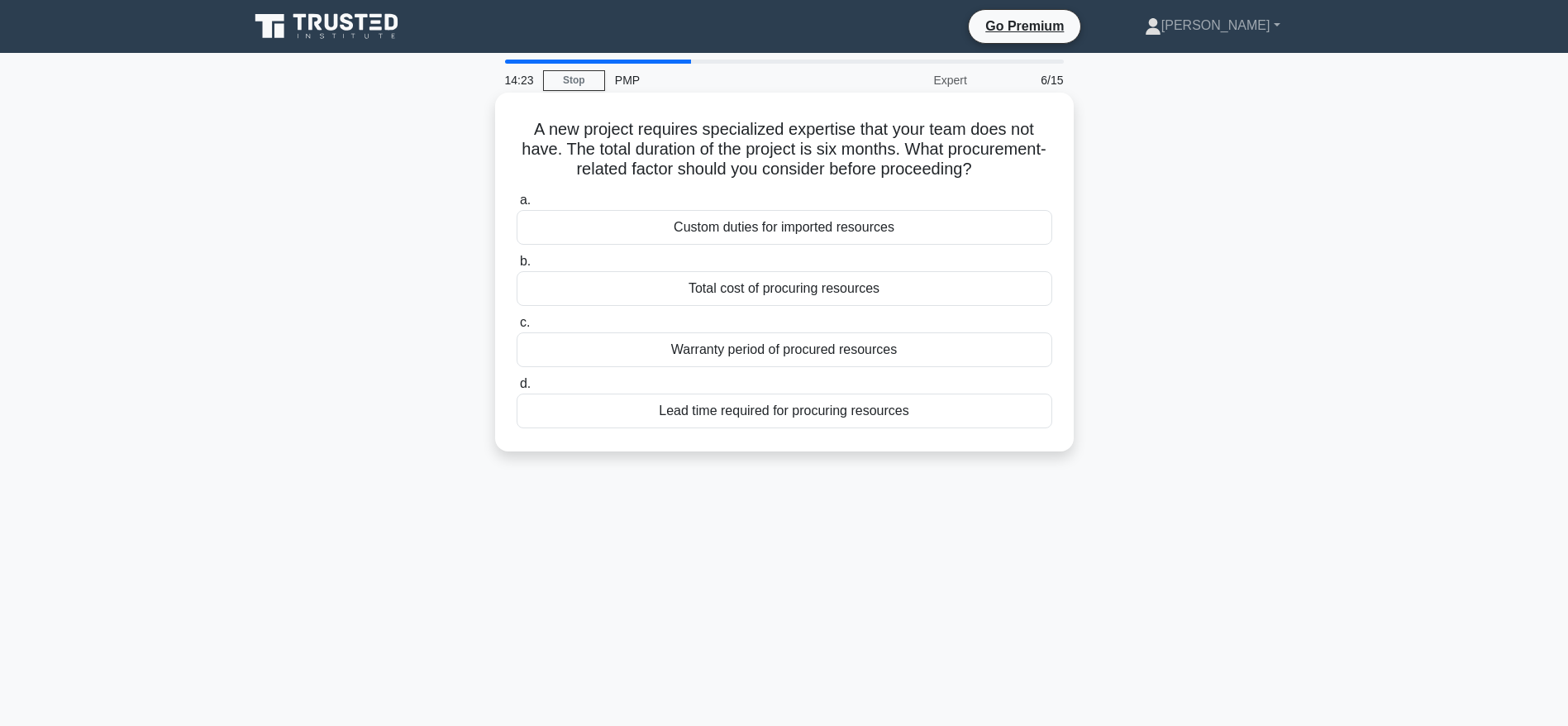
click at [781, 402] on div "Lead time required for procuring resources" at bounding box center [784, 411] width 535 height 35
click at [516, 389] on input "d. Lead time required for procuring resources" at bounding box center [516, 383] width 0 height 10
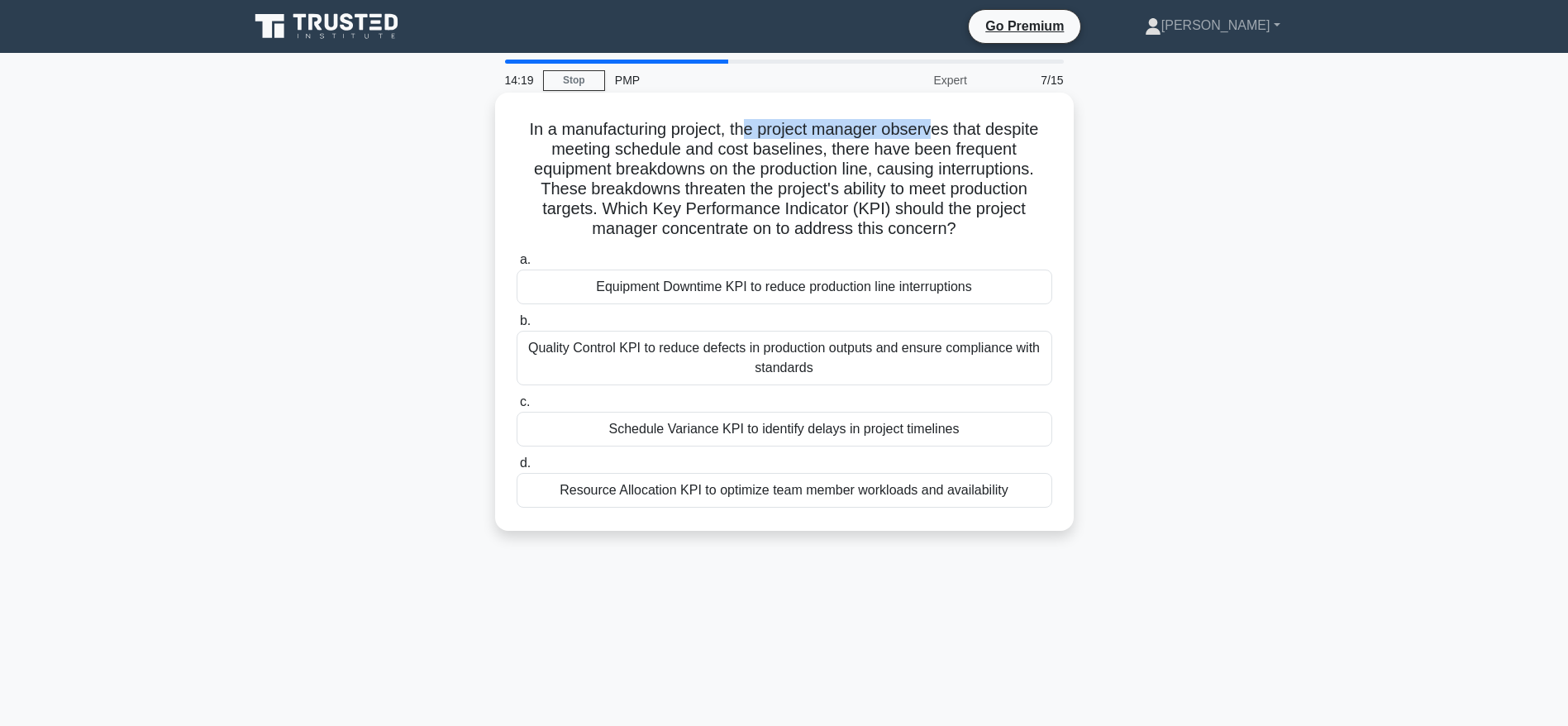
drag, startPoint x: 745, startPoint y: 124, endPoint x: 938, endPoint y: 140, distance: 193.7
click at [938, 140] on h5 "In a manufacturing project, the project manager observes that despite meeting s…" at bounding box center [784, 179] width 539 height 121
click at [824, 174] on h5 "In a manufacturing project, the project manager observes that despite meeting s…" at bounding box center [784, 179] width 539 height 121
drag, startPoint x: 805, startPoint y: 127, endPoint x: 818, endPoint y: 142, distance: 19.8
click at [818, 142] on h5 "In a manufacturing project, the project manager observes that despite meeting s…" at bounding box center [784, 179] width 539 height 121
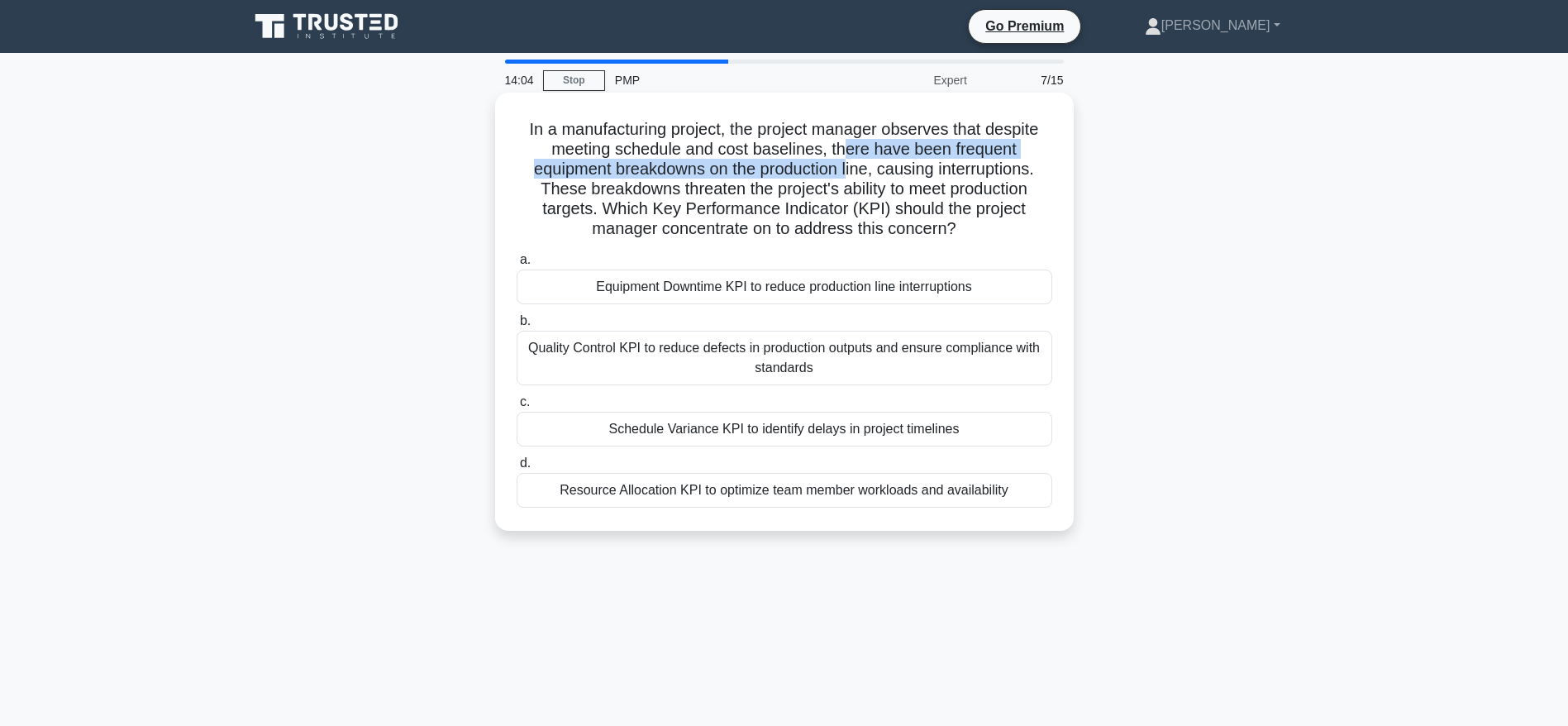
drag, startPoint x: 843, startPoint y: 150, endPoint x: 850, endPoint y: 177, distance: 27.9
click at [850, 177] on h5 "In a manufacturing project, the project manager observes that despite meeting s…" at bounding box center [784, 179] width 539 height 121
drag, startPoint x: 625, startPoint y: 186, endPoint x: 1005, endPoint y: 231, distance: 382.7
click at [1005, 231] on h5 "In a manufacturing project, the project manager observes that despite meeting s…" at bounding box center [784, 179] width 539 height 121
click at [799, 287] on div "Equipment Downtime KPI to reduce production line interruptions" at bounding box center [784, 286] width 535 height 35
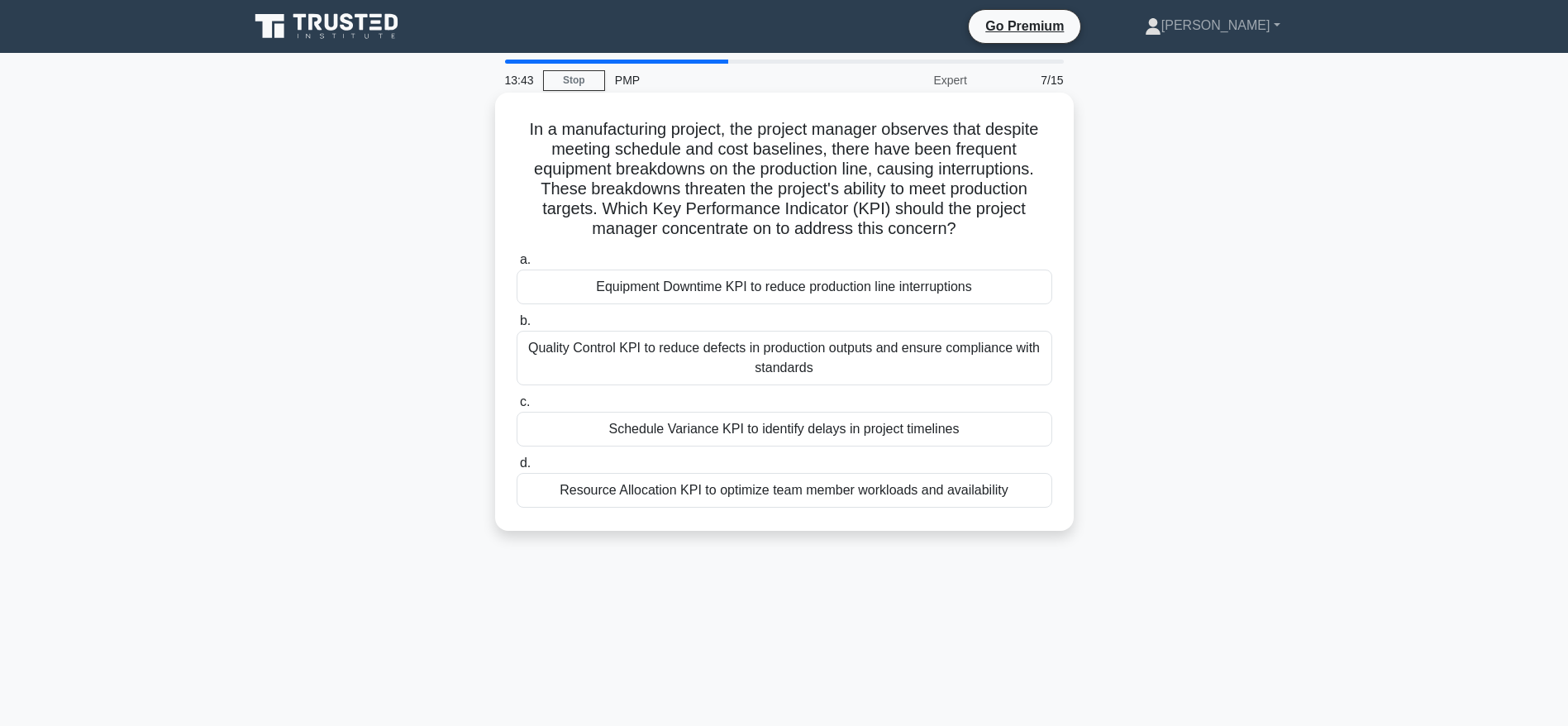
click at [516, 265] on input "a. Equipment Downtime KPI to reduce production line interruptions" at bounding box center [516, 260] width 0 height 10
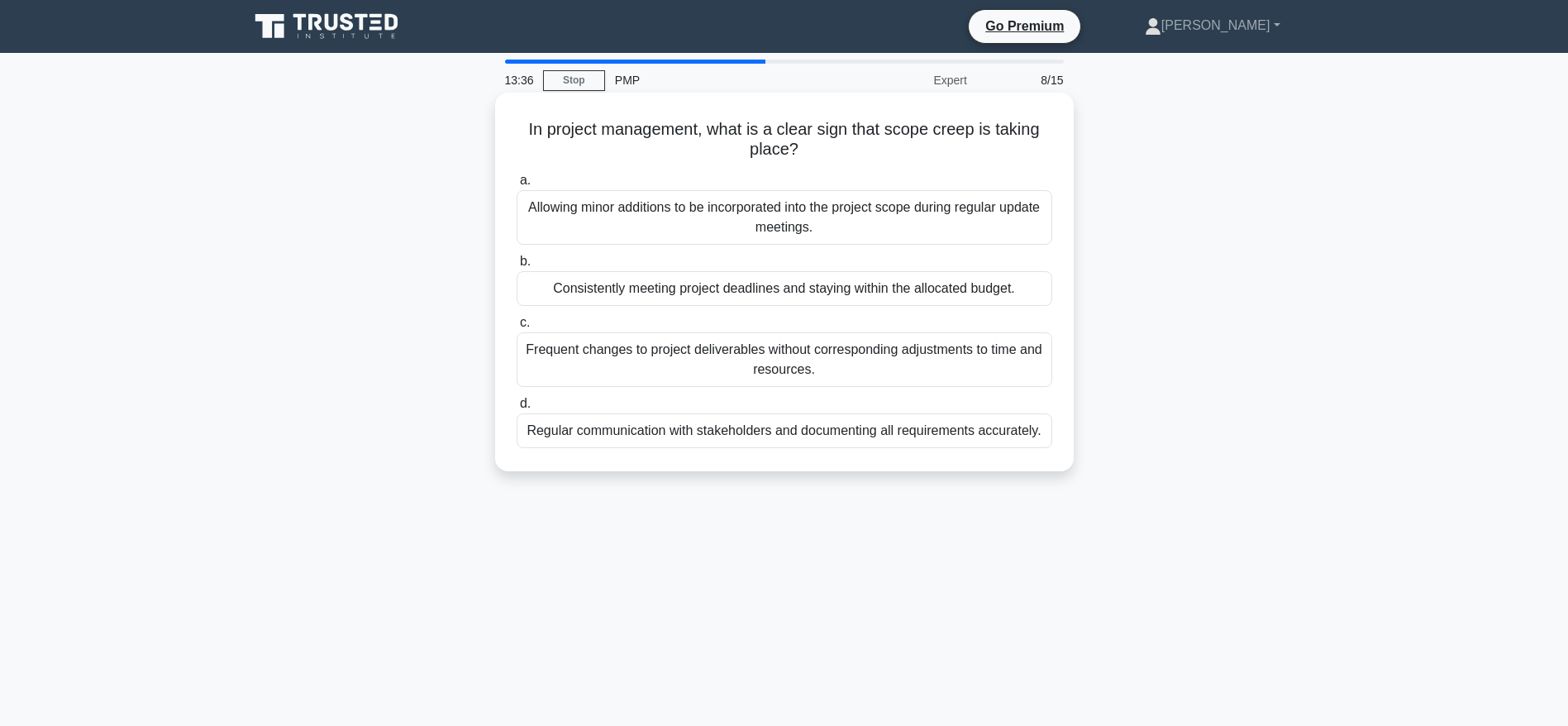
drag, startPoint x: 718, startPoint y: 126, endPoint x: 946, endPoint y: 152, distance: 229.5
click at [946, 152] on h5 "In project management, what is a clear sign that scope creep is taking place? .…" at bounding box center [784, 139] width 539 height 41
click at [900, 216] on div "Allowing minor additions to be incorporated into the project scope during regul…" at bounding box center [784, 217] width 535 height 54
click at [516, 186] on input "a. Allowing minor additions to be incorporated into the project scope during re…" at bounding box center [516, 180] width 0 height 10
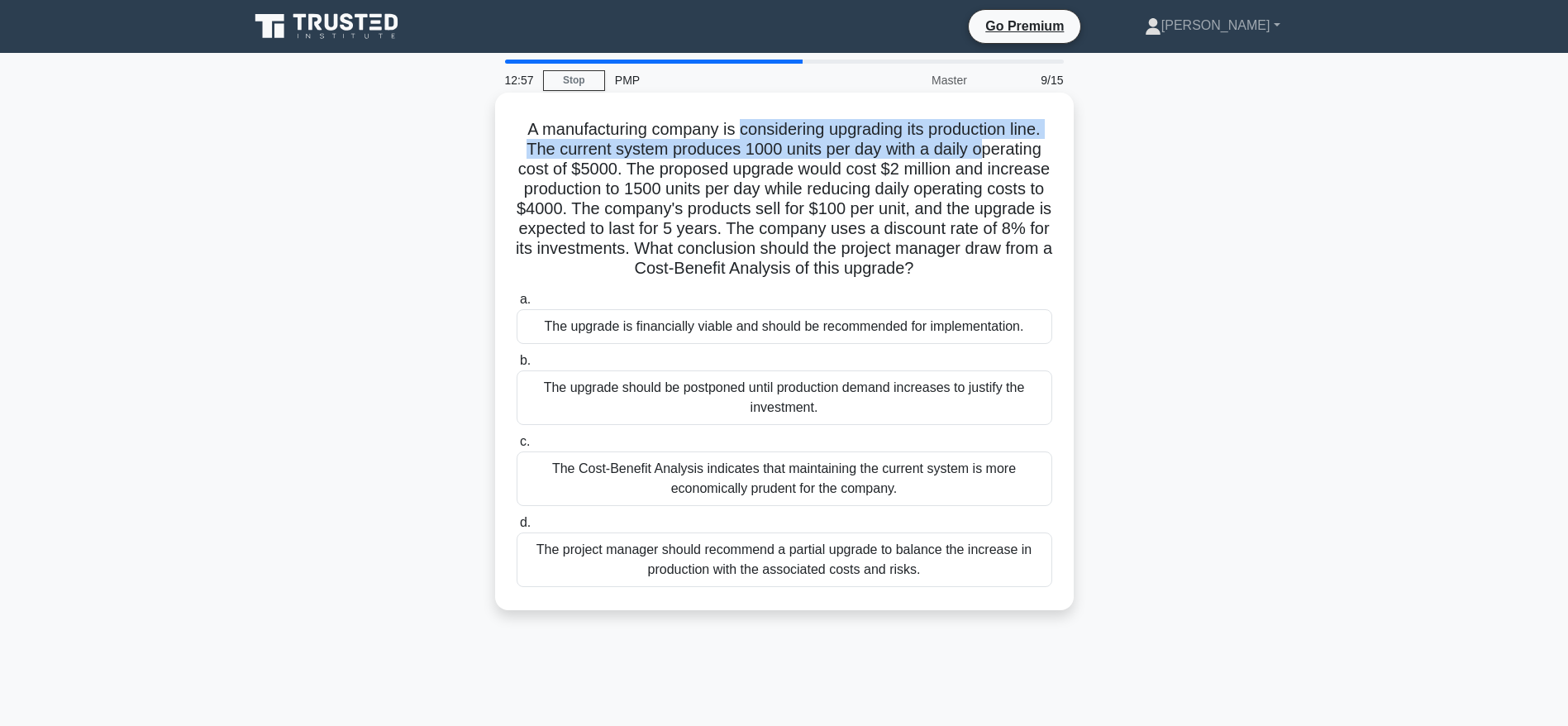
drag, startPoint x: 739, startPoint y: 130, endPoint x: 981, endPoint y: 141, distance: 242.2
click at [981, 141] on h5 "A manufacturing company is considering upgrading its production line. The curre…" at bounding box center [784, 199] width 539 height 161
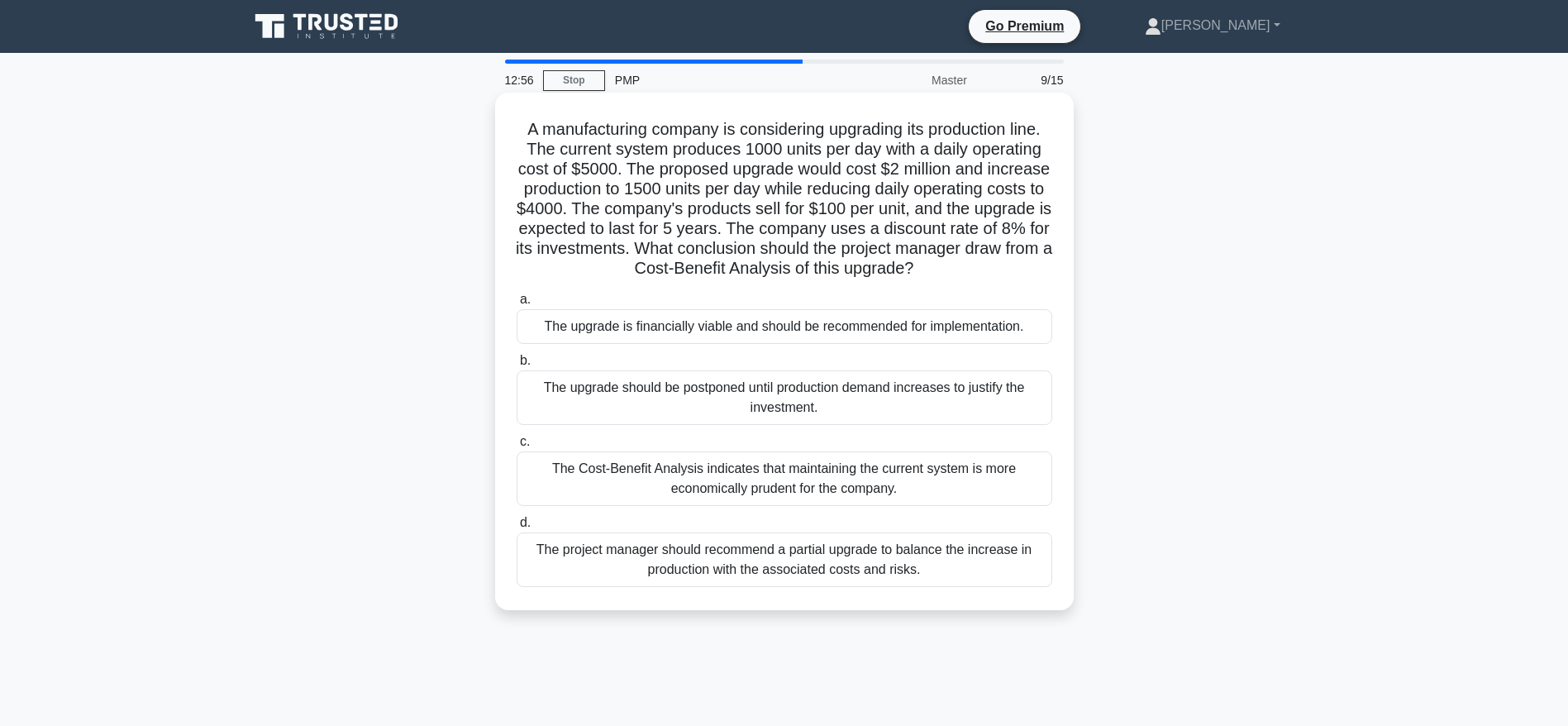
click at [718, 181] on h5 "A manufacturing company is considering upgrading its production line. The curre…" at bounding box center [784, 199] width 539 height 161
drag, startPoint x: 678, startPoint y: 147, endPoint x: 871, endPoint y: 152, distance: 193.1
click at [871, 152] on h5 "A manufacturing company is considering upgrading its production line. The curre…" at bounding box center [784, 199] width 539 height 161
drag, startPoint x: 904, startPoint y: 151, endPoint x: 647, endPoint y: 170, distance: 257.7
click at [647, 170] on h5 "A manufacturing company is considering upgrading its production line. The curre…" at bounding box center [784, 199] width 539 height 161
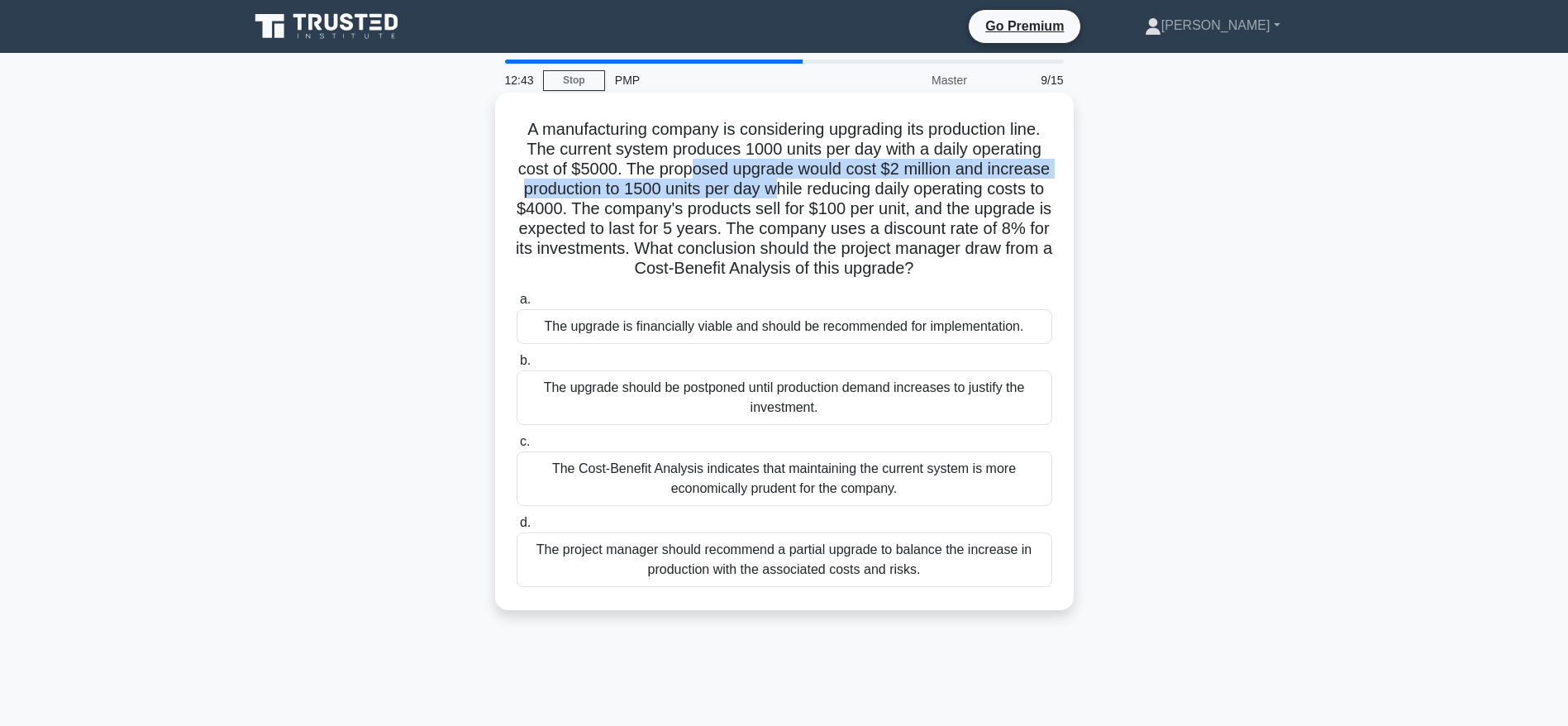
drag, startPoint x: 718, startPoint y: 164, endPoint x: 879, endPoint y: 198, distance: 164.6
click at [879, 198] on h5 "A manufacturing company is considering upgrading its production line. The curre…" at bounding box center [784, 199] width 539 height 161
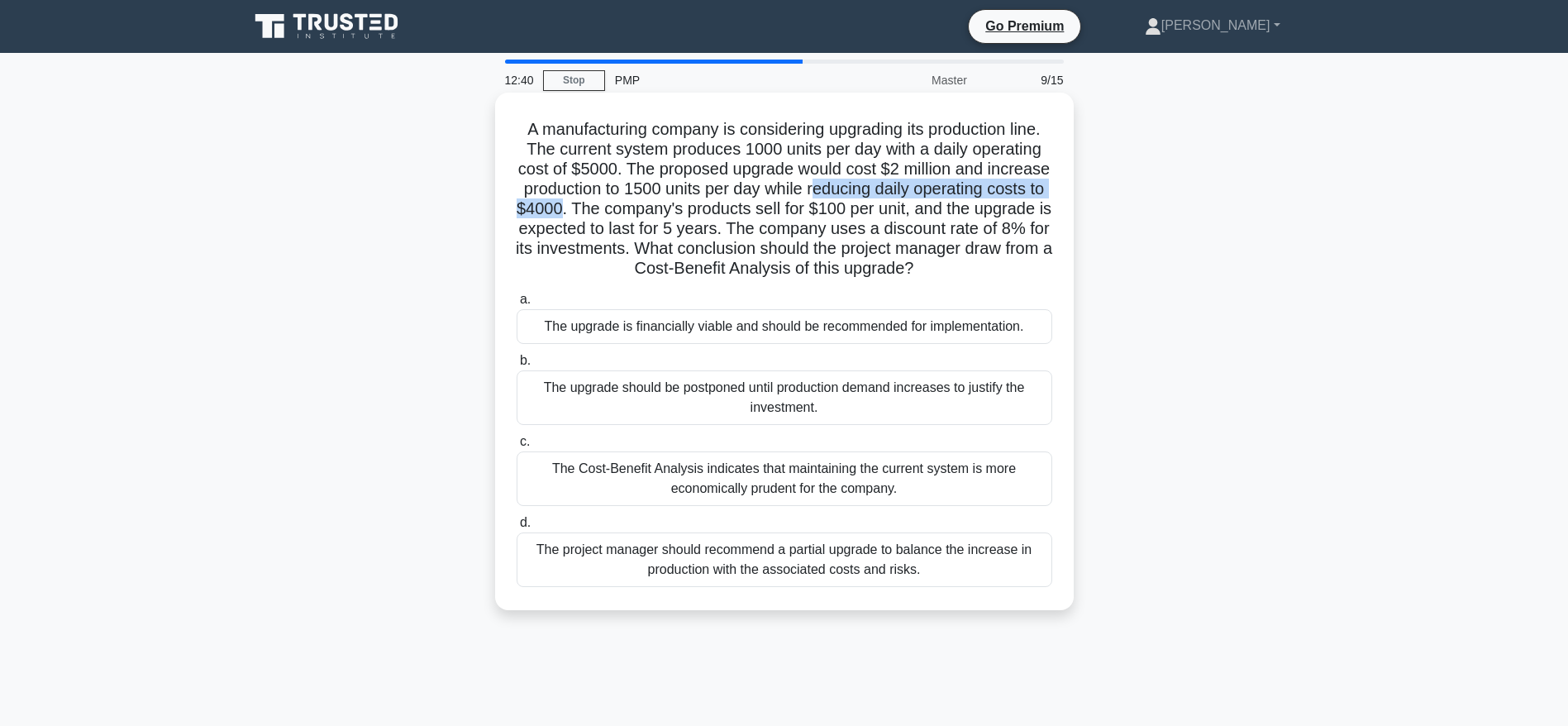
drag, startPoint x: 915, startPoint y: 195, endPoint x: 719, endPoint y: 202, distance: 196.1
click at [719, 202] on h5 "A manufacturing company is considering upgrading its production line. The curre…" at bounding box center [784, 199] width 539 height 161
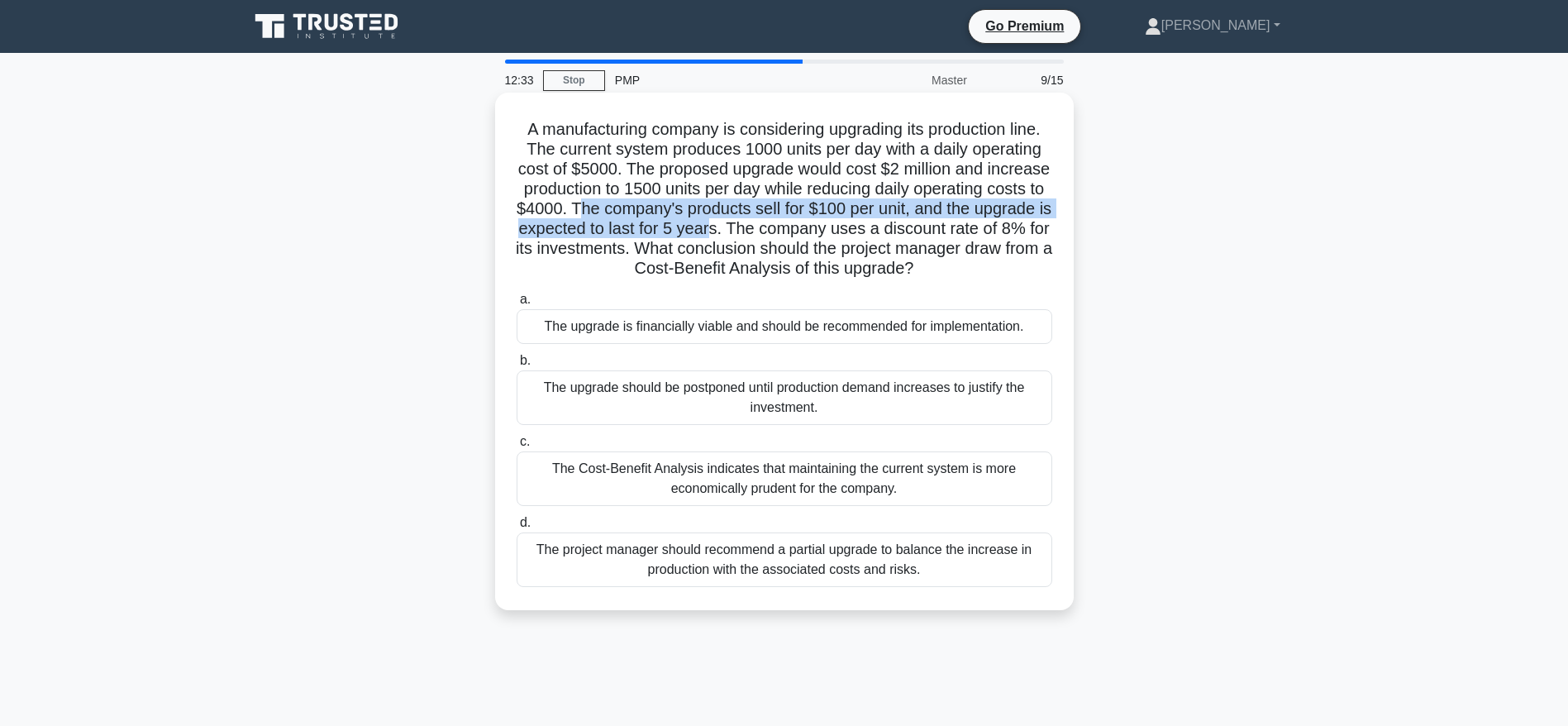
drag, startPoint x: 736, startPoint y: 207, endPoint x: 897, endPoint y: 237, distance: 163.8
click at [897, 237] on h5 "A manufacturing company is considering upgrading its production line. The curre…" at bounding box center [784, 199] width 539 height 161
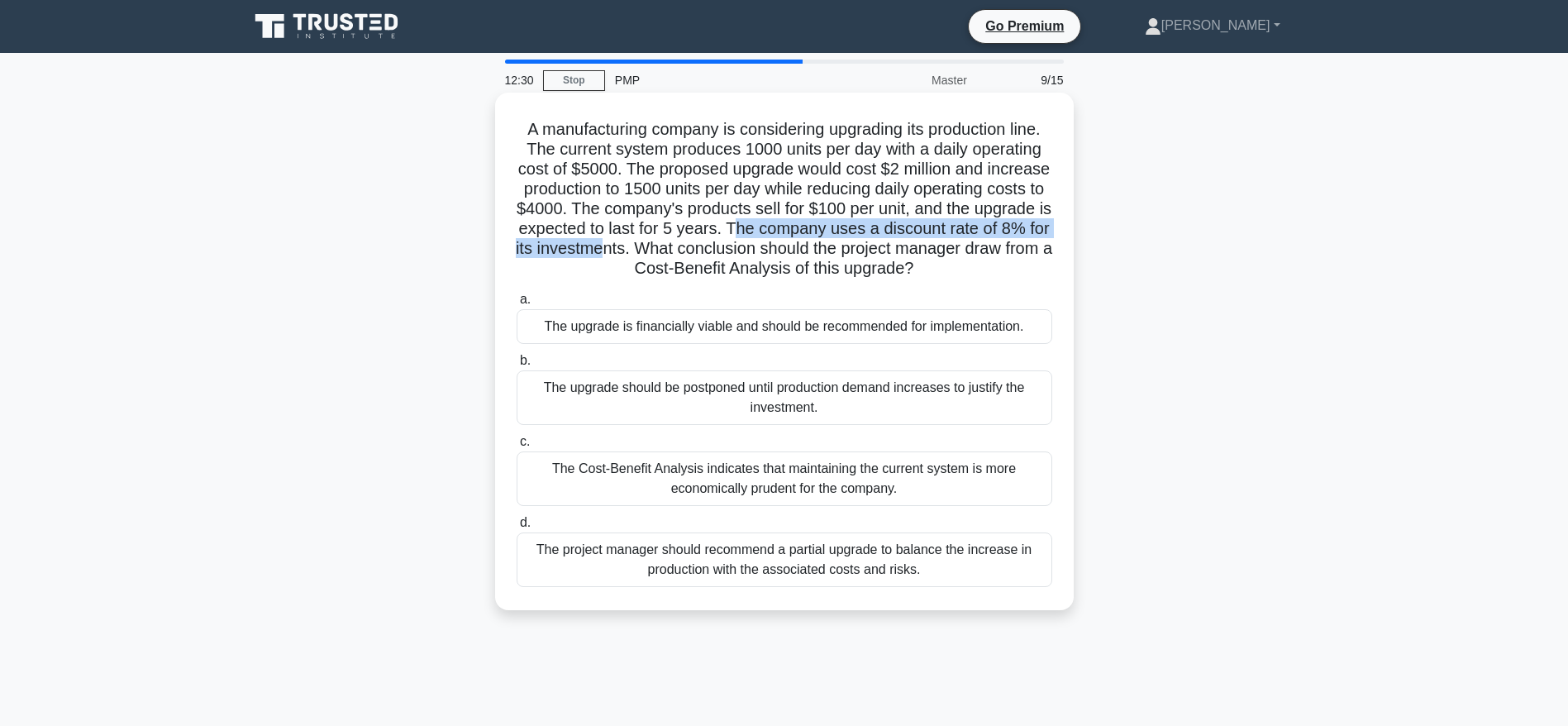
drag, startPoint x: 920, startPoint y: 225, endPoint x: 805, endPoint y: 250, distance: 117.7
click at [805, 250] on h5 "A manufacturing company is considering upgrading its production line. The curre…" at bounding box center [784, 199] width 539 height 161
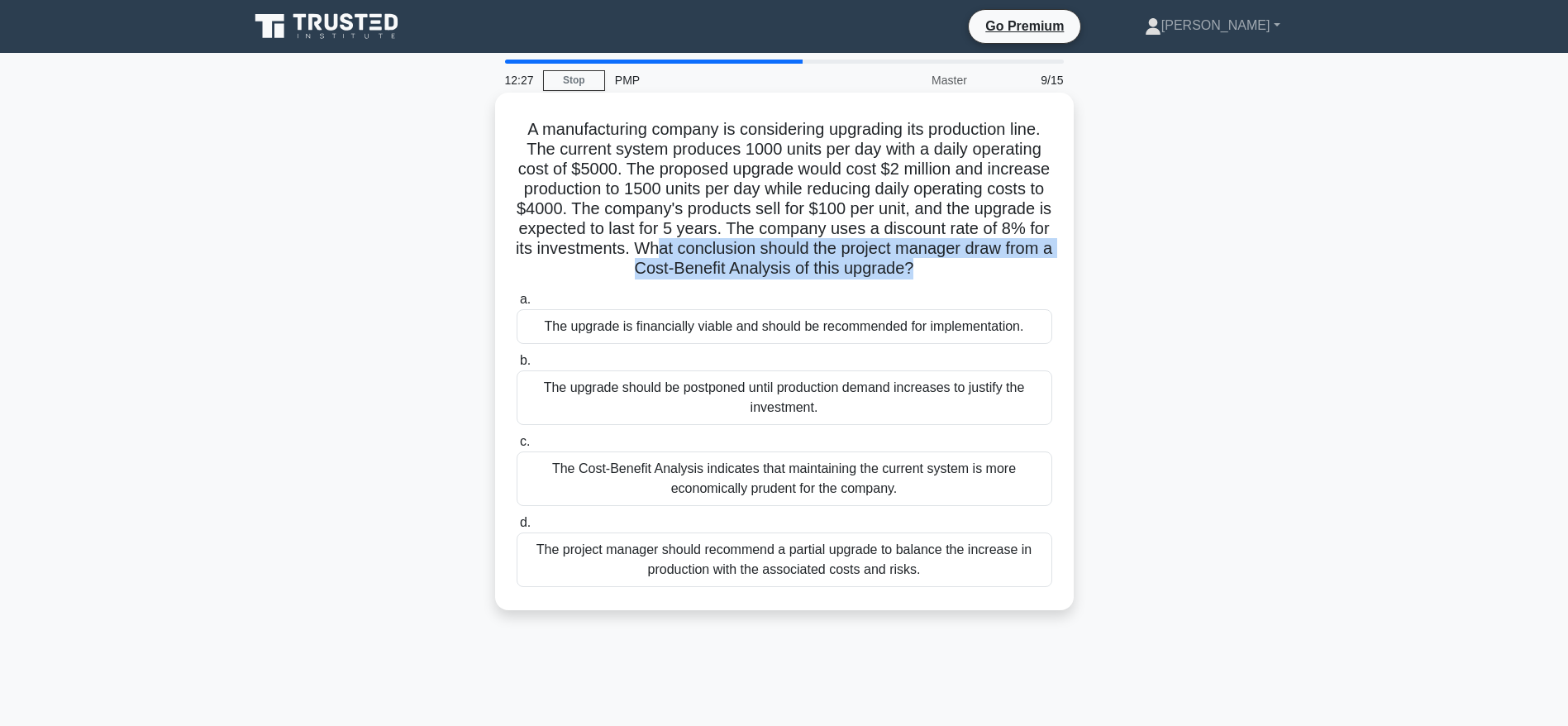
drag, startPoint x: 858, startPoint y: 249, endPoint x: 1025, endPoint y: 264, distance: 167.7
click at [1025, 264] on h5 "A manufacturing company is considering upgrading its production line. The curre…" at bounding box center [784, 199] width 539 height 161
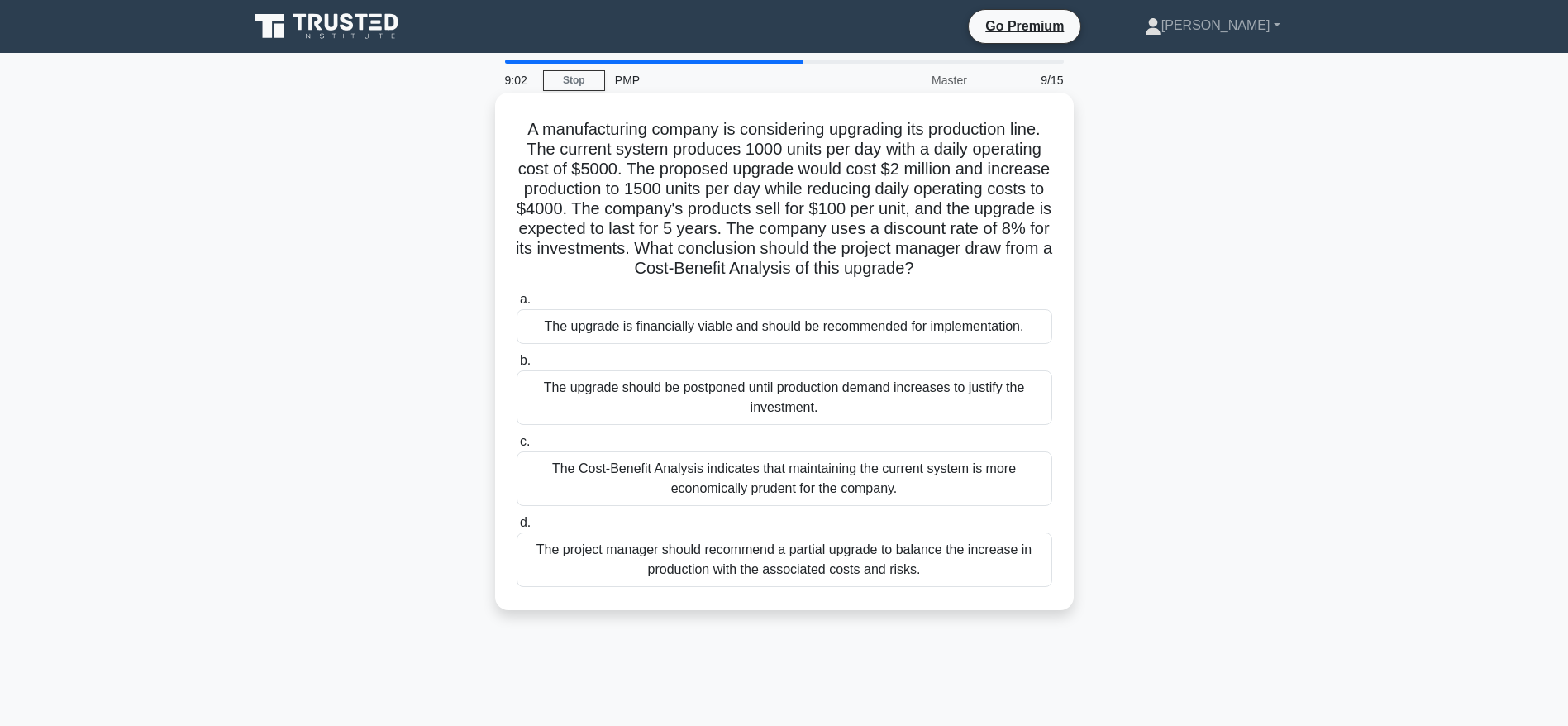
click at [905, 479] on div "The Cost-Benefit Analysis indicates that maintaining the current system is more…" at bounding box center [784, 479] width 535 height 54
click at [516, 447] on input "c. The Cost-Benefit Analysis indicates that maintaining the current system is m…" at bounding box center [516, 441] width 0 height 10
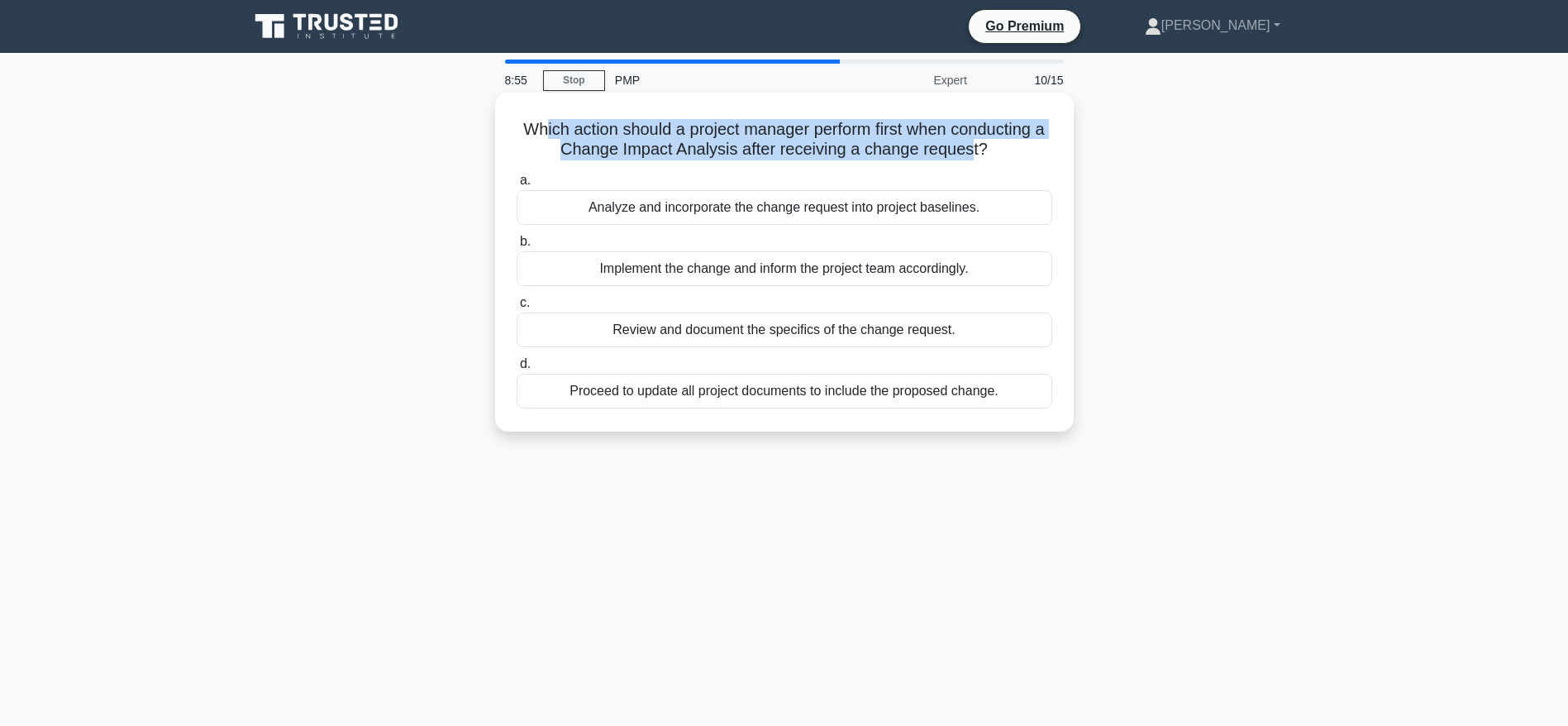
drag, startPoint x: 547, startPoint y: 138, endPoint x: 982, endPoint y: 158, distance: 435.5
click at [982, 158] on h5 "Which action should a project manager perform first when conducting a Change Im…" at bounding box center [784, 139] width 539 height 41
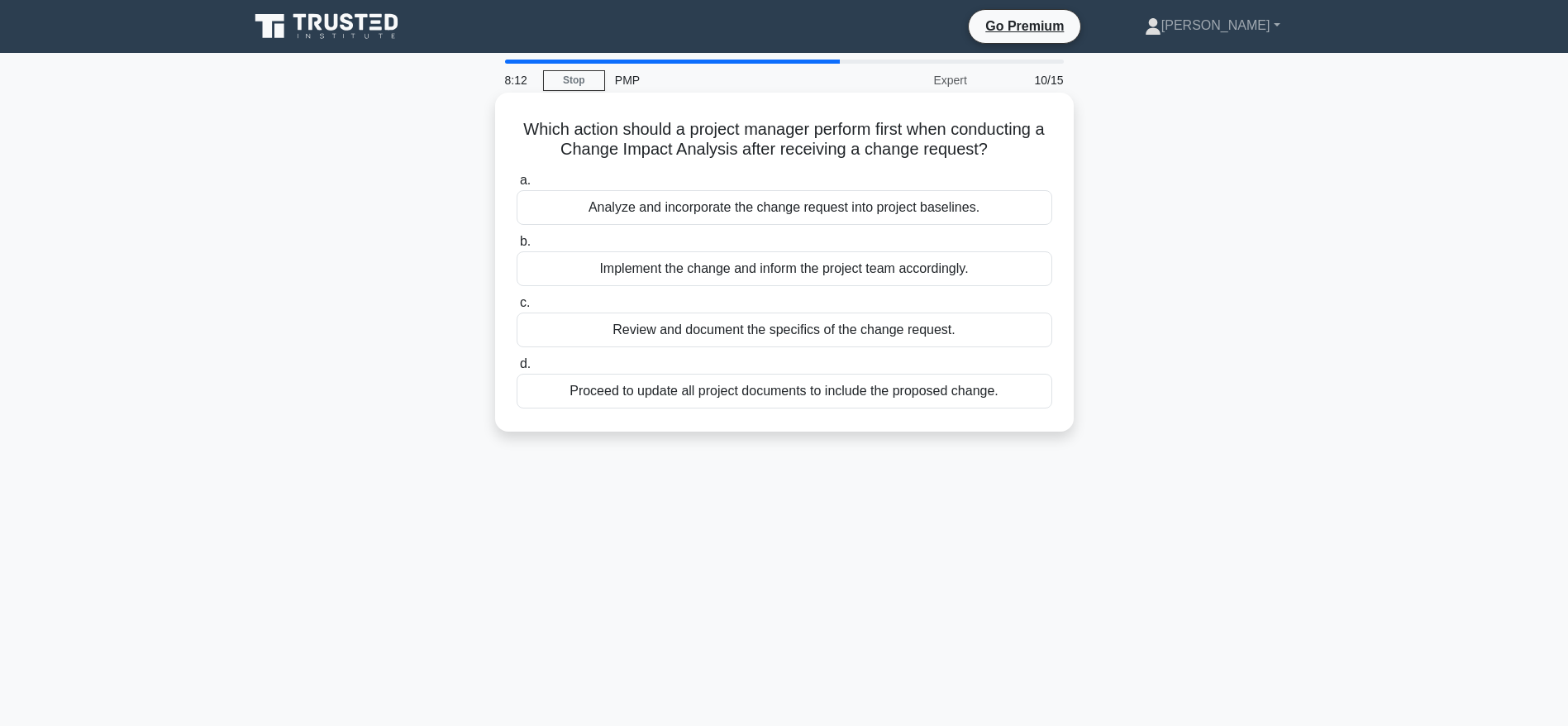
click at [789, 325] on div "Review and document the specifics of the change request." at bounding box center [784, 330] width 535 height 35
click at [516, 308] on input "c. Review and document the specifics of the change request." at bounding box center [516, 303] width 0 height 10
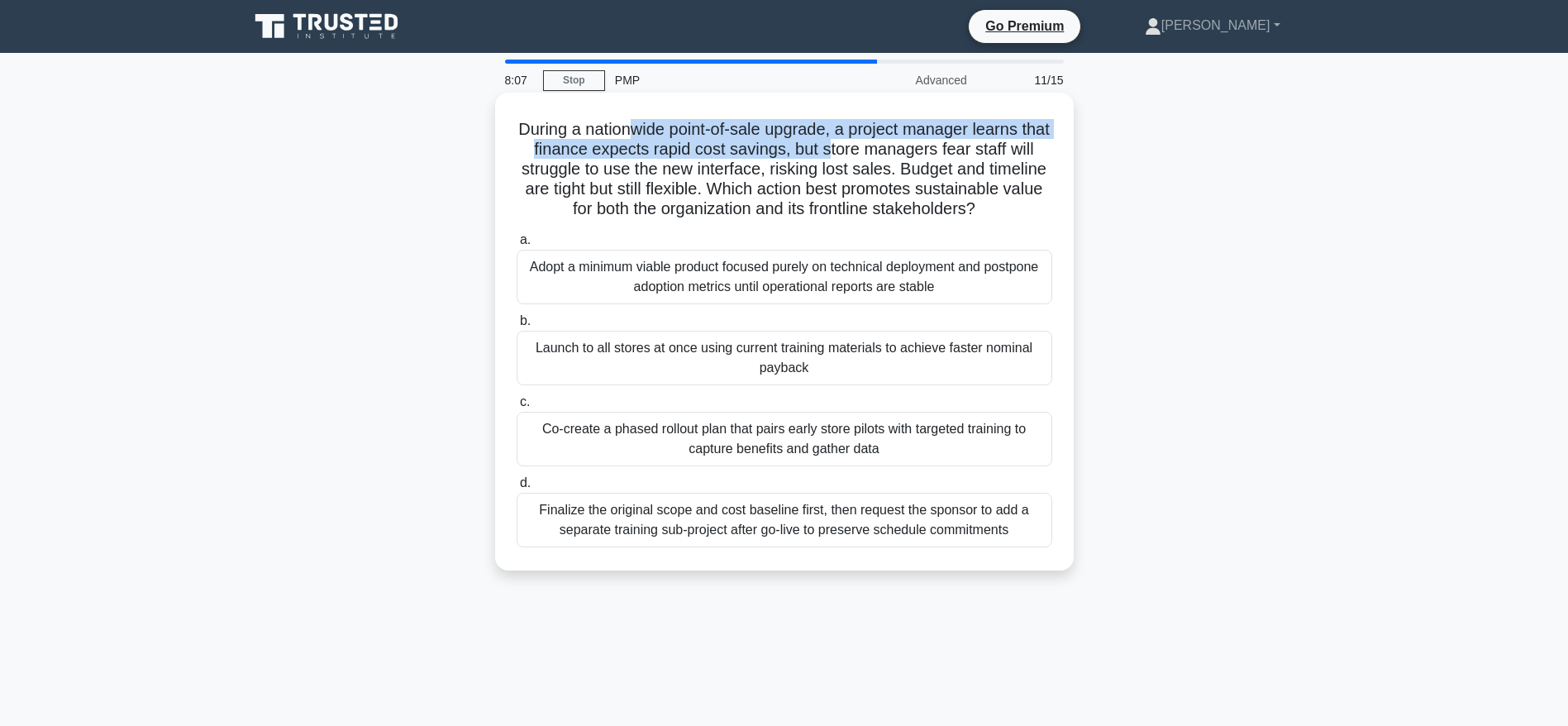
drag, startPoint x: 641, startPoint y: 124, endPoint x: 861, endPoint y: 150, distance: 221.5
click at [861, 150] on h5 "During a nationwide point-of-sale upgrade, a project manager learns that financ…" at bounding box center [784, 169] width 539 height 101
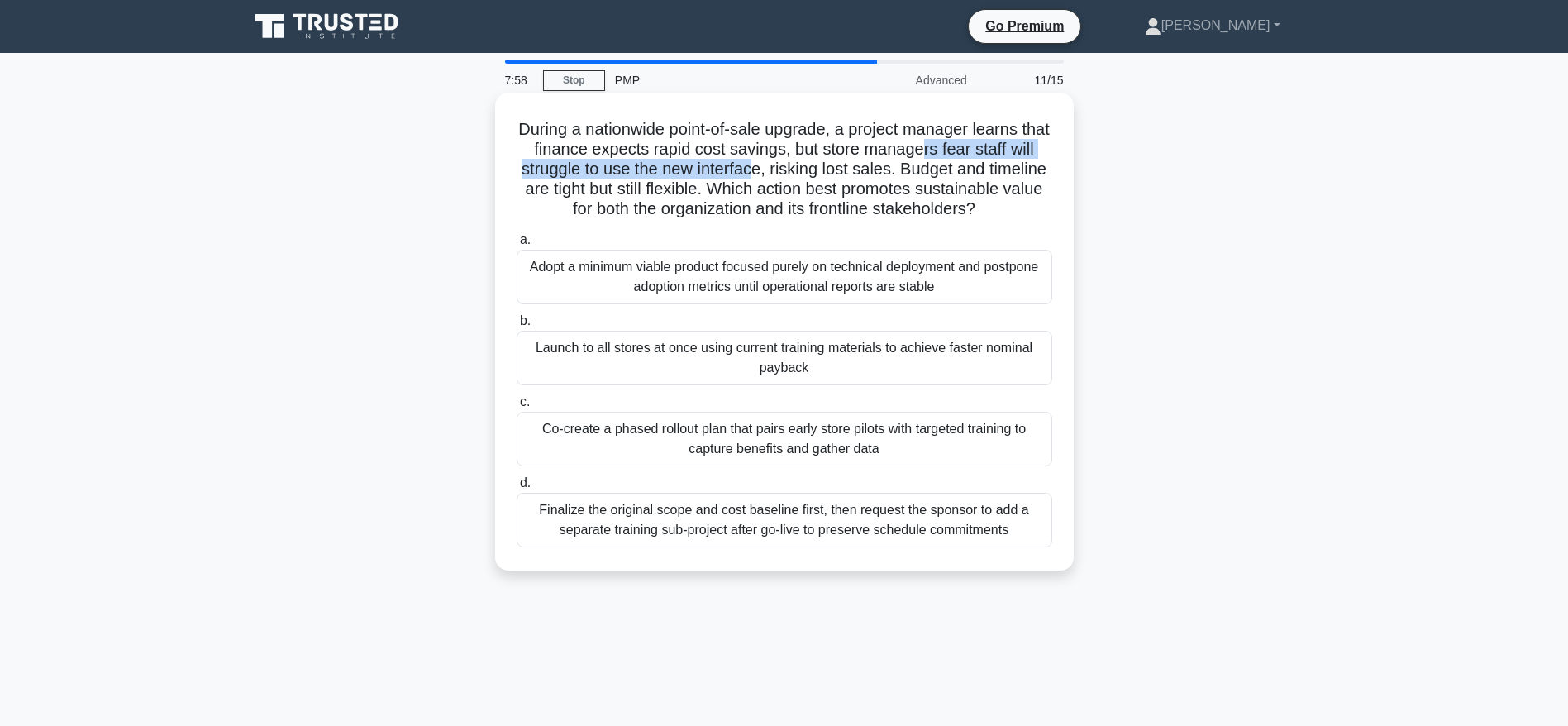
drag, startPoint x: 955, startPoint y: 154, endPoint x: 801, endPoint y: 176, distance: 155.6
click at [801, 176] on h5 "During a nationwide point-of-sale upgrade, a project manager learns that financ…" at bounding box center [784, 169] width 539 height 101
drag, startPoint x: 824, startPoint y: 173, endPoint x: 912, endPoint y: 175, distance: 88.0
click at [912, 175] on h5 "During a nationwide point-of-sale upgrade, a project manager learns that financ…" at bounding box center [784, 169] width 539 height 101
drag, startPoint x: 968, startPoint y: 171, endPoint x: 803, endPoint y: 196, distance: 166.9
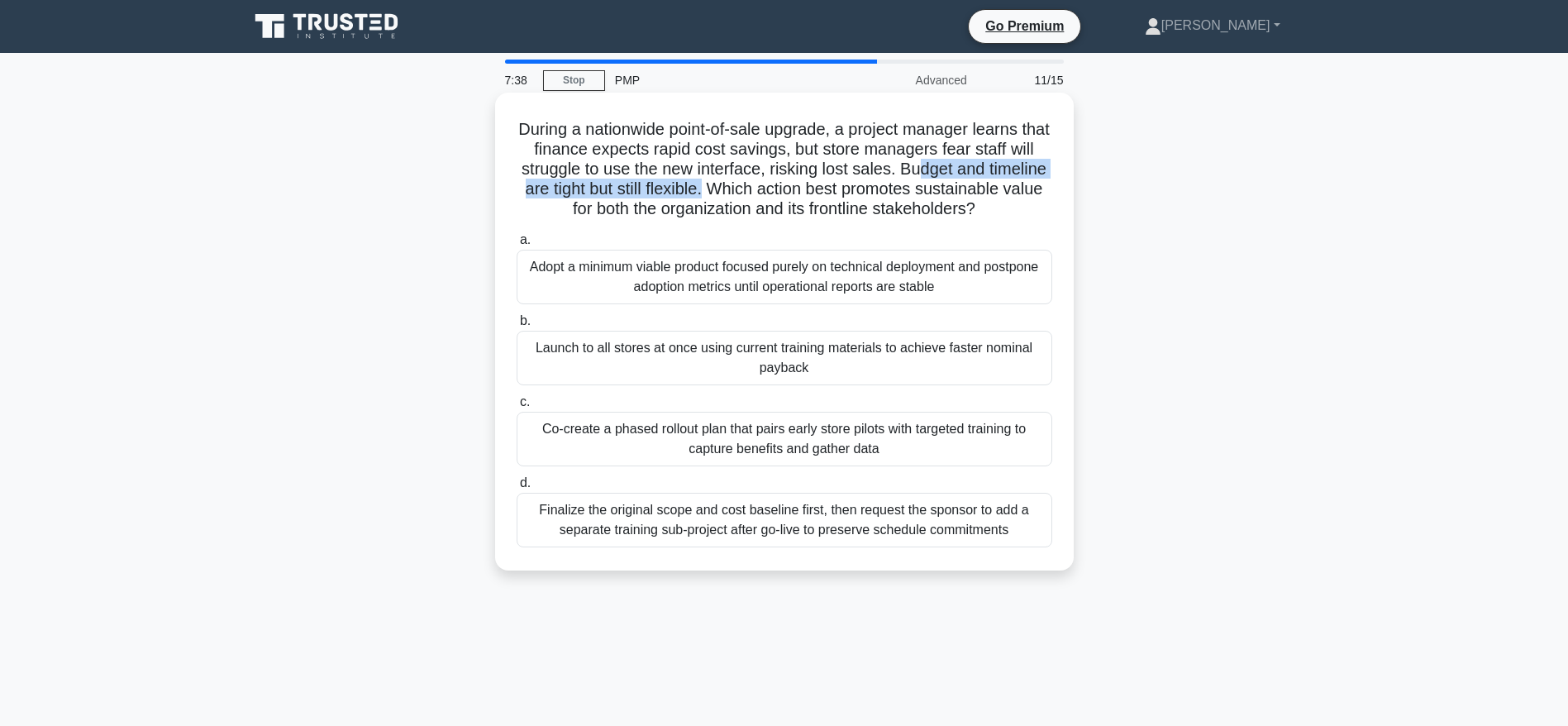
click at [803, 196] on h5 "During a nationwide point-of-sale upgrade, a project manager learns that financ…" at bounding box center [784, 169] width 539 height 101
drag, startPoint x: 827, startPoint y: 180, endPoint x: 897, endPoint y: 196, distance: 71.8
click at [897, 196] on h5 "During a nationwide point-of-sale upgrade, a project manager learns that financ…" at bounding box center [784, 169] width 539 height 101
click at [836, 289] on div "Adopt a minimum viable product focused purely on technical deployment and postp…" at bounding box center [784, 276] width 535 height 54
click at [516, 245] on input "a. Adopt a minimum viable product focused purely on technical deployment and po…" at bounding box center [516, 240] width 0 height 10
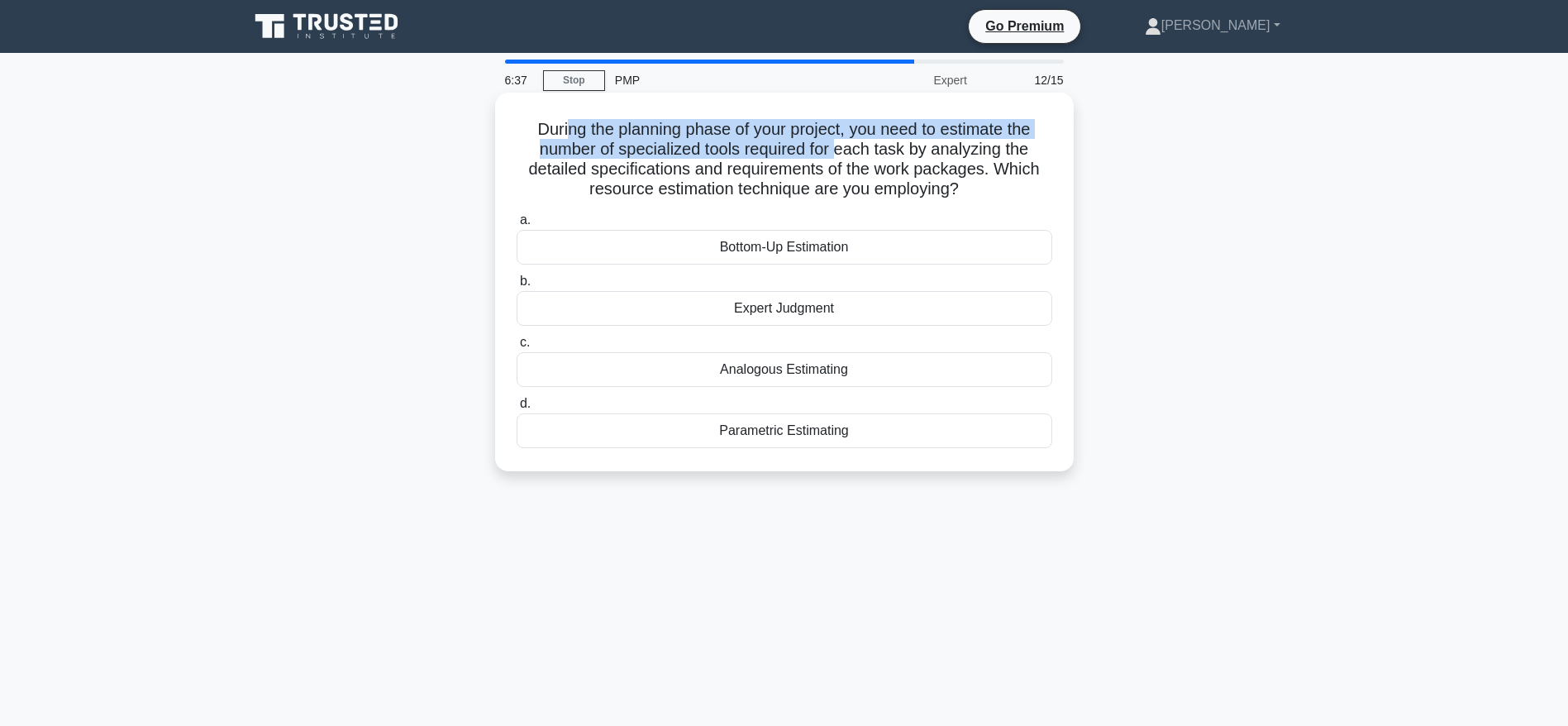
drag, startPoint x: 559, startPoint y: 124, endPoint x: 842, endPoint y: 142, distance: 283.6
click at [842, 142] on h5 "During the planning phase of your project, you need to estimate the number of s…" at bounding box center [784, 159] width 539 height 81
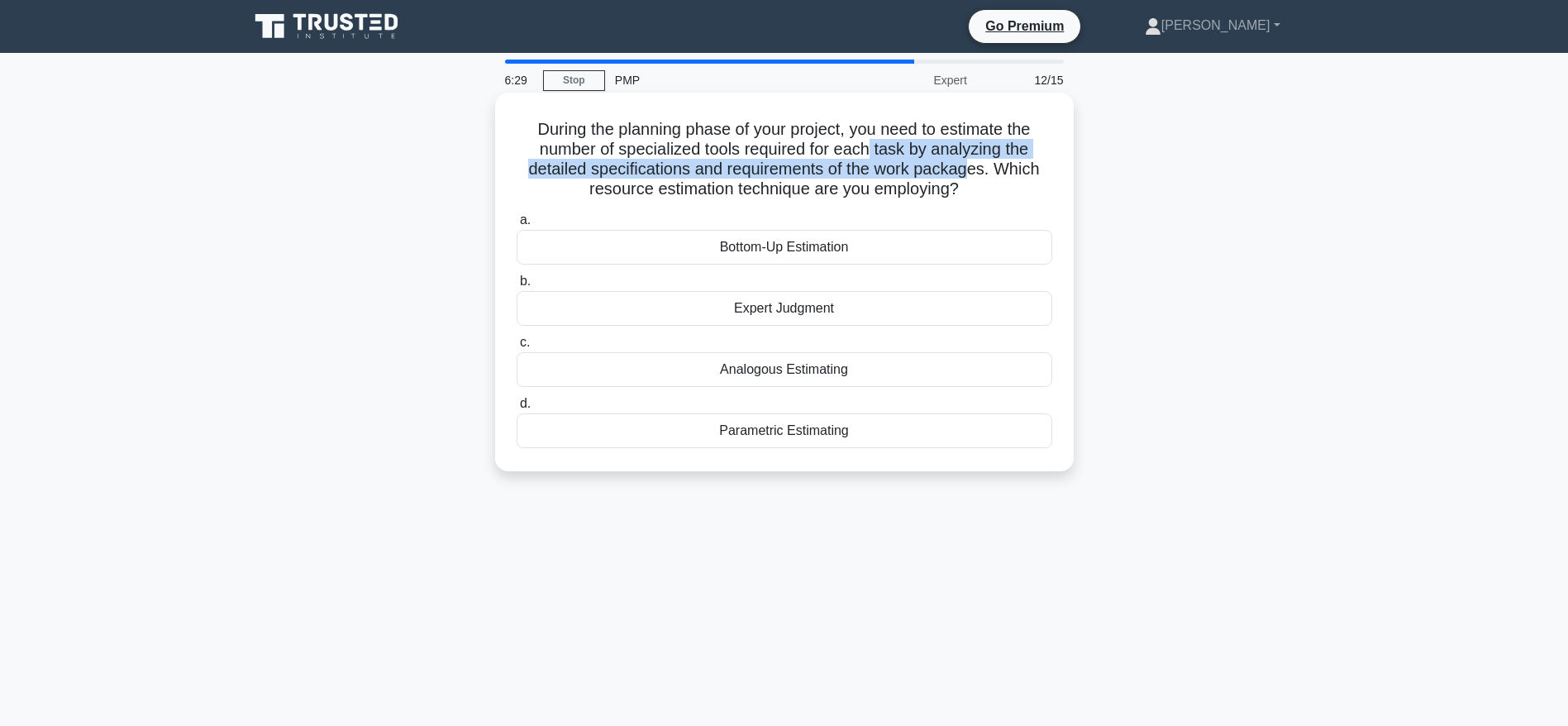
drag, startPoint x: 869, startPoint y: 148, endPoint x: 977, endPoint y: 171, distance: 110.4
click at [977, 171] on h5 "During the planning phase of your project, you need to estimate the number of s…" at bounding box center [784, 159] width 539 height 81
drag, startPoint x: 998, startPoint y: 169, endPoint x: 1005, endPoint y: 197, distance: 28.9
click at [1005, 197] on h5 "During the planning phase of your project, you need to estimate the number of s…" at bounding box center [784, 159] width 539 height 81
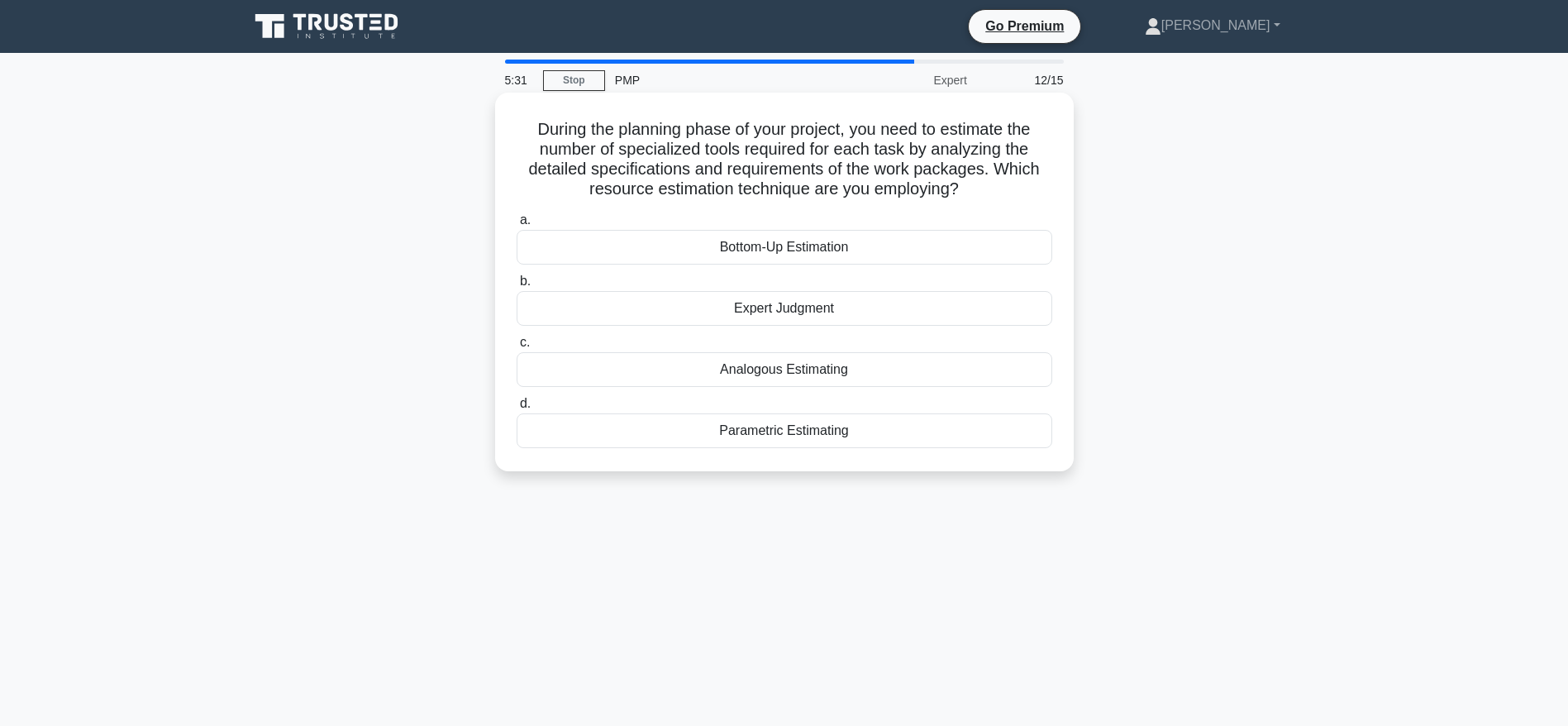
click at [808, 307] on div "Expert Judgment" at bounding box center [784, 308] width 535 height 35
click at [516, 287] on input "b. Expert Judgment" at bounding box center [516, 281] width 0 height 10
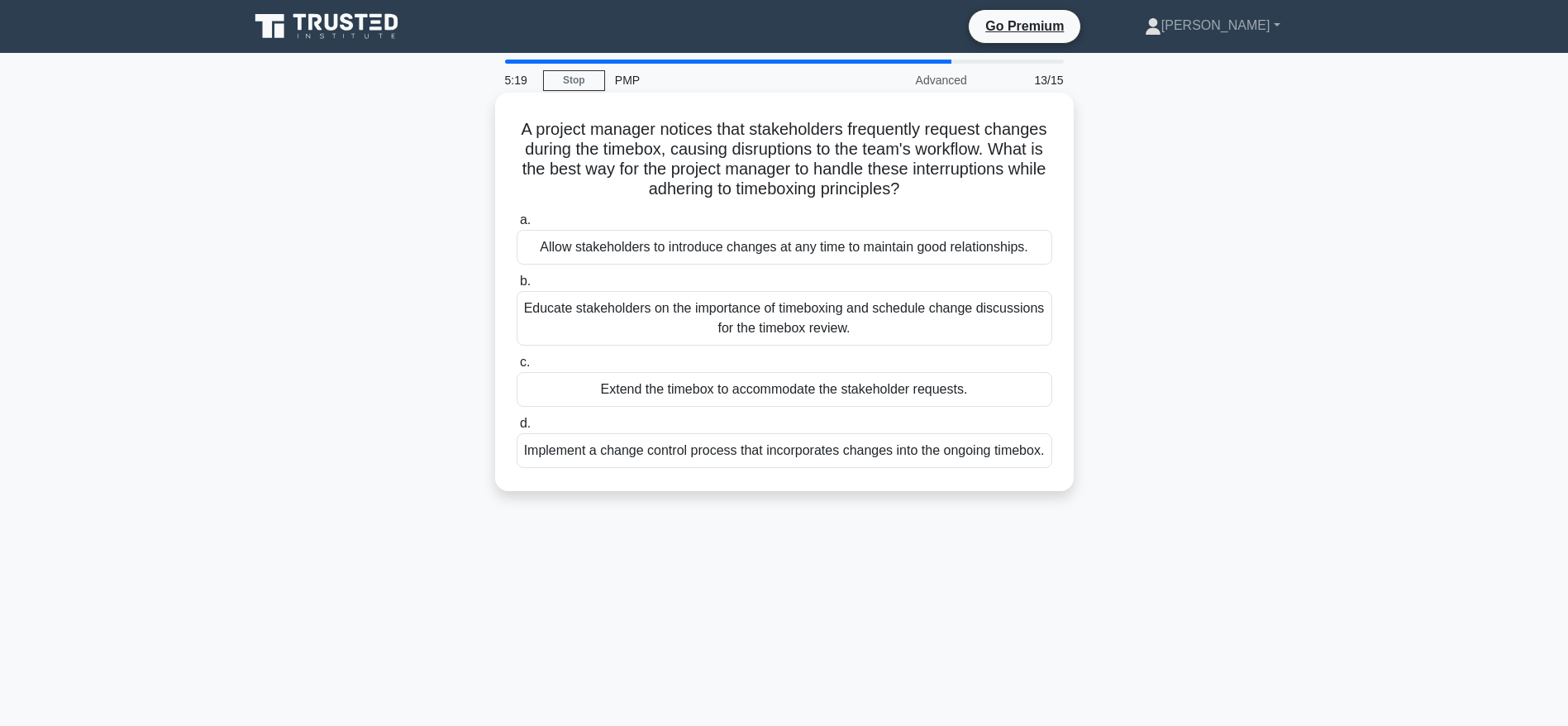
drag, startPoint x: 638, startPoint y: 124, endPoint x: 1008, endPoint y: 186, distance: 375.2
click at [1008, 186] on h5 "A project manager notices that stakeholders frequently request changes during t…" at bounding box center [784, 159] width 539 height 81
click at [1000, 463] on div "Implement a change control process that incorporates changes into the ongoing t…" at bounding box center [784, 450] width 535 height 35
click at [516, 429] on input "d. Implement a change control process that incorporates changes into the ongoin…" at bounding box center [516, 423] width 0 height 10
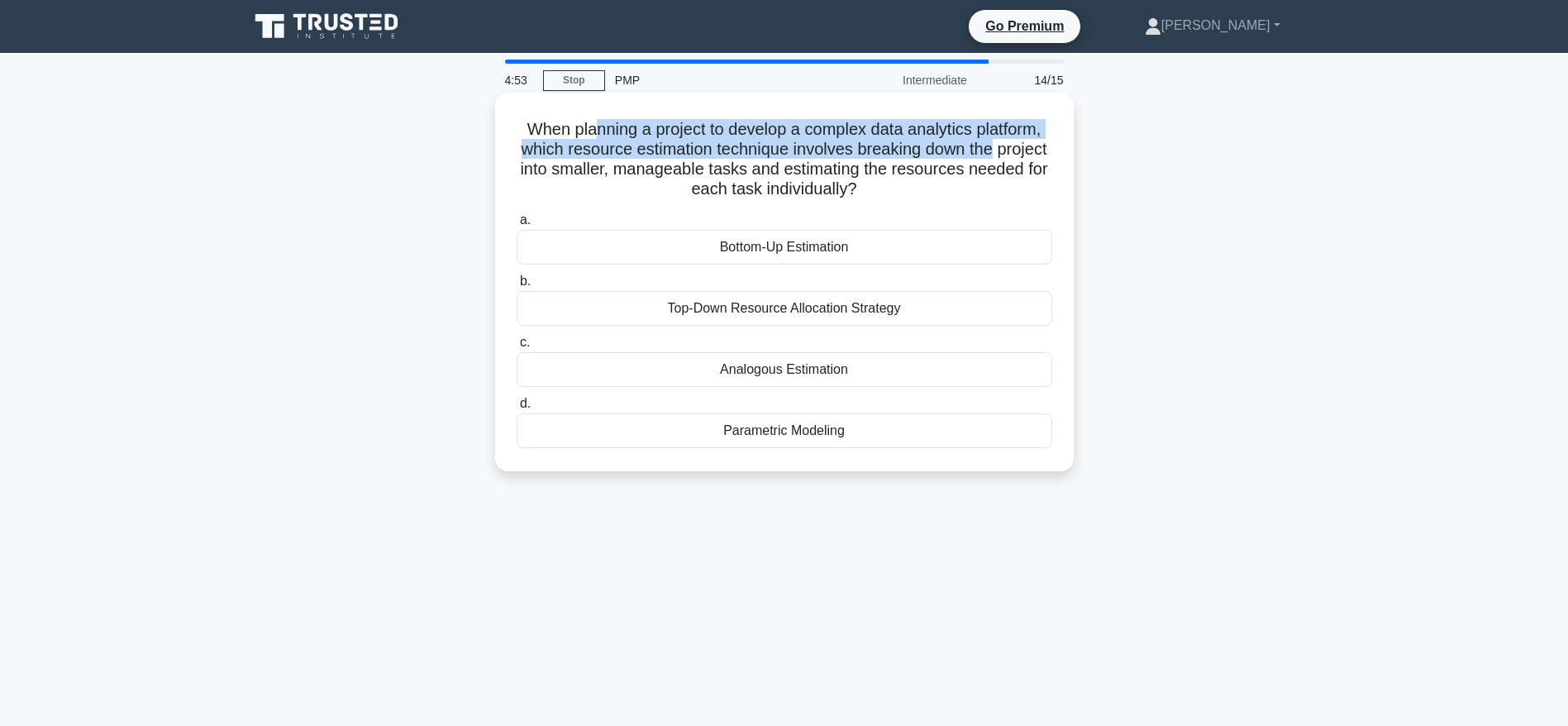
drag, startPoint x: 589, startPoint y: 129, endPoint x: 1033, endPoint y: 145, distance: 444.3
click at [1033, 145] on h5 "When planning a project to develop a complex data analytics platform, which res…" at bounding box center [784, 159] width 539 height 81
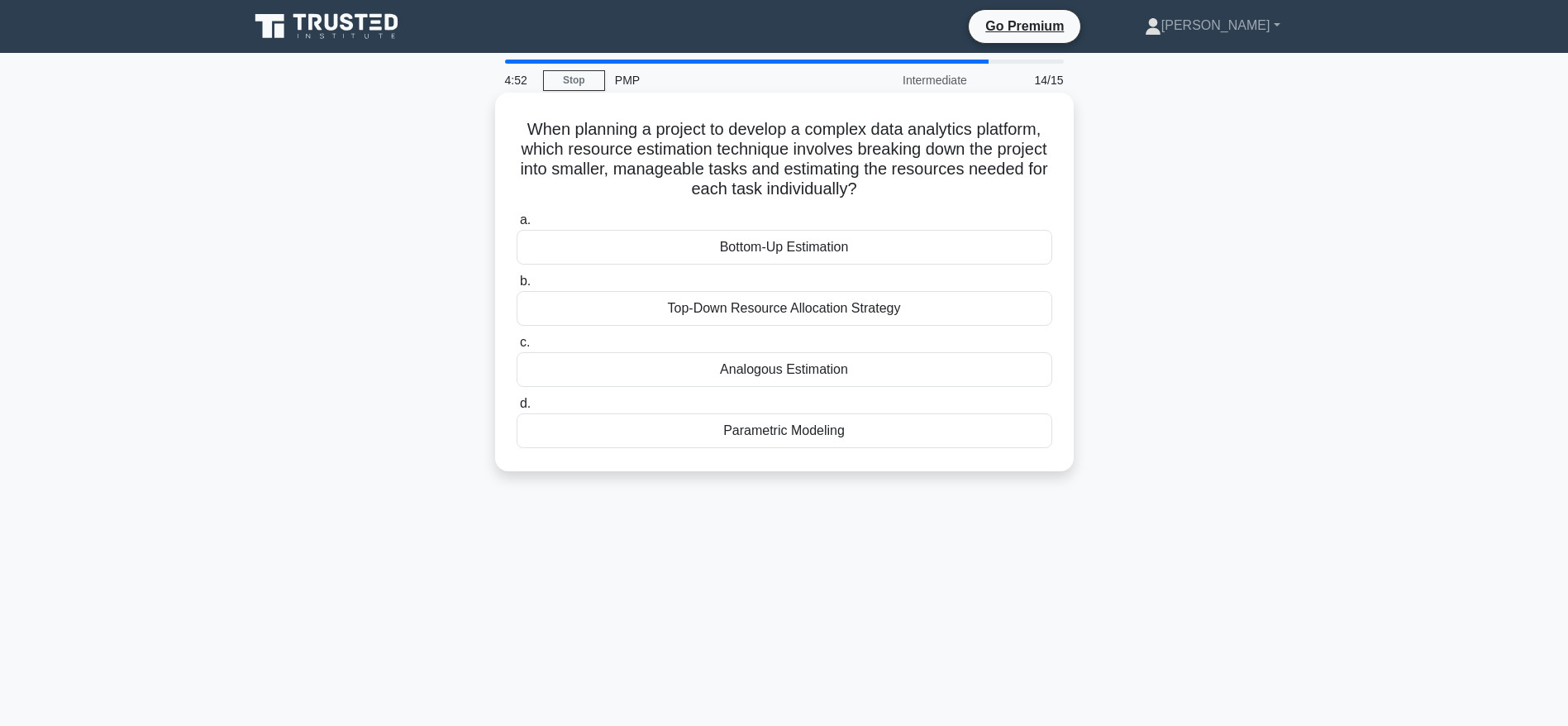
click at [682, 161] on h5 "When planning a project to develop a complex data analytics platform, which res…" at bounding box center [784, 159] width 539 height 81
drag, startPoint x: 694, startPoint y: 148, endPoint x: 935, endPoint y: 187, distance: 244.1
click at [935, 187] on h5 "When planning a project to develop a complex data analytics platform, which res…" at bounding box center [784, 159] width 539 height 81
click at [784, 254] on div "Bottom-Up Estimation" at bounding box center [784, 247] width 535 height 35
click at [516, 226] on input "a. Bottom-Up Estimation" at bounding box center [516, 220] width 0 height 10
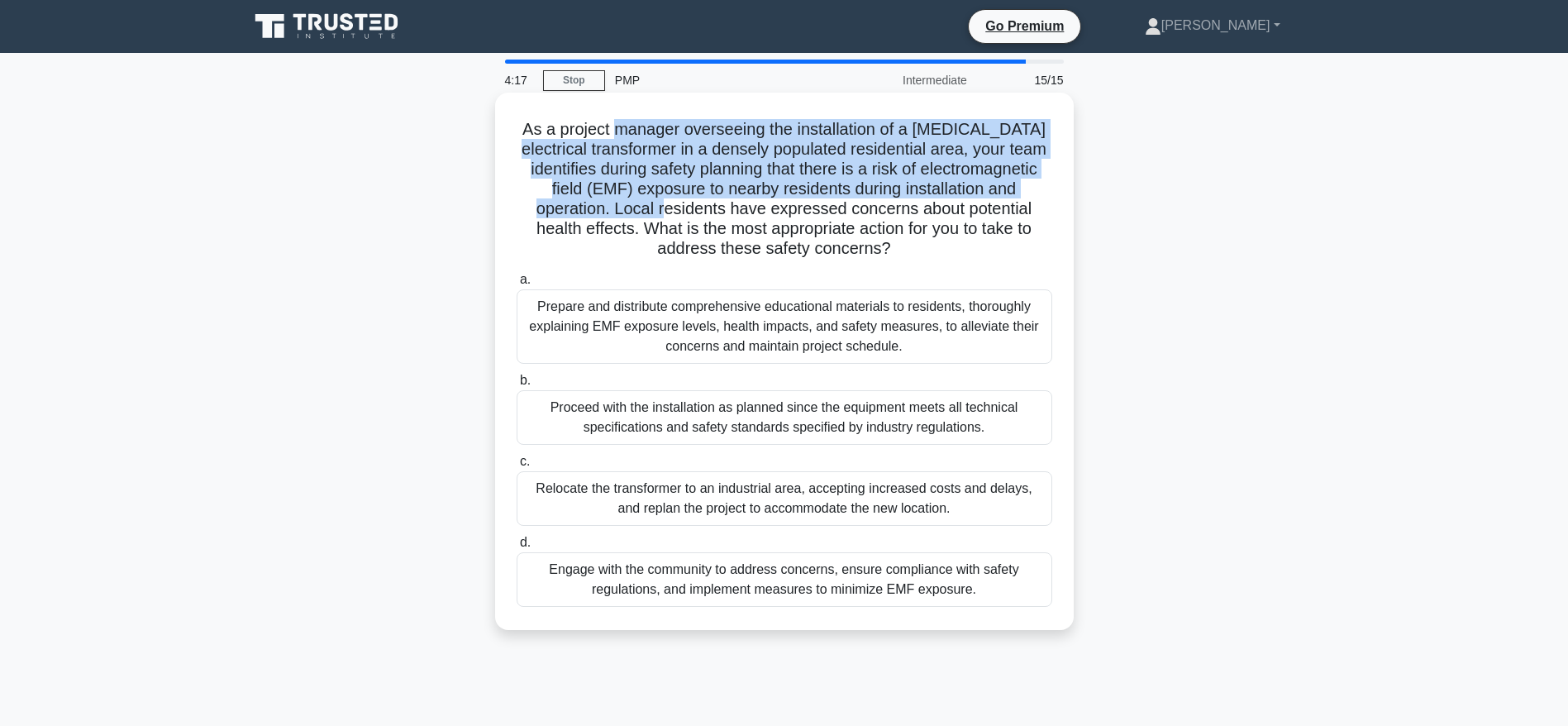
drag, startPoint x: 629, startPoint y: 125, endPoint x: 702, endPoint y: 208, distance: 110.5
click at [676, 207] on h5 "As a project manager overseeing the installation of a high-voltage electrical t…" at bounding box center [784, 189] width 539 height 141
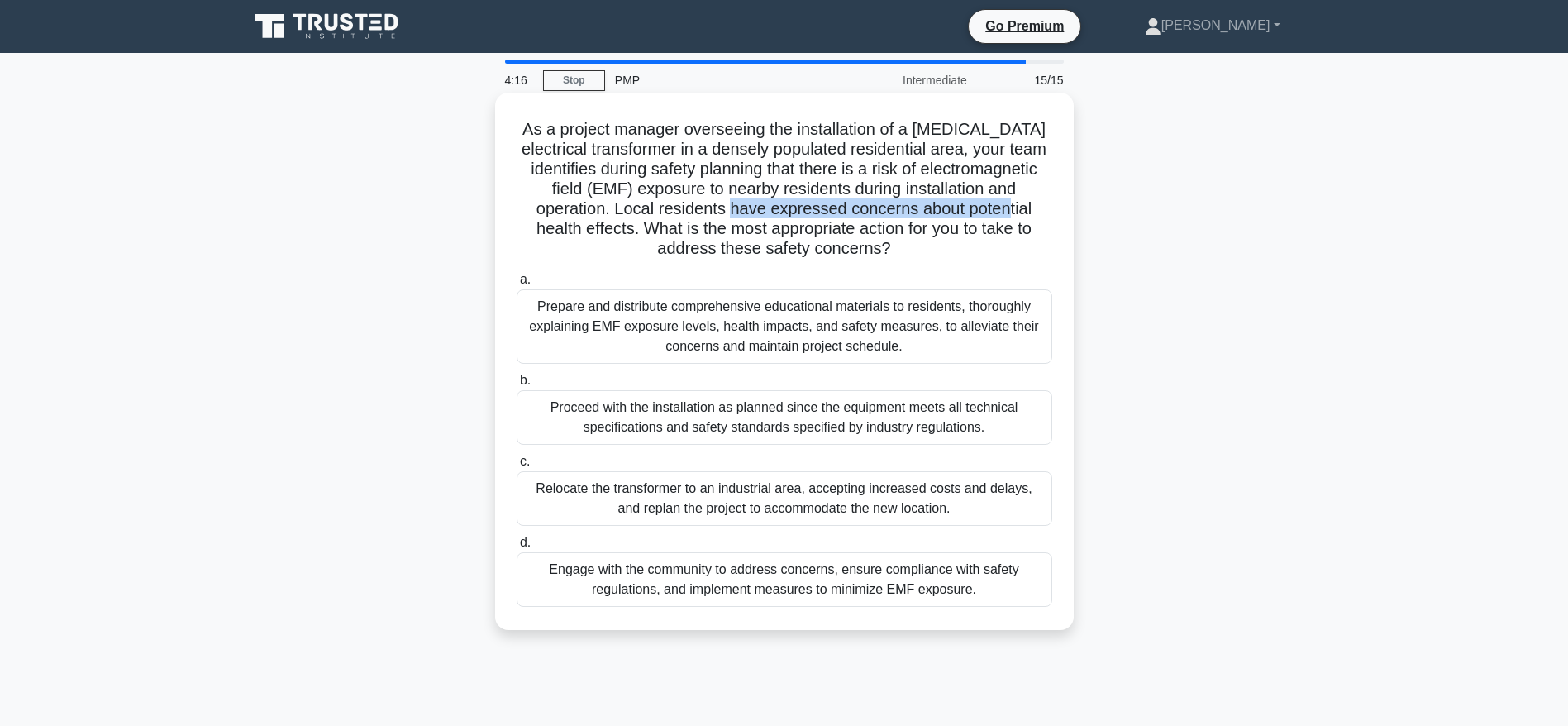
drag, startPoint x: 750, startPoint y: 213, endPoint x: 1023, endPoint y: 219, distance: 273.1
click at [1023, 219] on h5 "As a project manager overseeing the installation of a high-voltage electrical t…" at bounding box center [784, 189] width 539 height 141
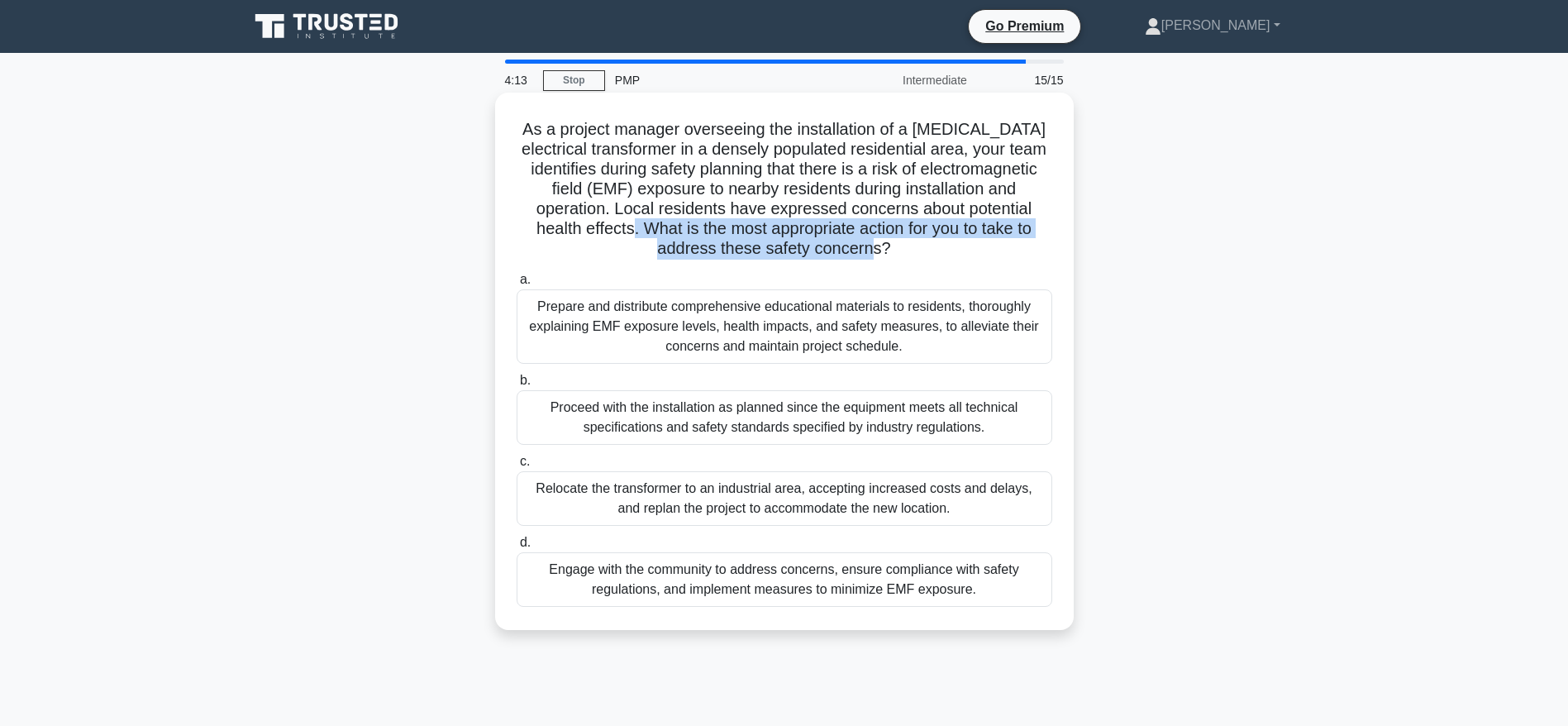
drag, startPoint x: 642, startPoint y: 226, endPoint x: 891, endPoint y: 250, distance: 250.2
click at [891, 250] on h5 "As a project manager overseeing the installation of a high-voltage electrical t…" at bounding box center [784, 189] width 539 height 141
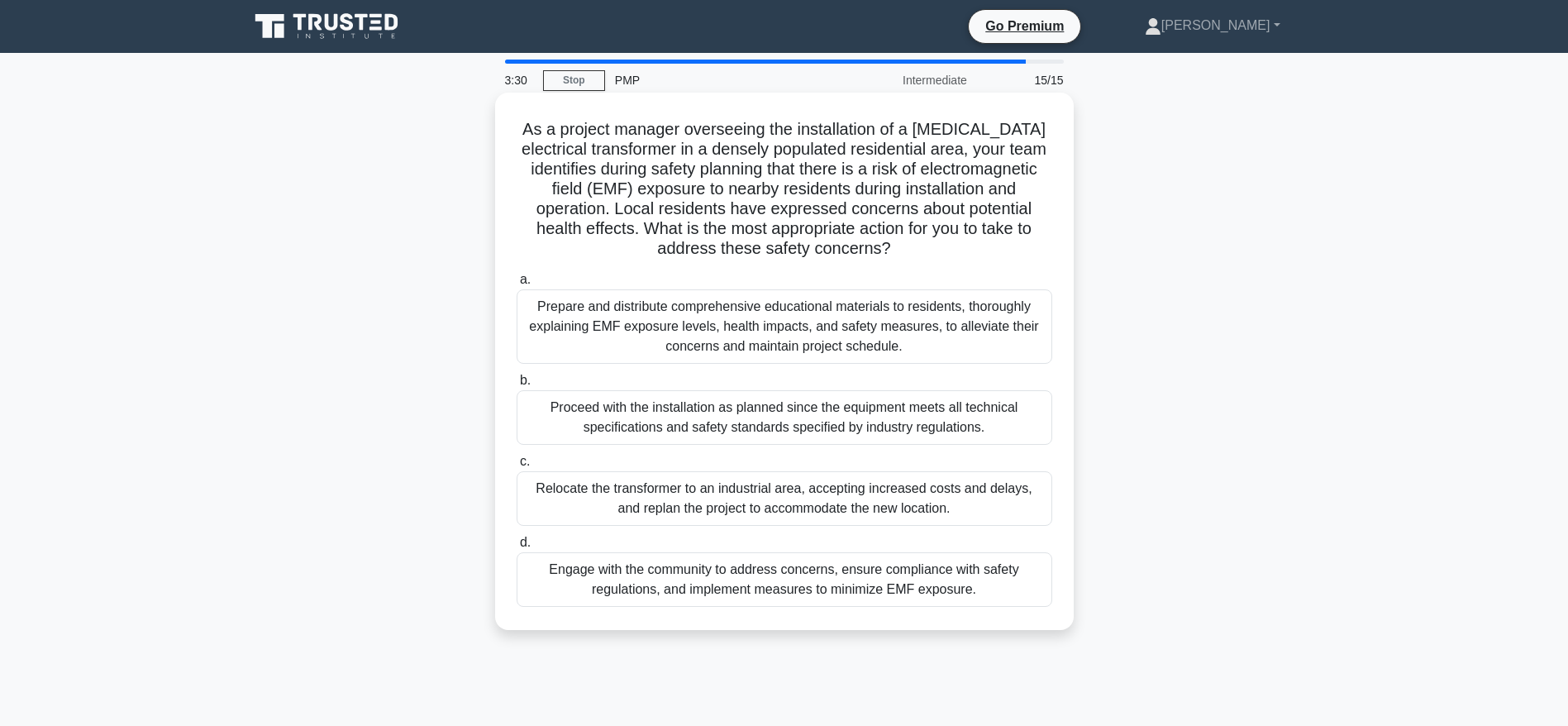
click at [917, 586] on div "Engage with the community to address concerns, ensure compliance with safety re…" at bounding box center [784, 579] width 535 height 54
click at [516, 548] on input "d. Engage with the community to address concerns, ensure compliance with safety…" at bounding box center [516, 542] width 0 height 10
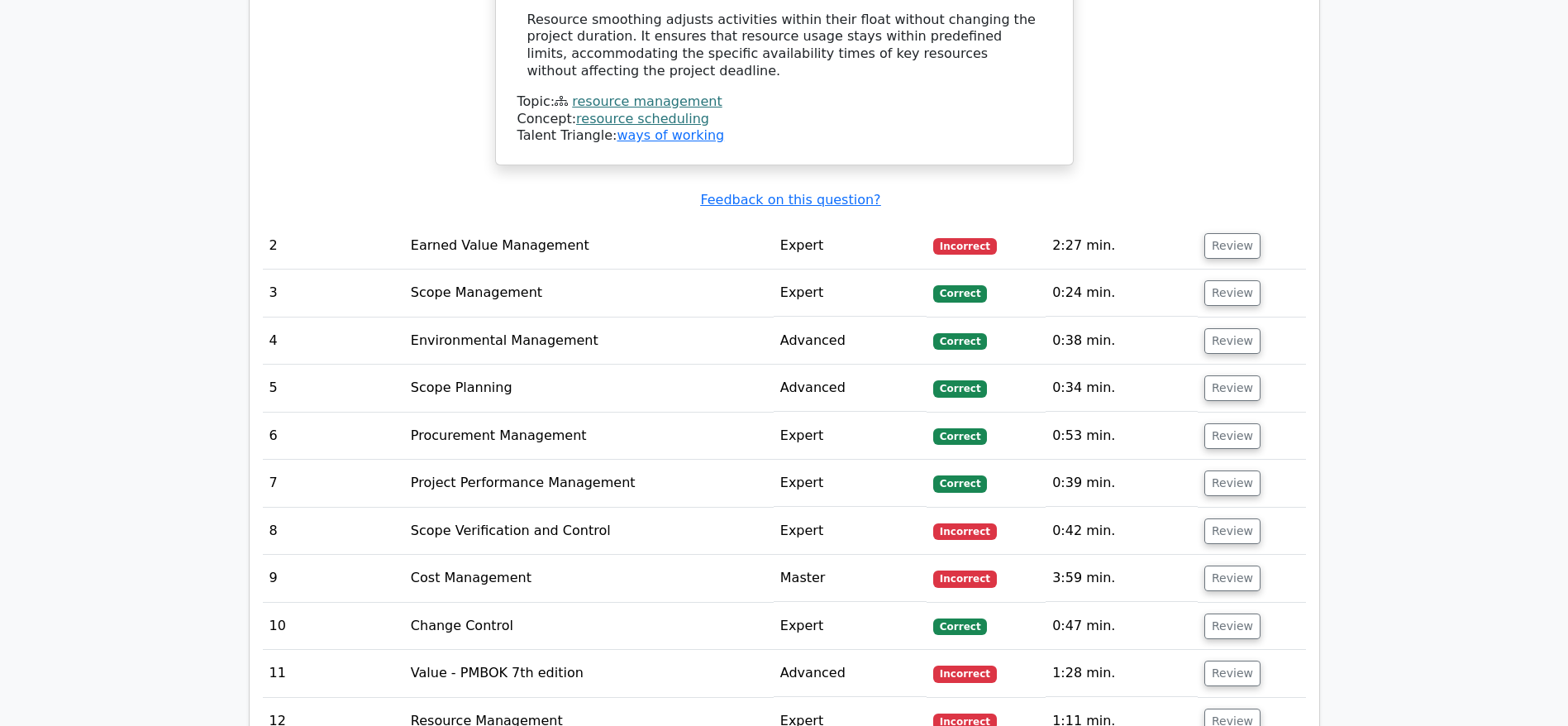
scroll to position [2233, 0]
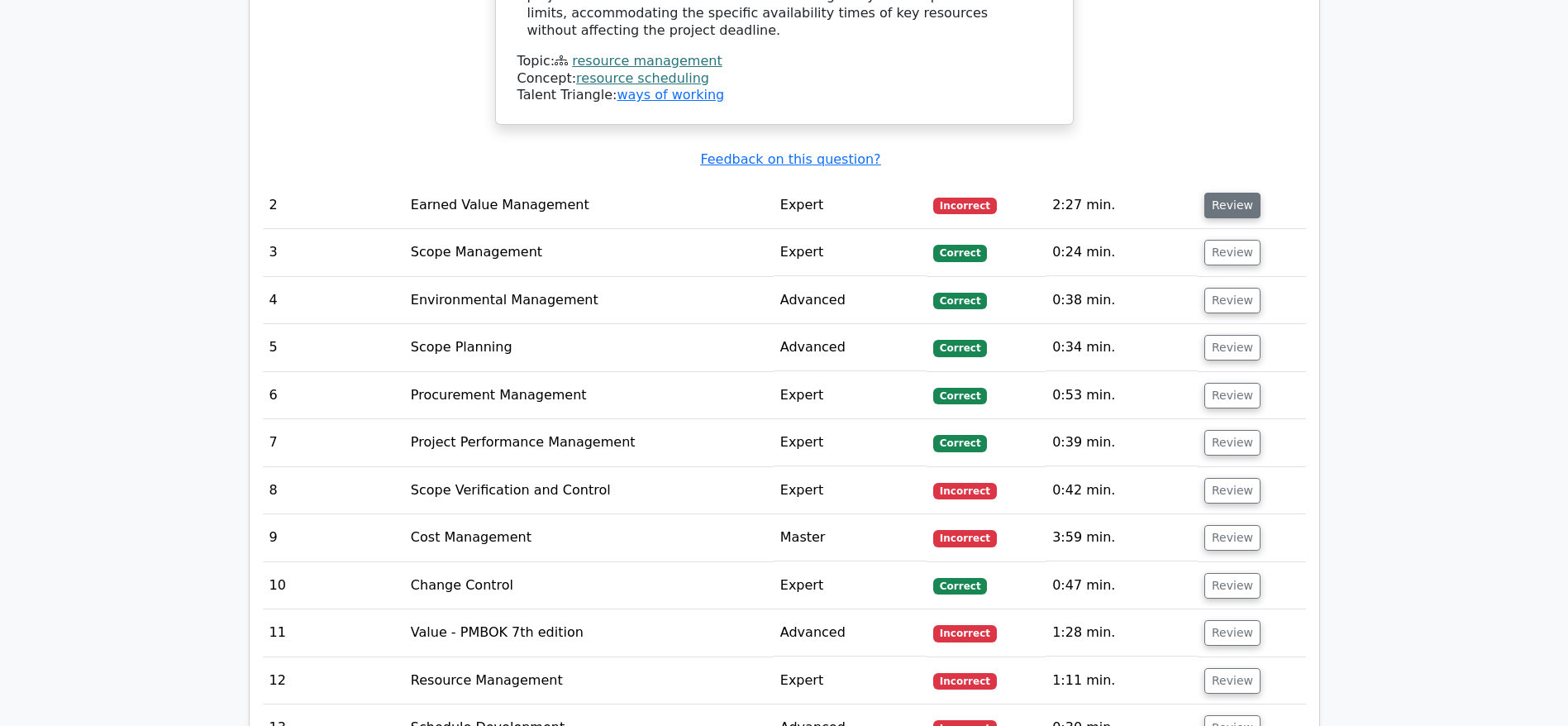
click at [1215, 193] on button "Review" at bounding box center [1231, 206] width 56 height 26
click at [1229, 193] on button "Review" at bounding box center [1231, 206] width 56 height 26
click at [1225, 193] on button "Review" at bounding box center [1231, 206] width 56 height 26
click at [1240, 193] on button "Review" at bounding box center [1231, 206] width 56 height 26
click at [958, 198] on span "Incorrect" at bounding box center [964, 206] width 64 height 16
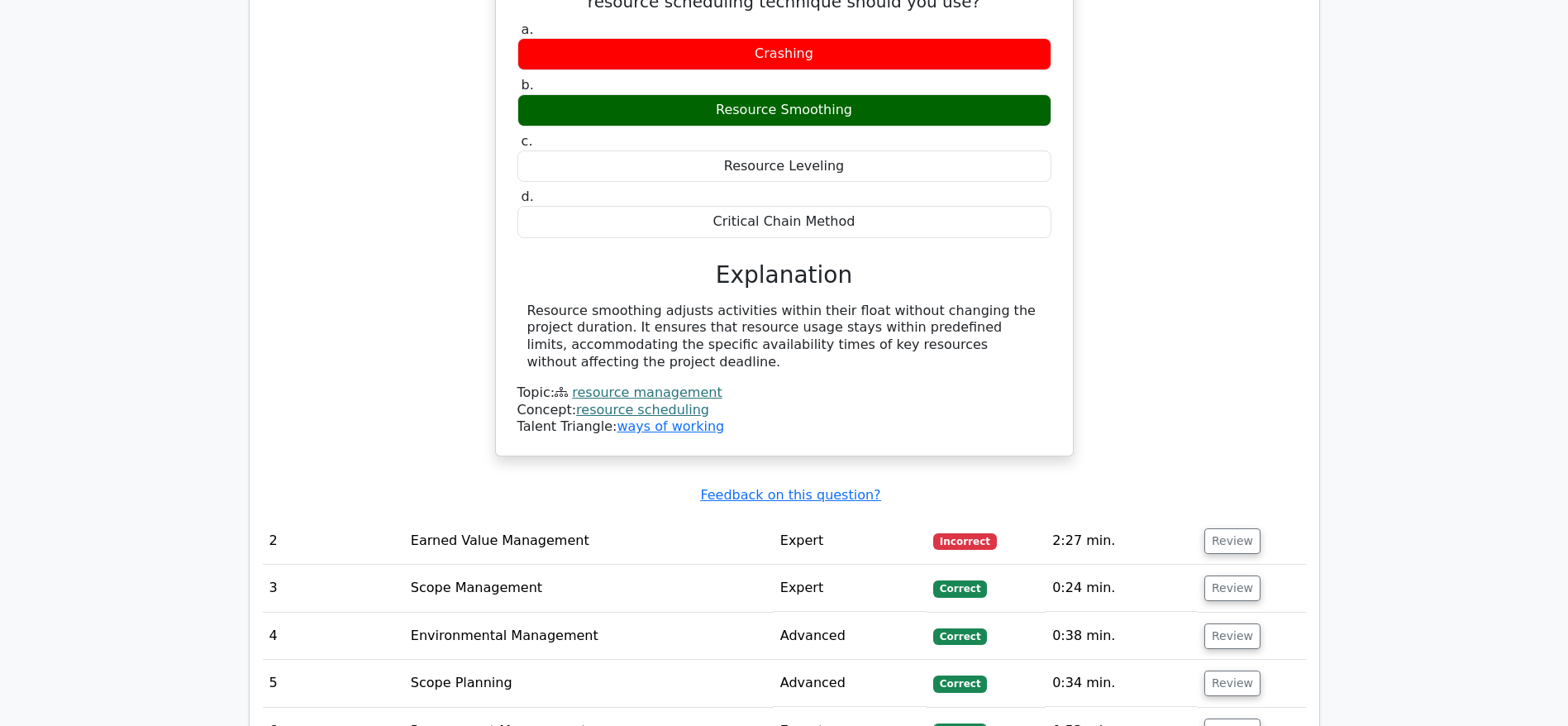
scroll to position [1985, 0]
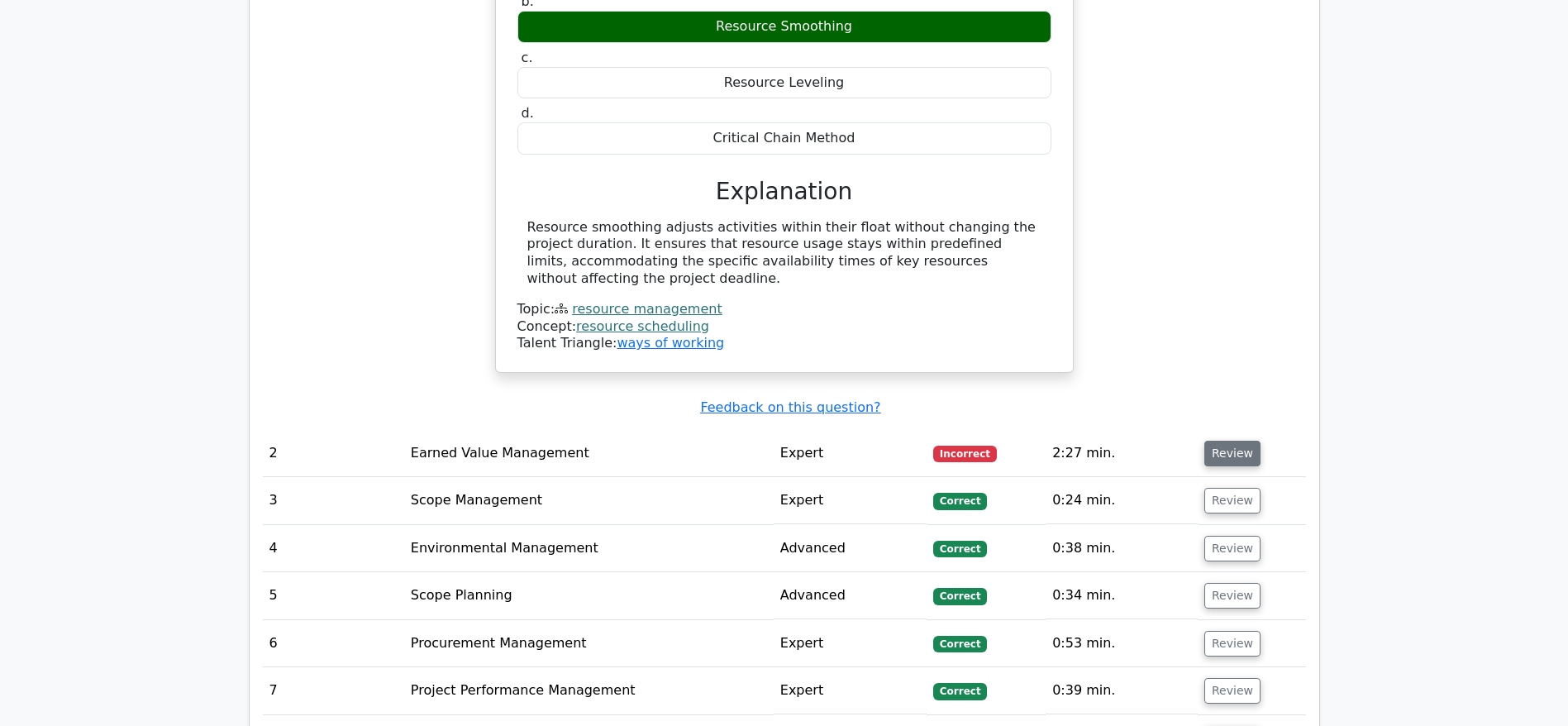
click at [1216, 441] on button "Review" at bounding box center [1231, 453] width 56 height 26
click at [1230, 488] on button "Review" at bounding box center [1231, 500] width 56 height 26
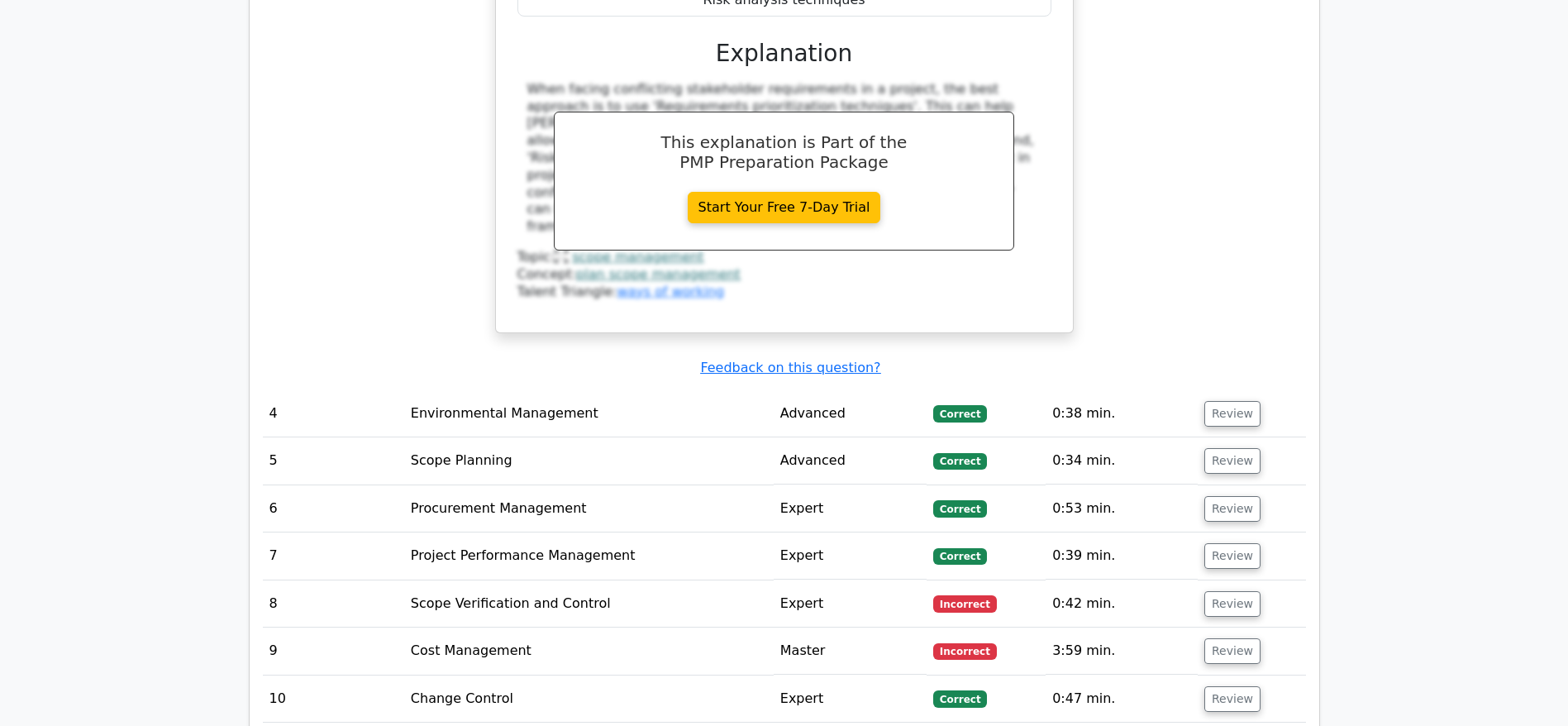
scroll to position [4109, 0]
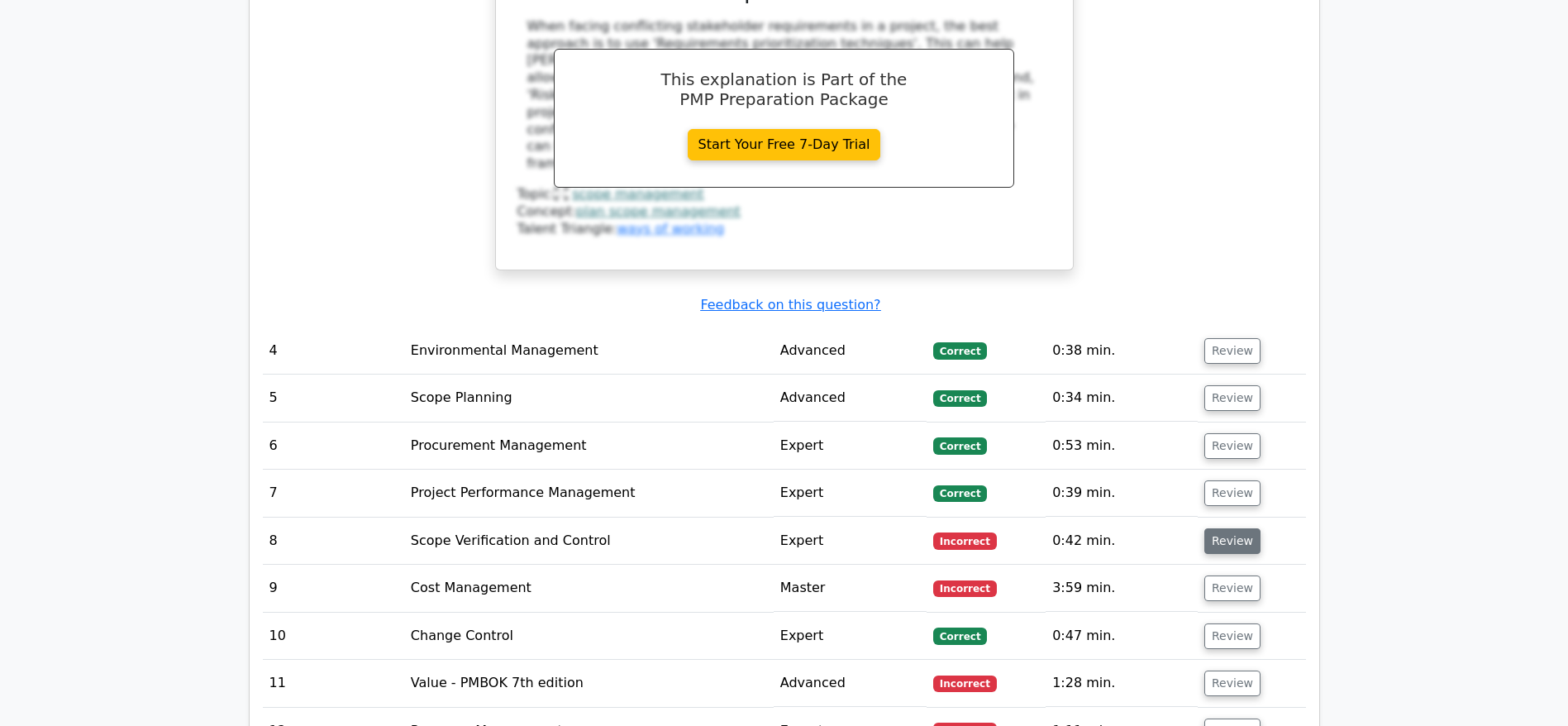
click at [1229, 528] on button "Review" at bounding box center [1231, 540] width 56 height 26
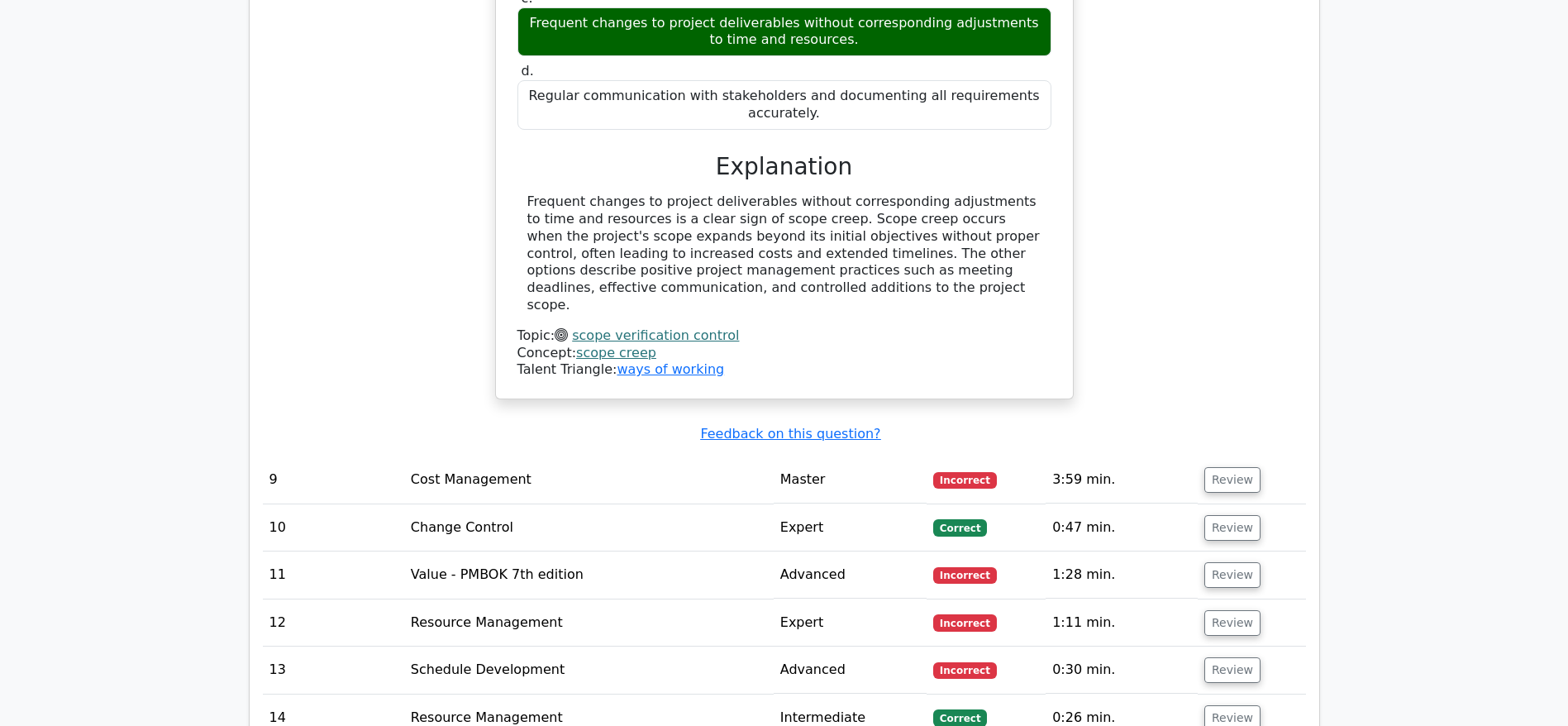
scroll to position [4977, 0]
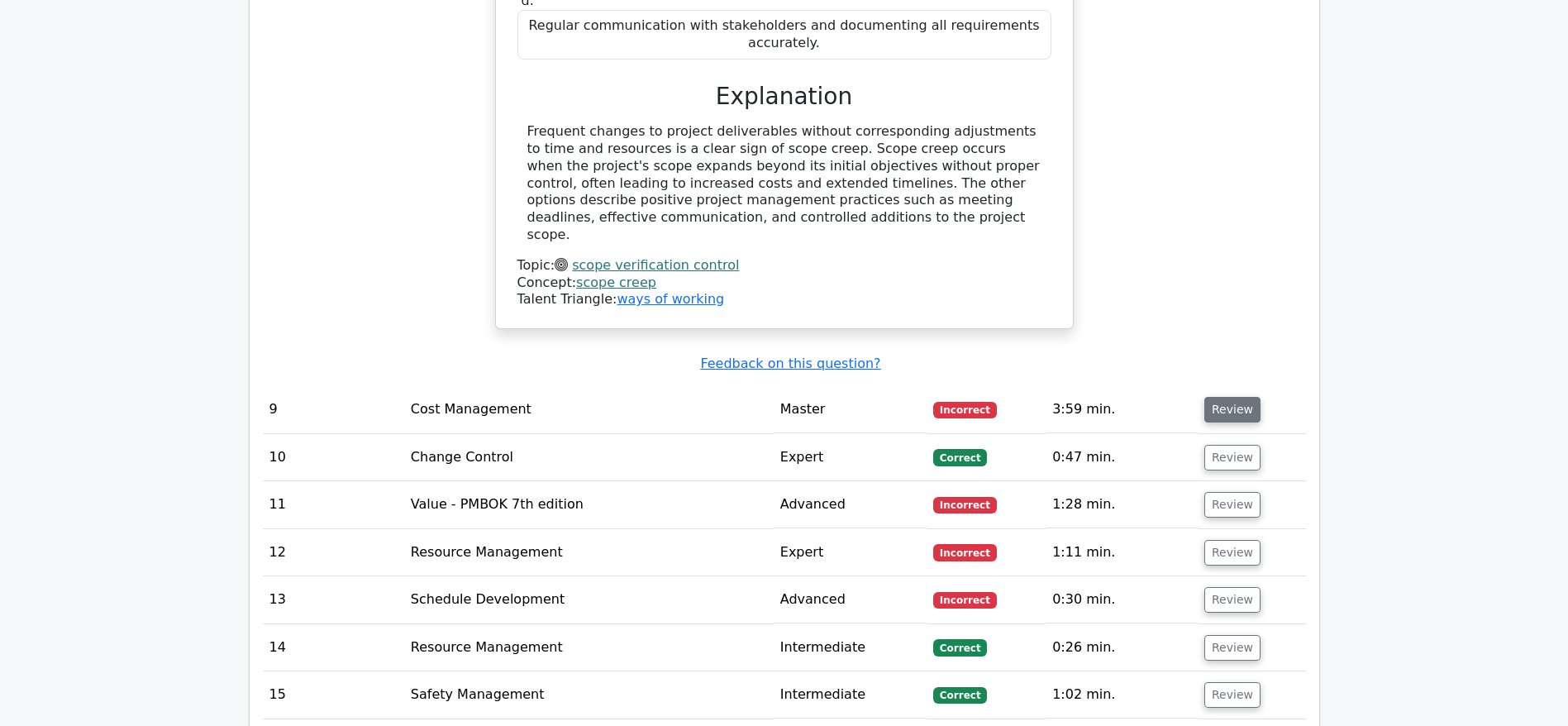
click at [1238, 397] on button "Review" at bounding box center [1231, 409] width 56 height 26
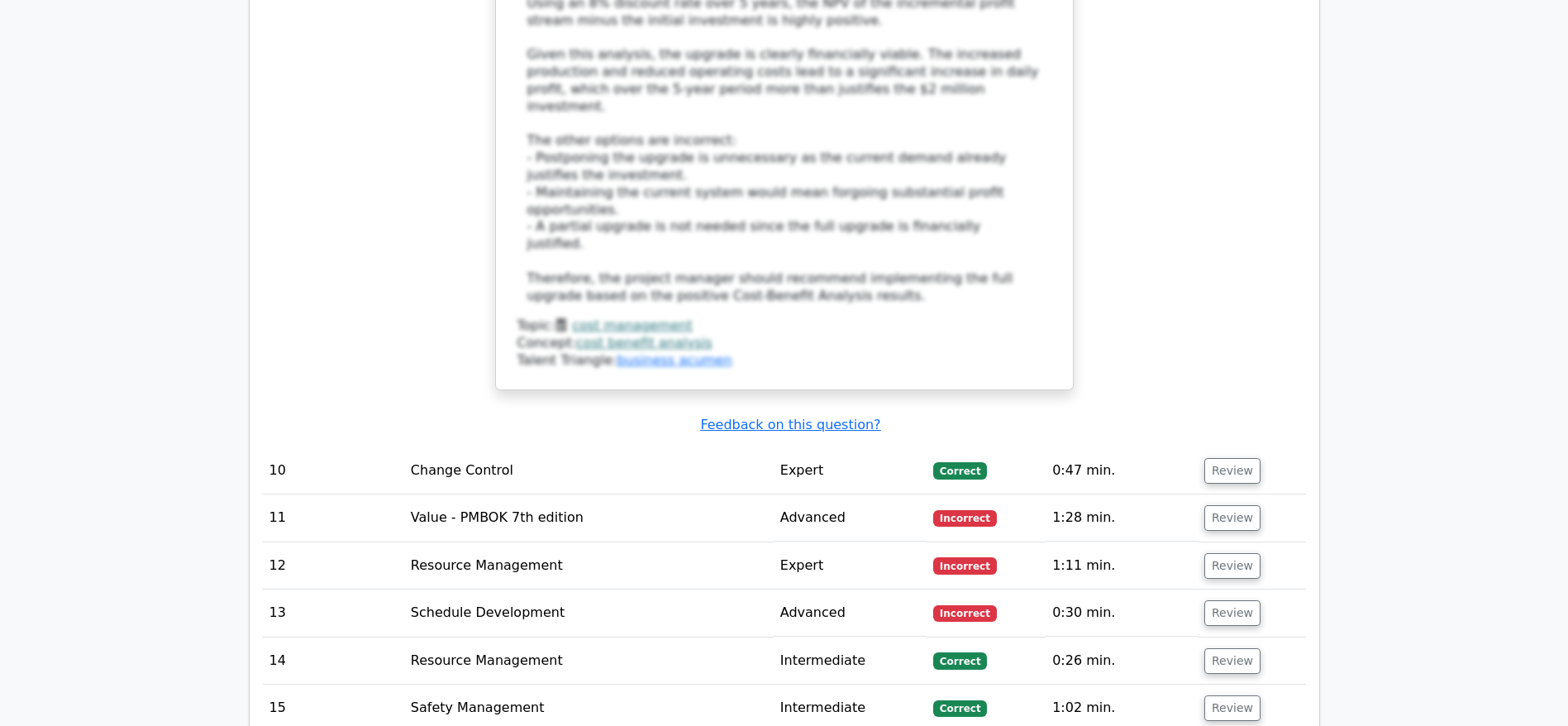
scroll to position [6465, 0]
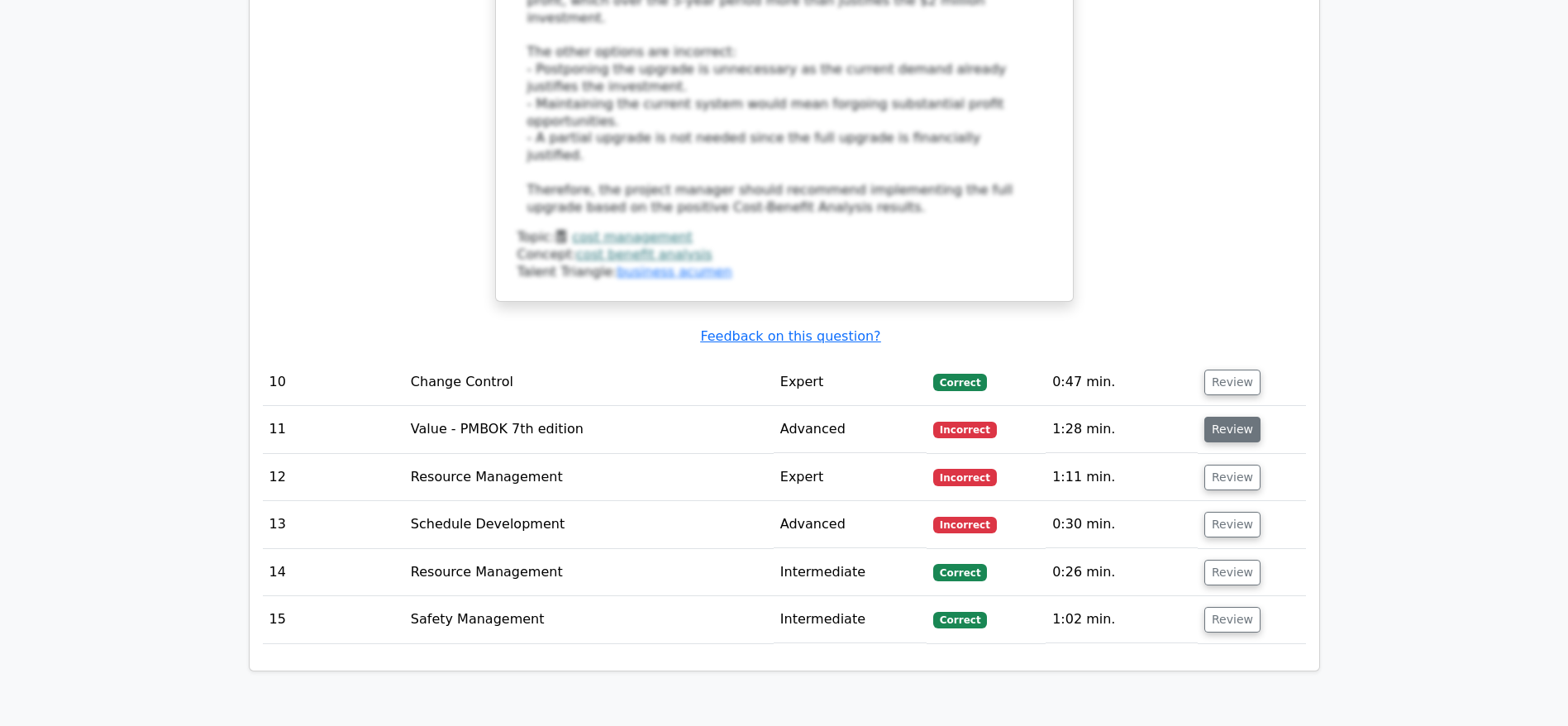
click at [1229, 417] on button "Review" at bounding box center [1231, 429] width 56 height 26
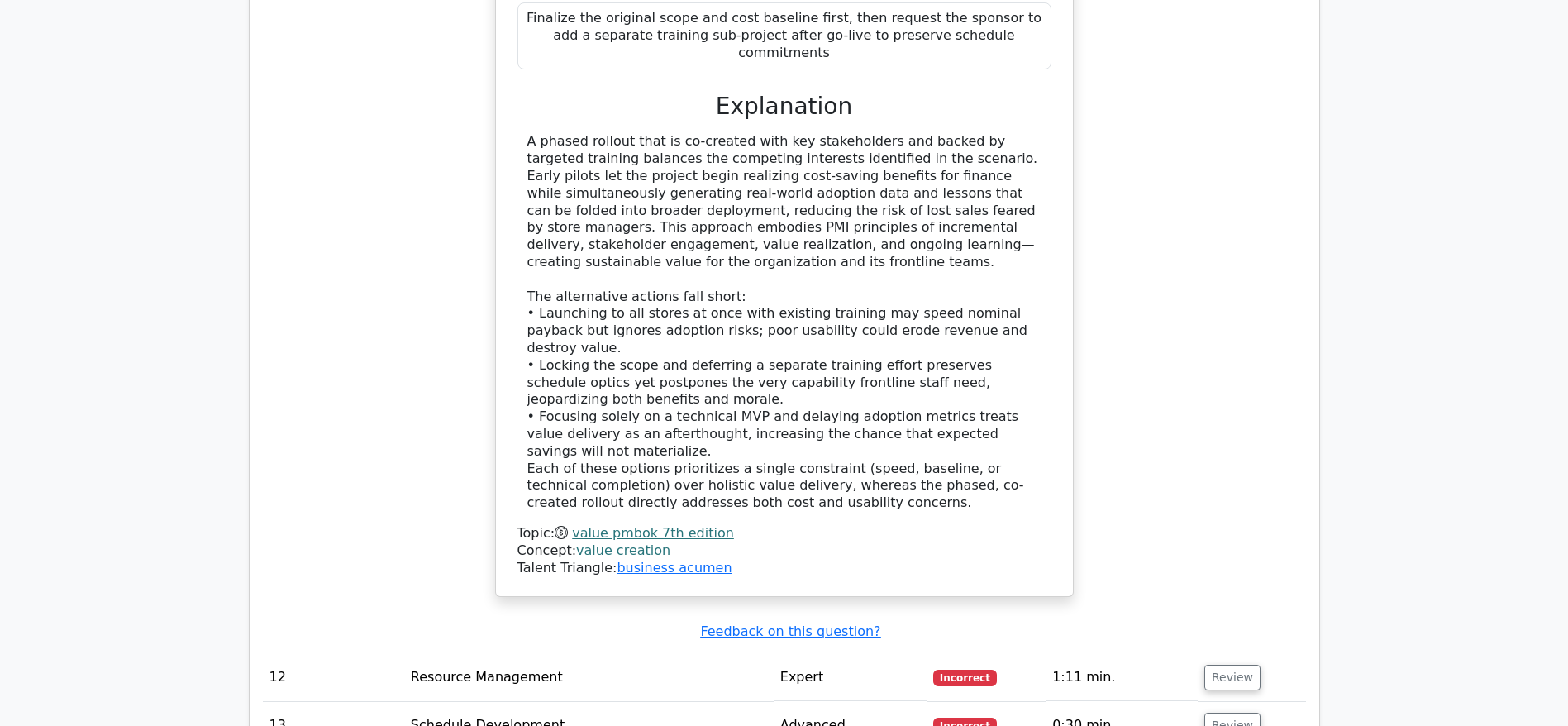
scroll to position [7458, 0]
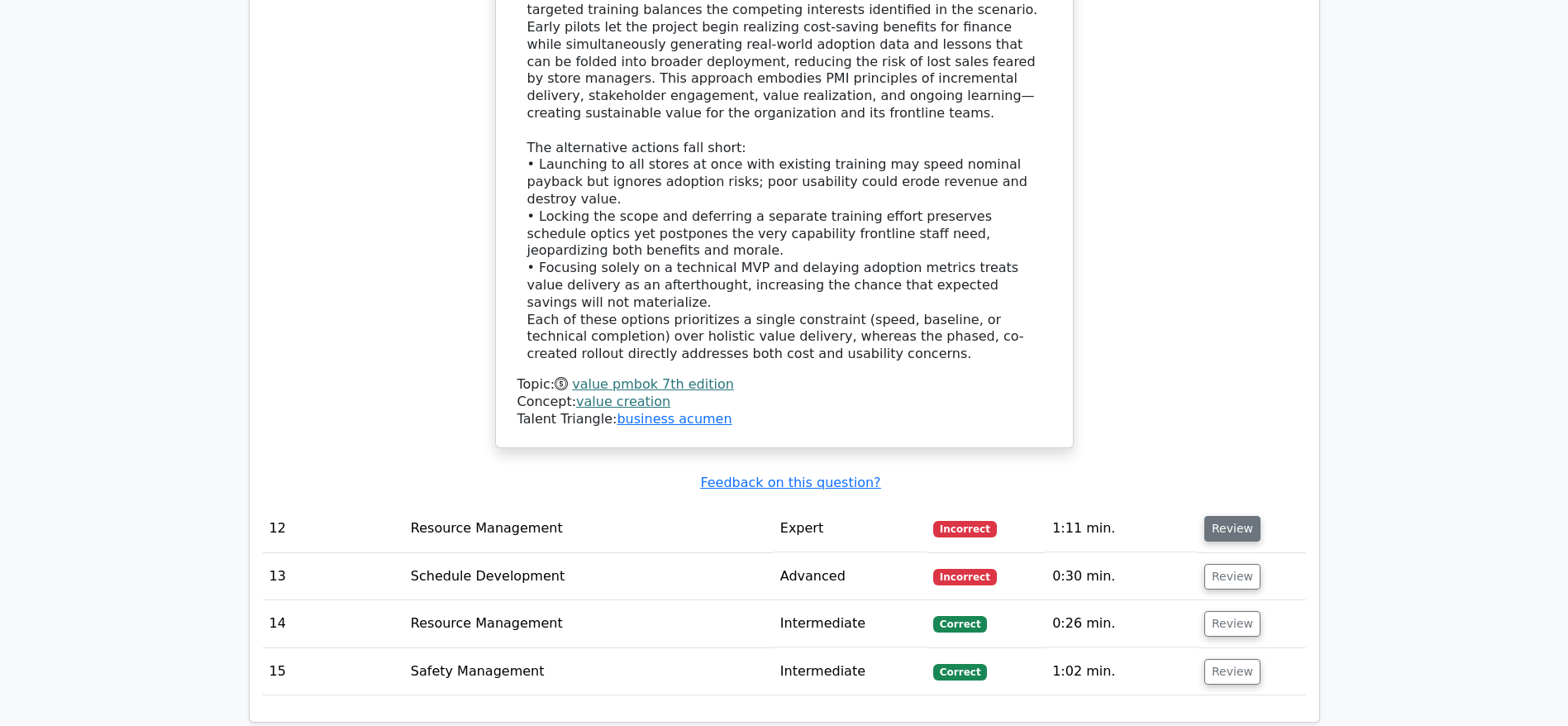
click at [1240, 516] on button "Review" at bounding box center [1231, 528] width 56 height 26
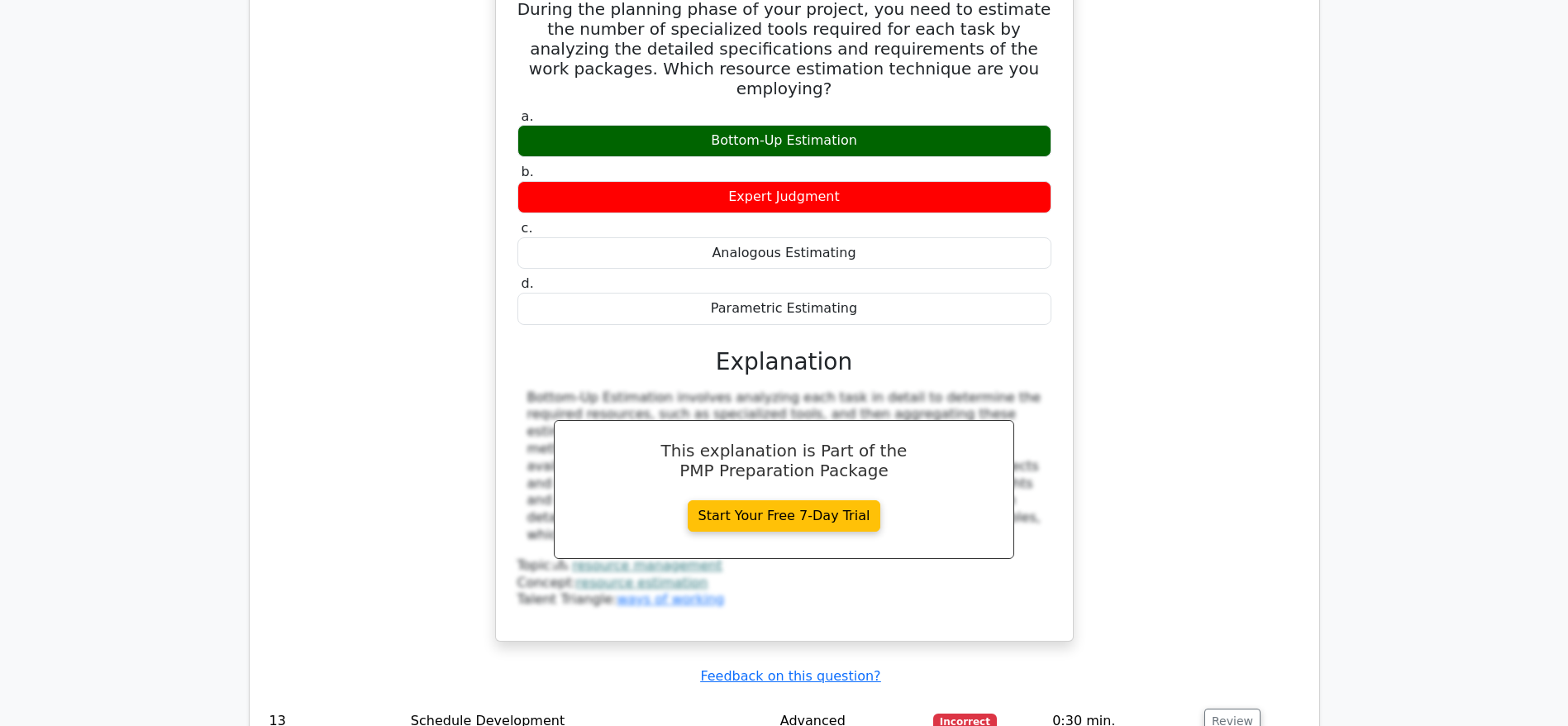
scroll to position [8078, 0]
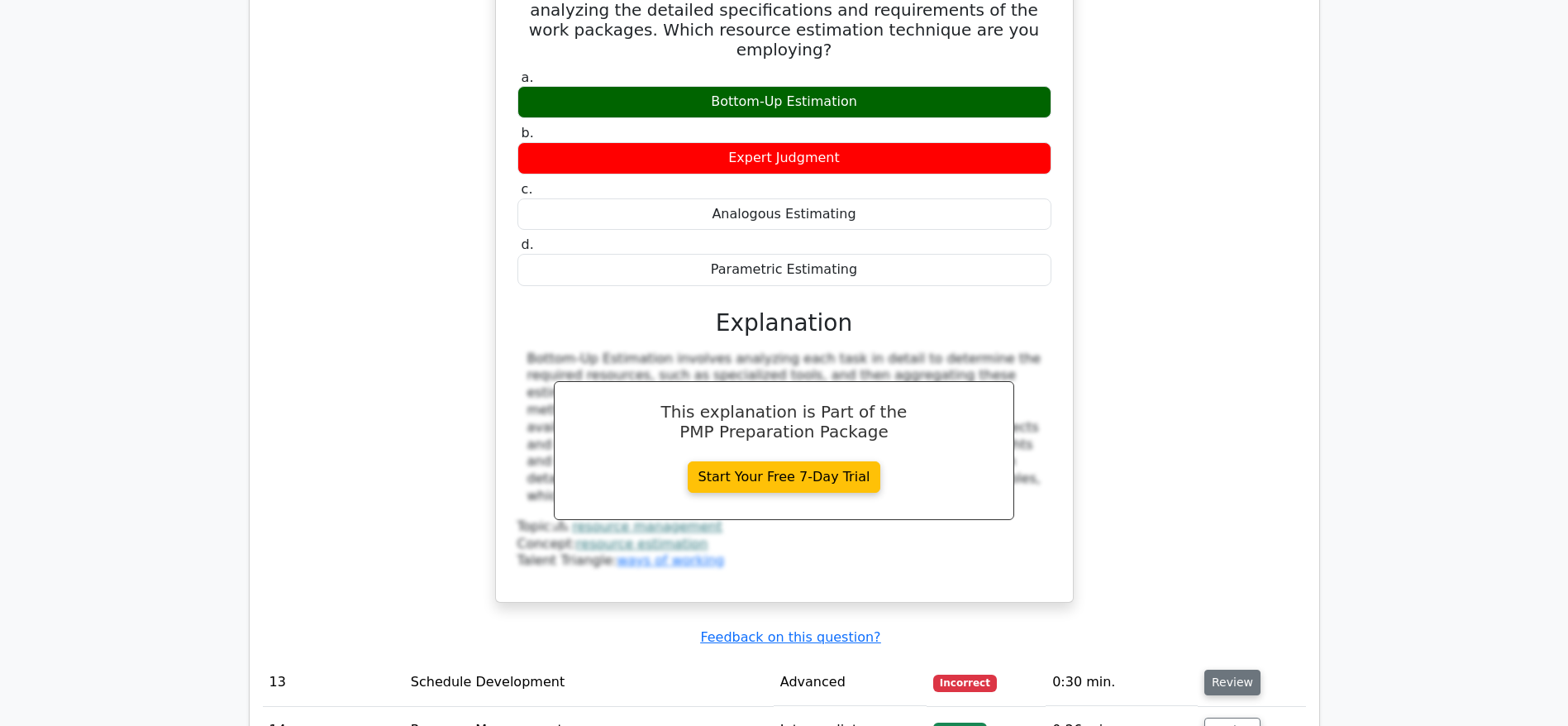
click at [1234, 670] on button "Review" at bounding box center [1231, 682] width 56 height 26
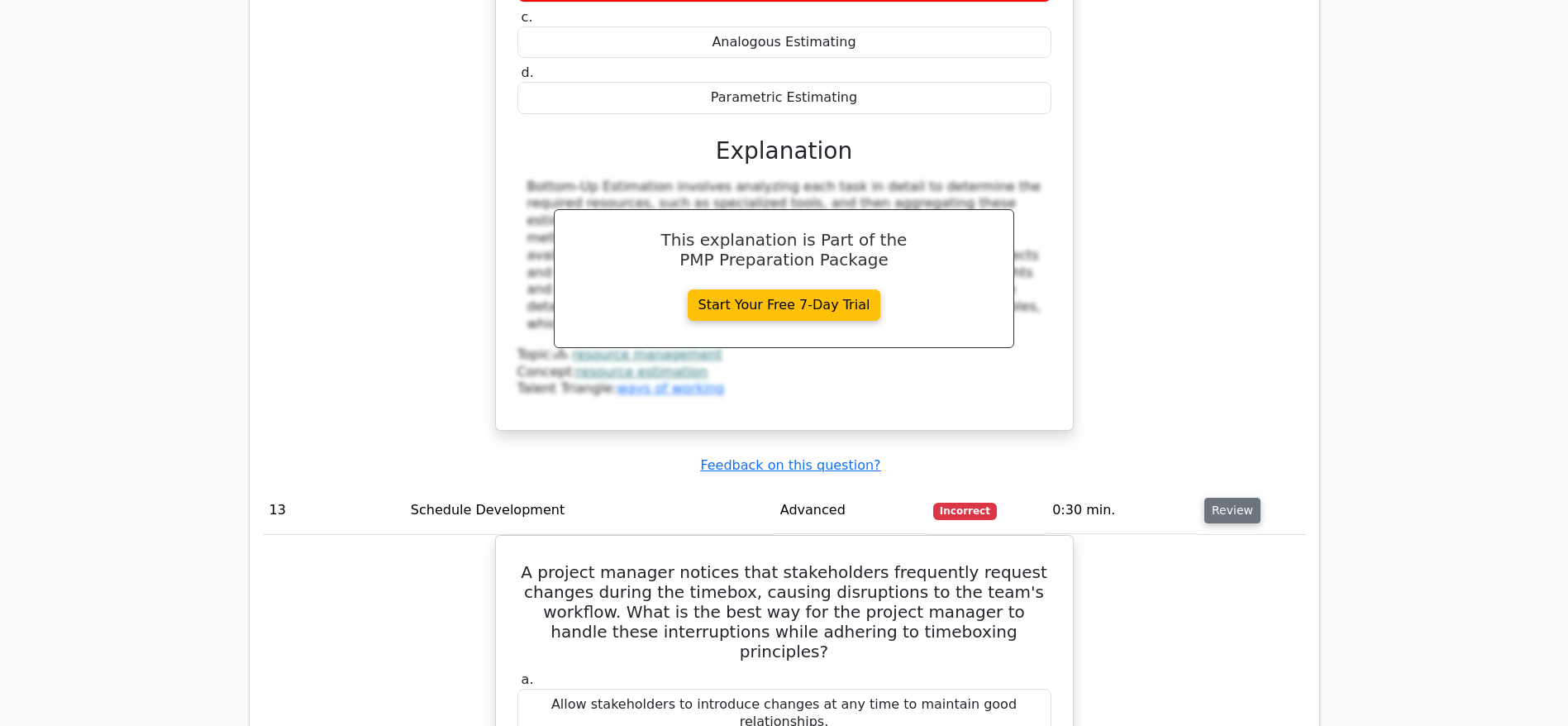
scroll to position [8327, 0]
